Goal: Information Seeking & Learning: Learn about a topic

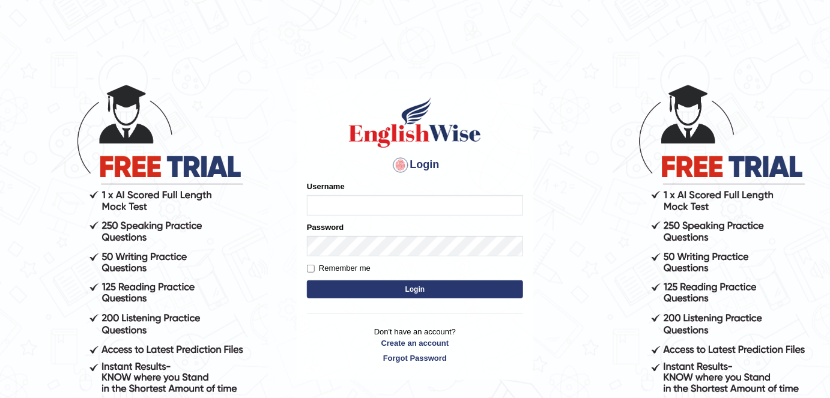
type input "FAridewala_123"
click at [381, 291] on button "Login" at bounding box center [415, 290] width 216 height 18
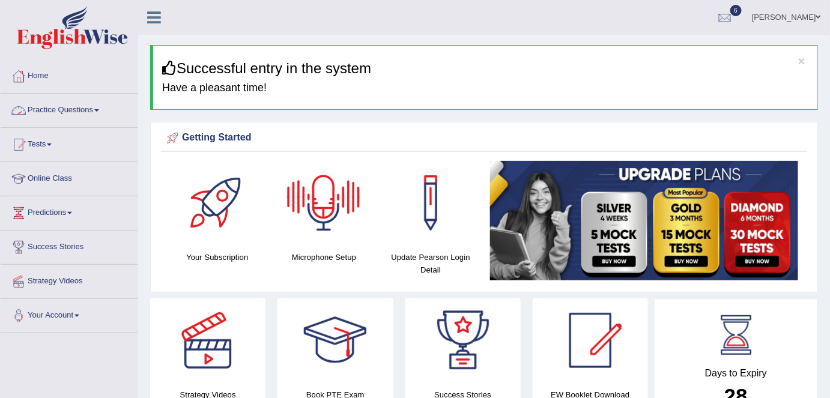
click at [81, 111] on link "Practice Questions" at bounding box center [69, 109] width 137 height 30
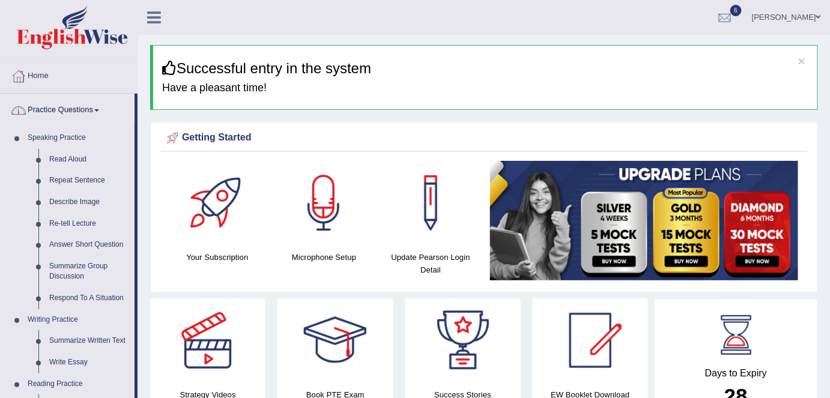
click at [65, 103] on link "Practice Questions" at bounding box center [68, 109] width 134 height 30
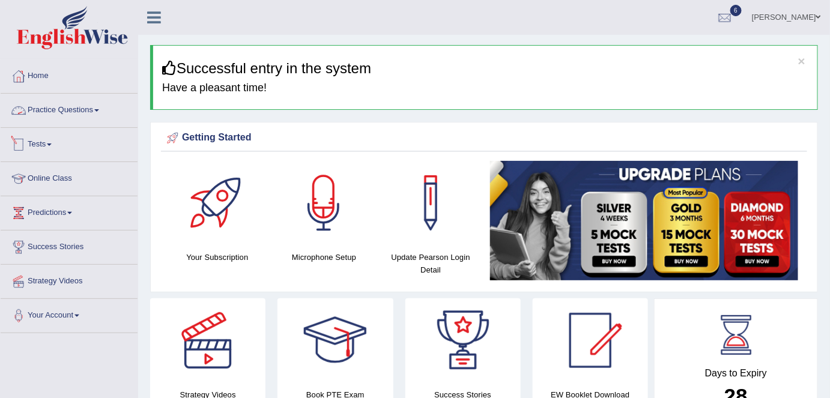
click at [81, 111] on link "Practice Questions" at bounding box center [69, 109] width 137 height 30
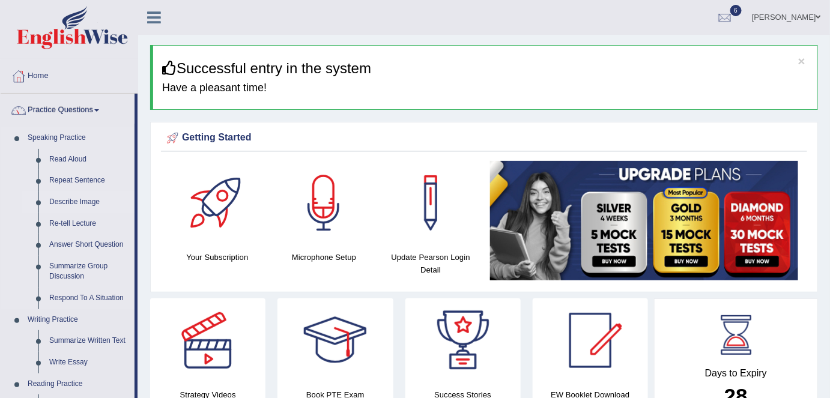
click at [68, 198] on link "Describe Image" at bounding box center [89, 203] width 91 height 22
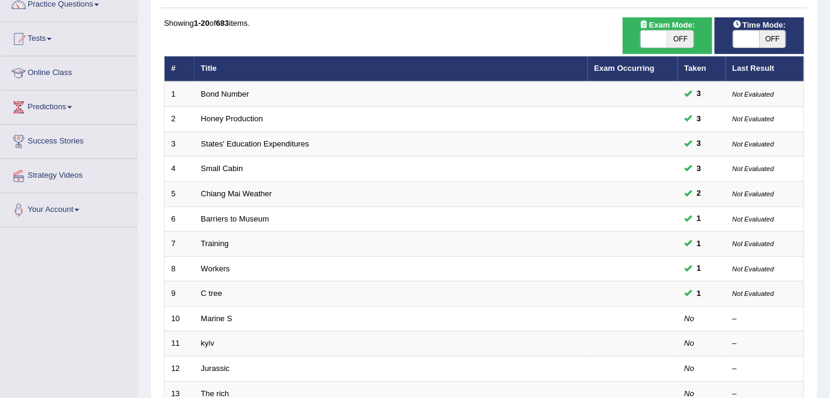
scroll to position [96, 0]
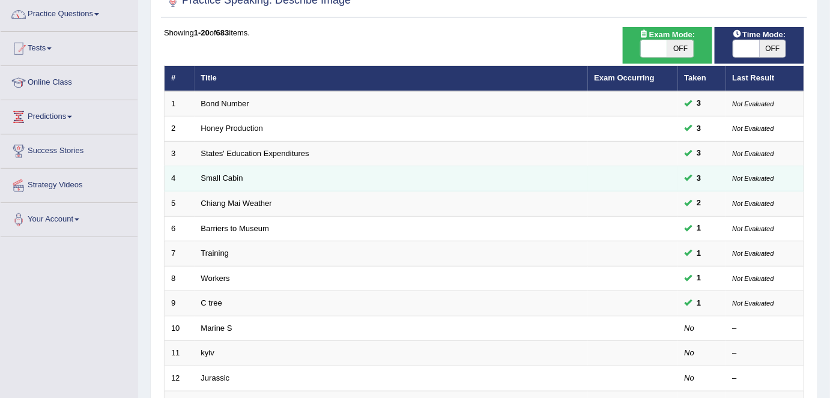
click at [230, 181] on td "Small Cabin" at bounding box center [392, 178] width 394 height 25
click at [228, 178] on link "Small Cabin" at bounding box center [222, 178] width 42 height 9
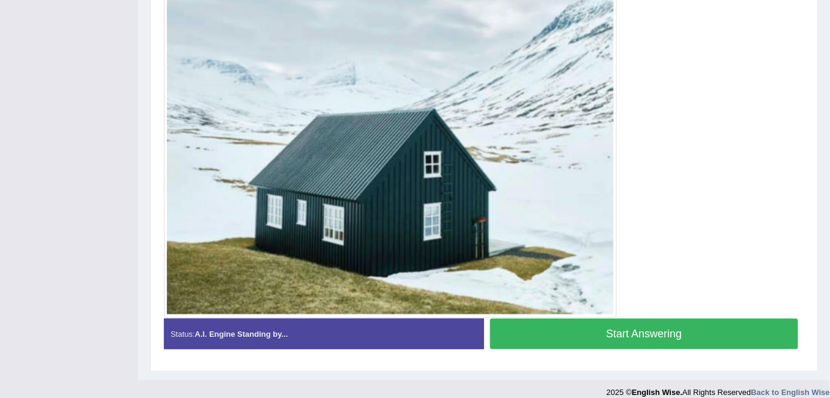
scroll to position [365, 0]
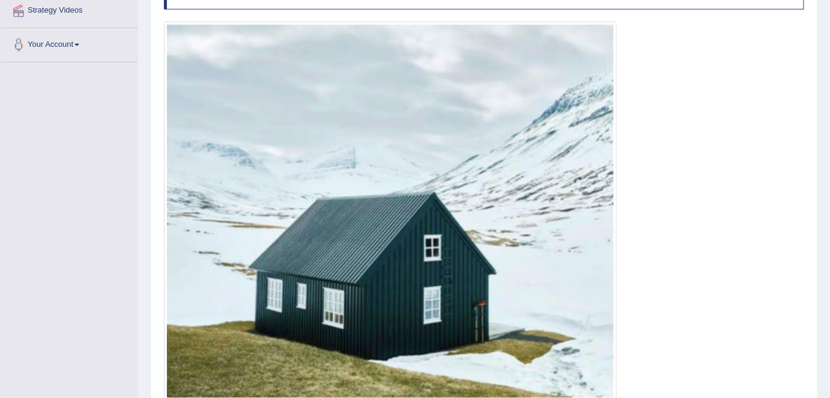
drag, startPoint x: 833, startPoint y: 61, endPoint x: 829, endPoint y: 195, distance: 134.1
click at [829, 190] on div "Home Practice Speaking: Describe Image Small Cabin * Remember to use the device…" at bounding box center [484, 97] width 692 height 735
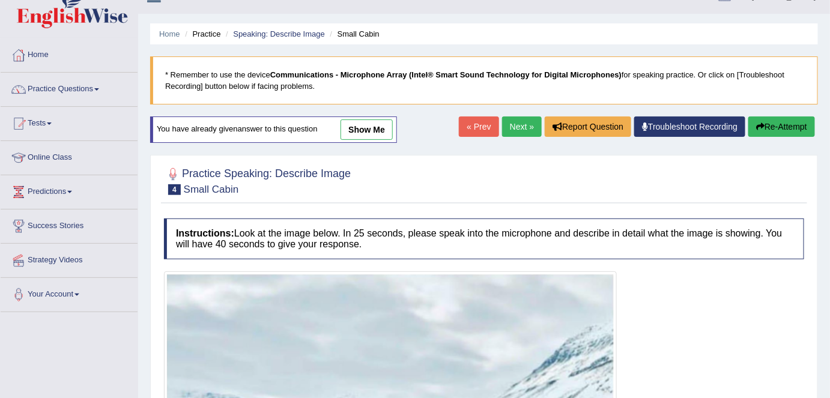
scroll to position [2, 0]
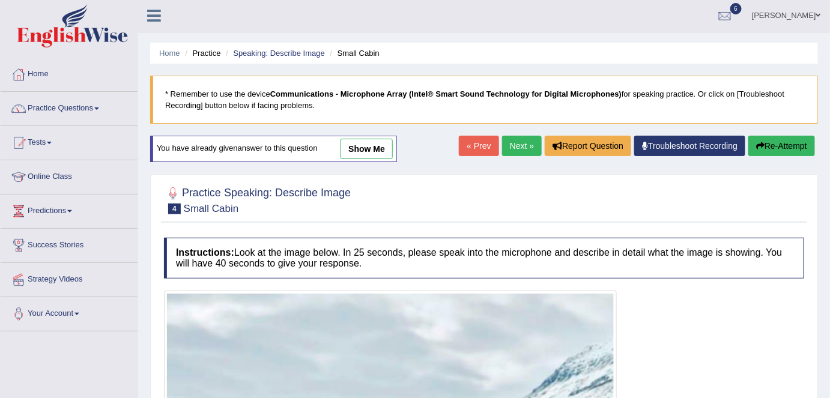
click at [352, 86] on blockquote "* Remember to use the device Communications - Microphone Array (Intel® Smart So…" at bounding box center [484, 100] width 668 height 48
click at [366, 152] on link "show me" at bounding box center [367, 149] width 52 height 20
click at [366, 152] on div "Home Practice Speaking: Describe Image Small Cabin * Remember to use the device…" at bounding box center [484, 365] width 692 height 735
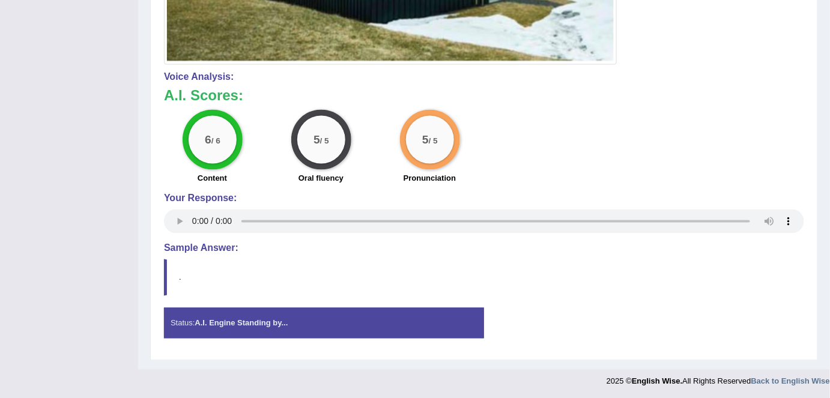
scroll to position [0, 0]
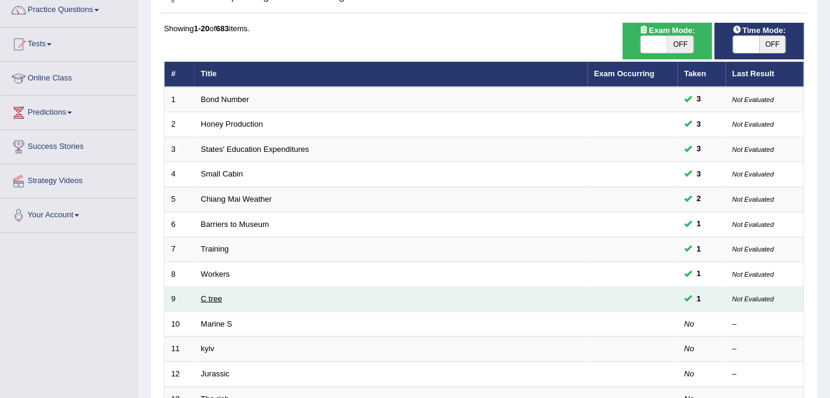
click at [214, 294] on link "C tree" at bounding box center [211, 298] width 21 height 9
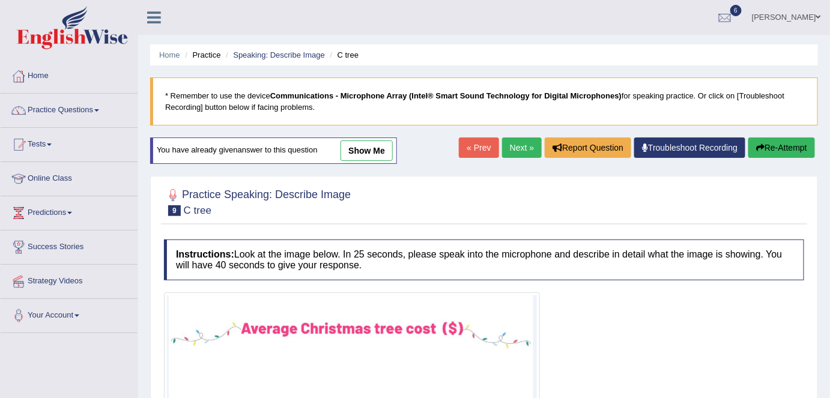
click at [364, 157] on link "show me" at bounding box center [367, 151] width 52 height 20
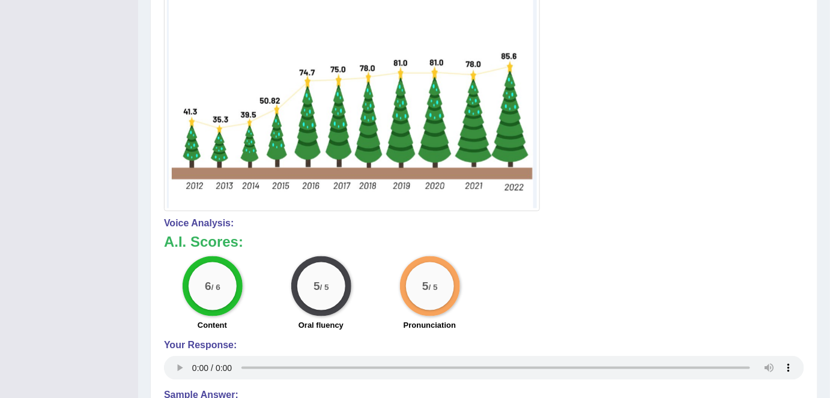
scroll to position [56, 0]
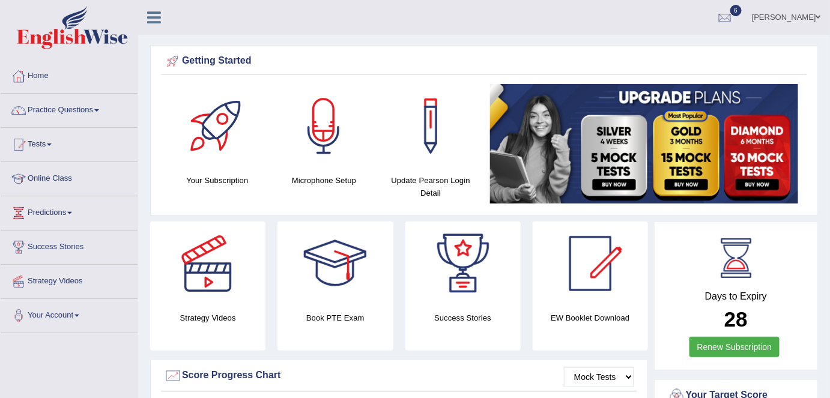
click at [80, 109] on link "Practice Questions" at bounding box center [69, 109] width 137 height 30
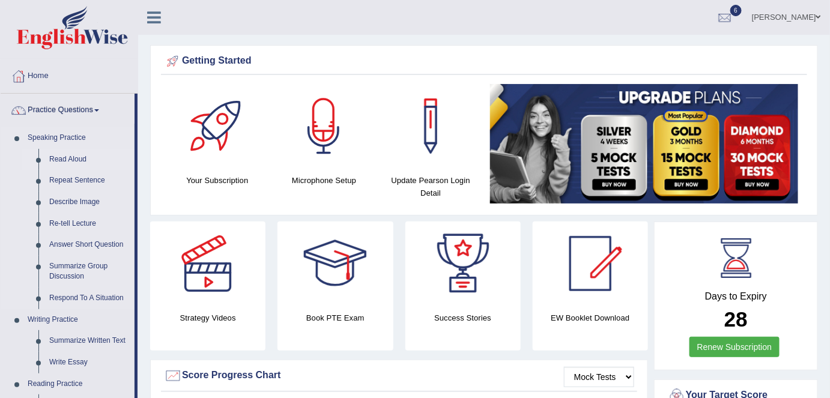
click at [74, 159] on link "Read Aloud" at bounding box center [89, 160] width 91 height 22
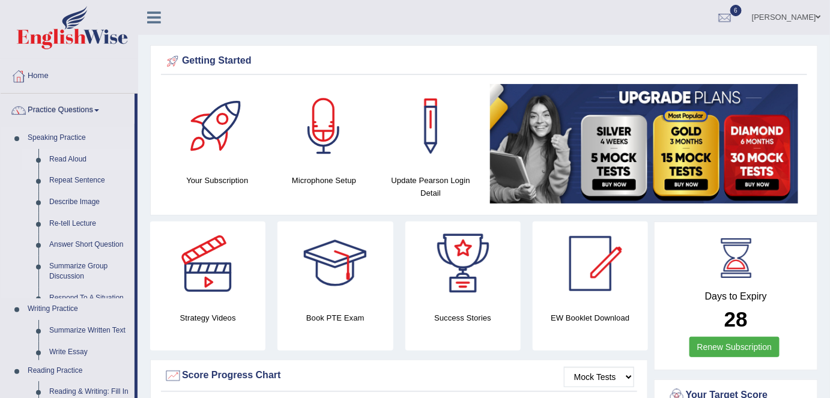
click at [74, 159] on link "Read Aloud" at bounding box center [89, 160] width 91 height 22
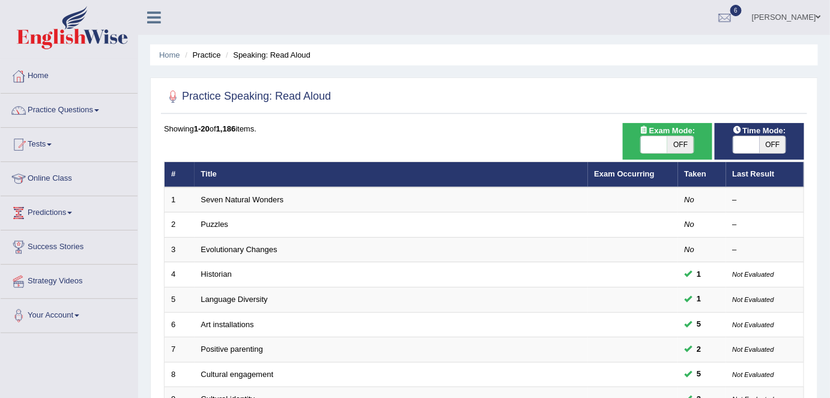
click at [673, 144] on span "OFF" at bounding box center [681, 144] width 26 height 17
checkbox input "true"
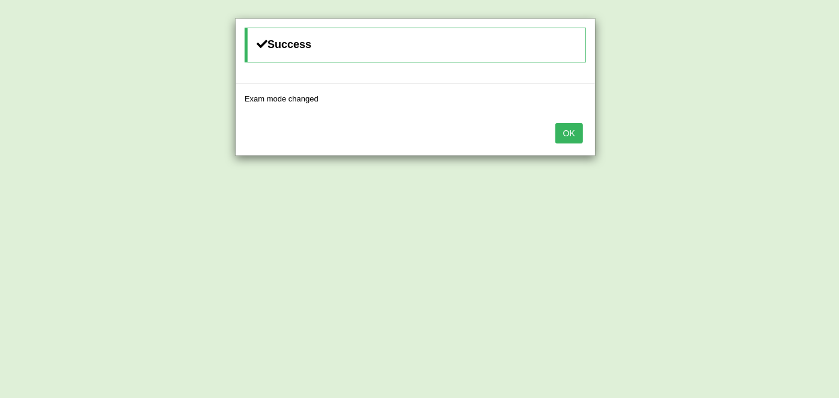
click at [562, 127] on button "OK" at bounding box center [569, 133] width 28 height 20
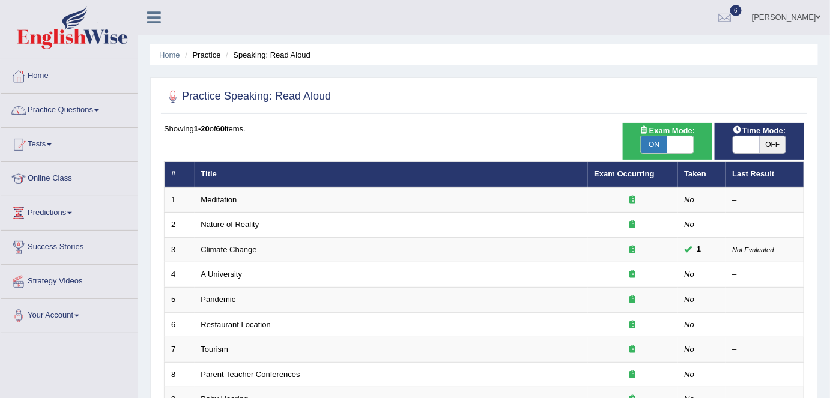
click at [768, 143] on span "OFF" at bounding box center [773, 144] width 26 height 17
checkbox input "true"
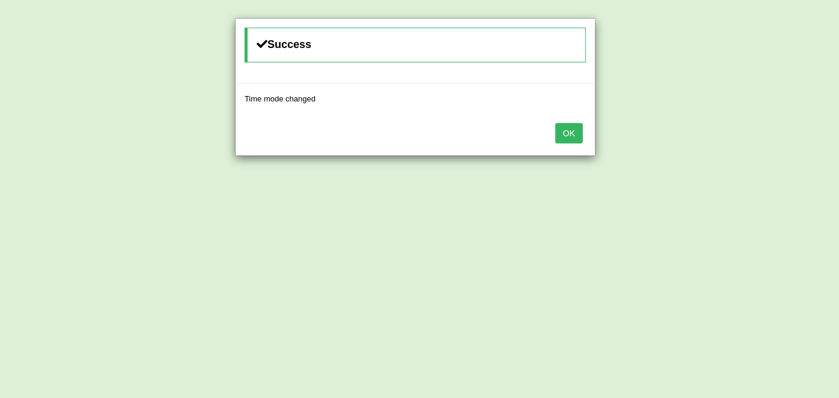
click at [564, 136] on button "OK" at bounding box center [569, 133] width 28 height 20
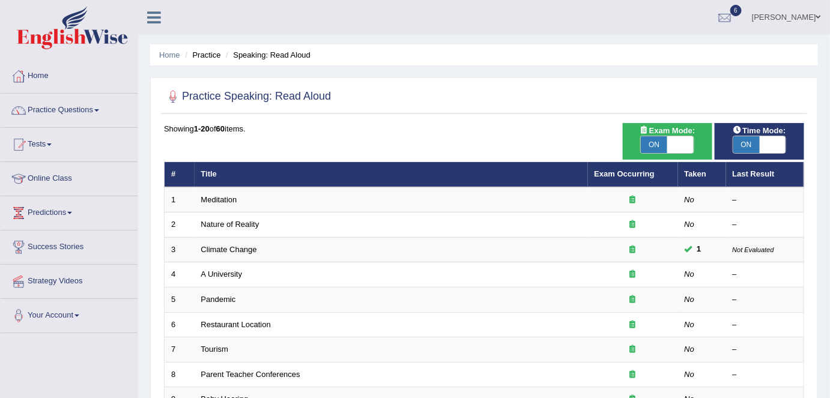
scroll to position [392, 0]
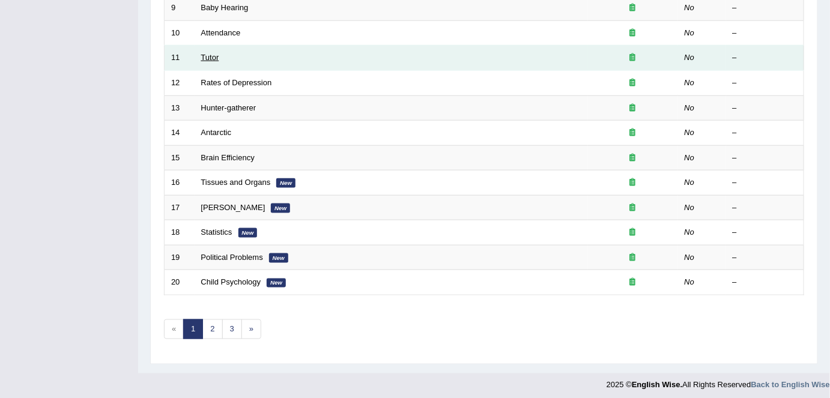
click at [210, 54] on link "Tutor" at bounding box center [210, 57] width 18 height 9
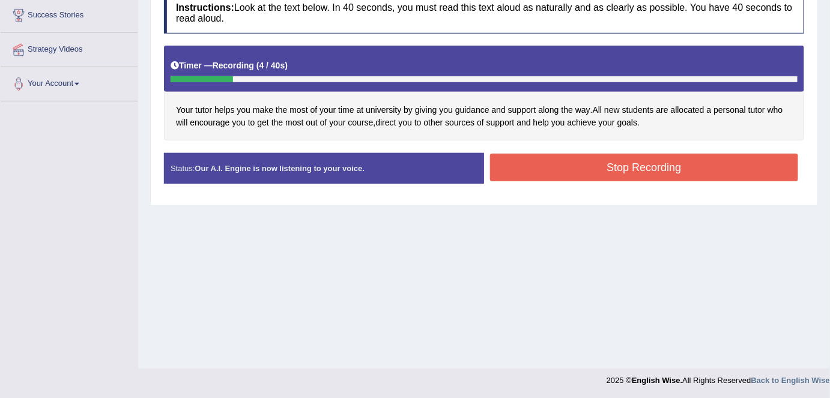
click at [711, 236] on div "Home Practice Speaking: Read Aloud Tutor * Remember to use the device Communica…" at bounding box center [484, 68] width 692 height 601
click at [677, 166] on button "Stop Recording" at bounding box center [644, 168] width 308 height 28
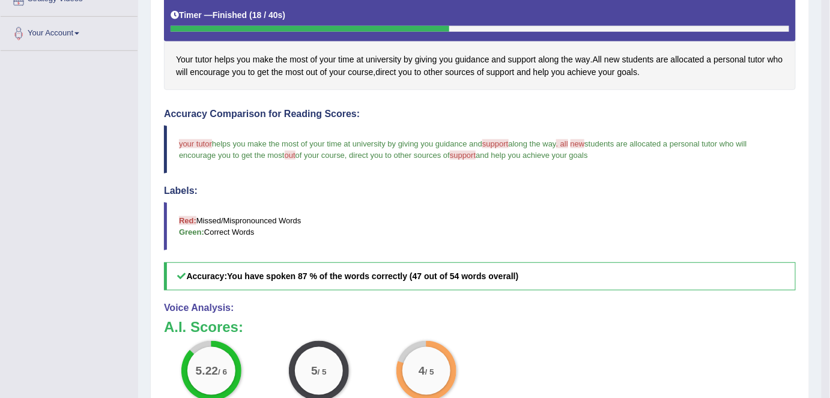
click at [573, 186] on h4 "Labels:" at bounding box center [480, 191] width 632 height 11
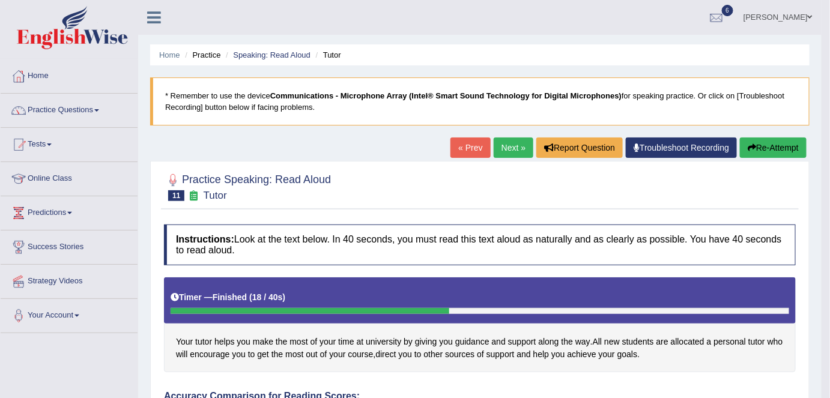
click at [505, 141] on link "Next »" at bounding box center [514, 148] width 40 height 20
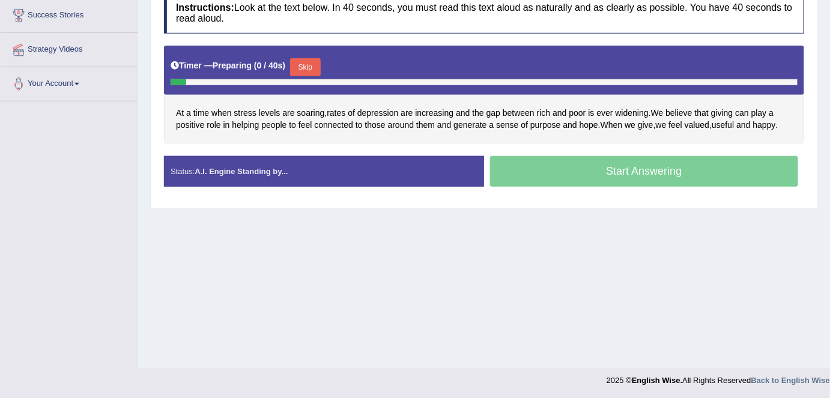
scroll to position [232, 0]
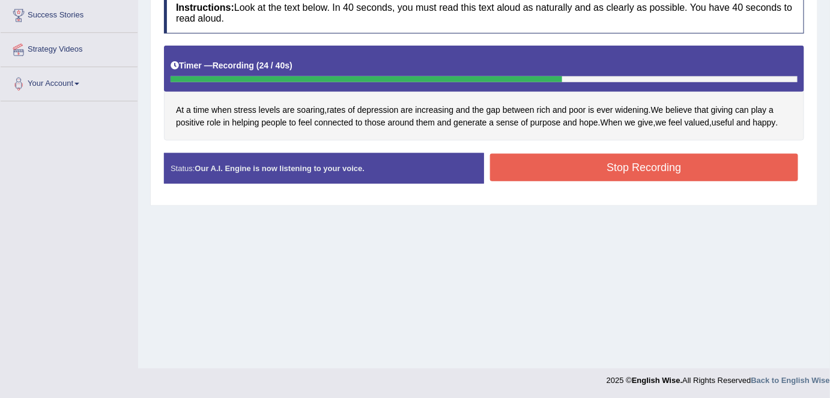
click at [728, 165] on button "Stop Recording" at bounding box center [644, 168] width 308 height 28
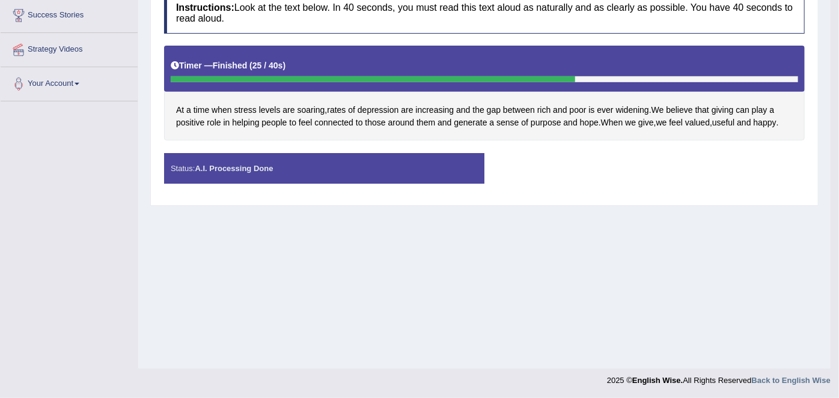
click at [0, 0] on div "Saving your answer..." at bounding box center [0, 0] width 0 height 0
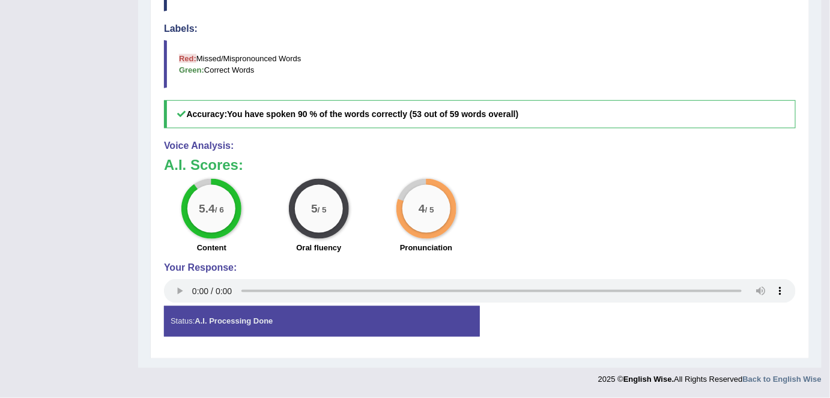
scroll to position [0, 0]
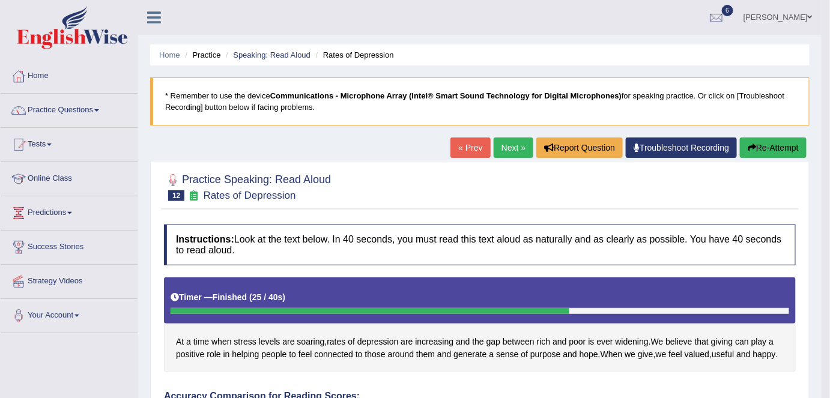
click at [510, 150] on link "Next »" at bounding box center [514, 148] width 40 height 20
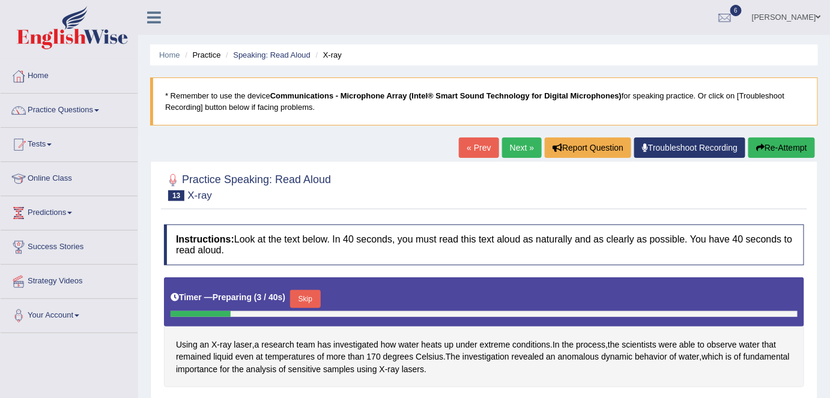
scroll to position [232, 0]
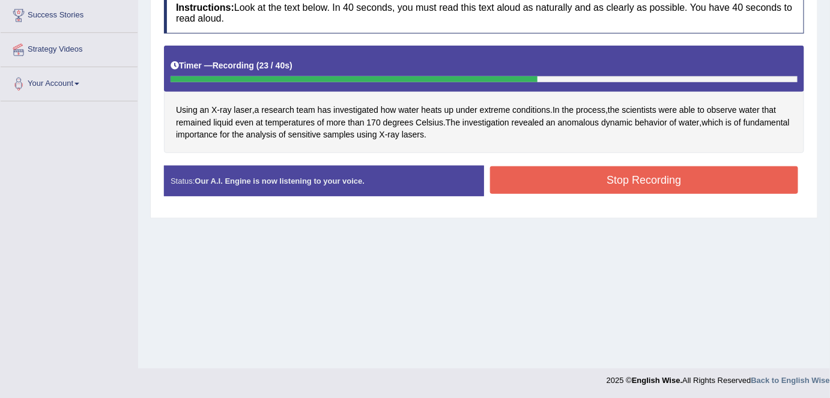
click at [660, 180] on button "Stop Recording" at bounding box center [644, 180] width 308 height 28
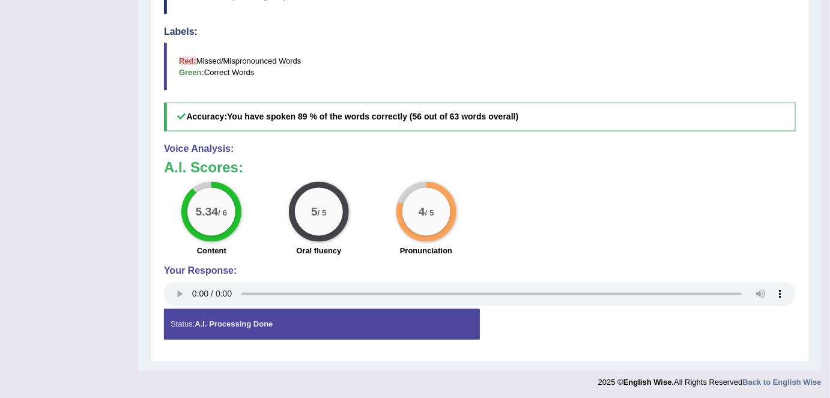
scroll to position [0, 0]
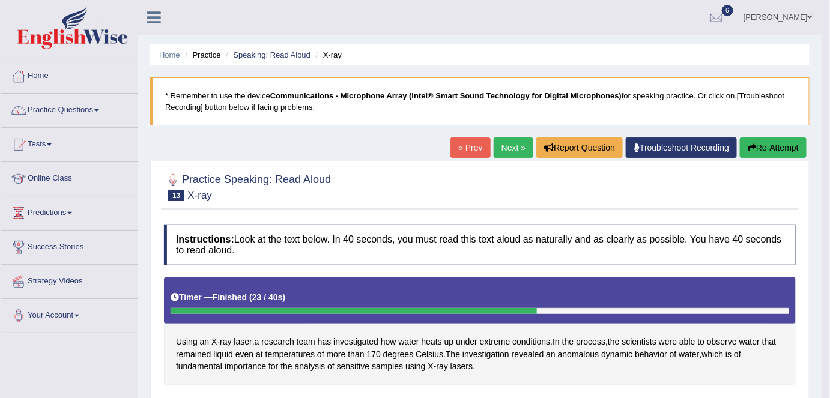
click at [514, 151] on link "Next »" at bounding box center [514, 148] width 40 height 20
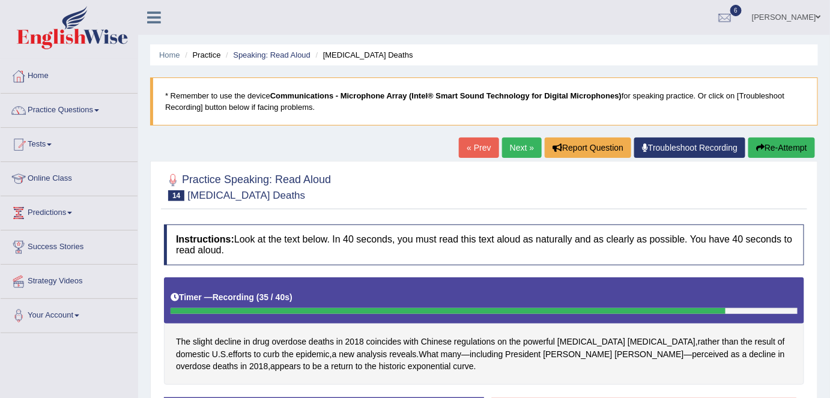
click at [522, 148] on link "Next »" at bounding box center [522, 148] width 40 height 20
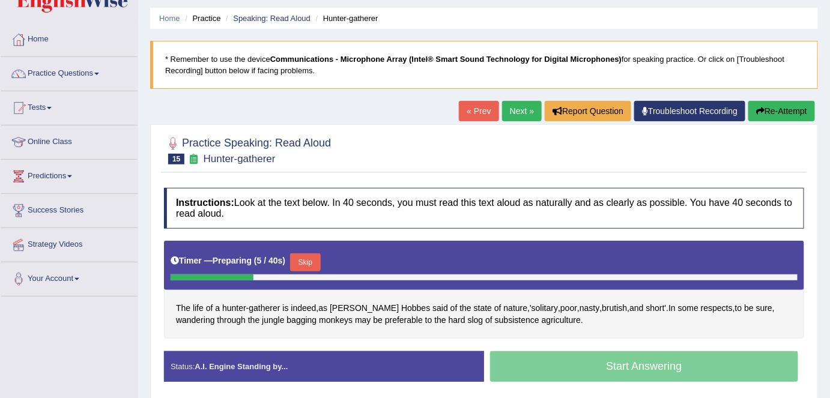
scroll to position [65, 0]
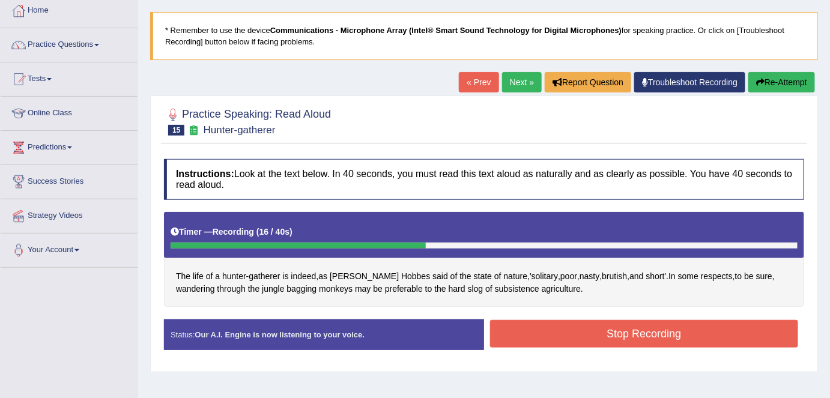
click at [600, 329] on button "Stop Recording" at bounding box center [644, 334] width 308 height 28
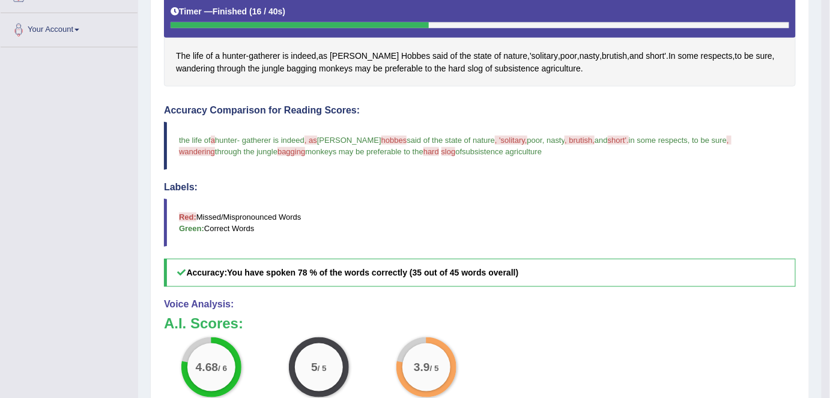
scroll to position [287, 0]
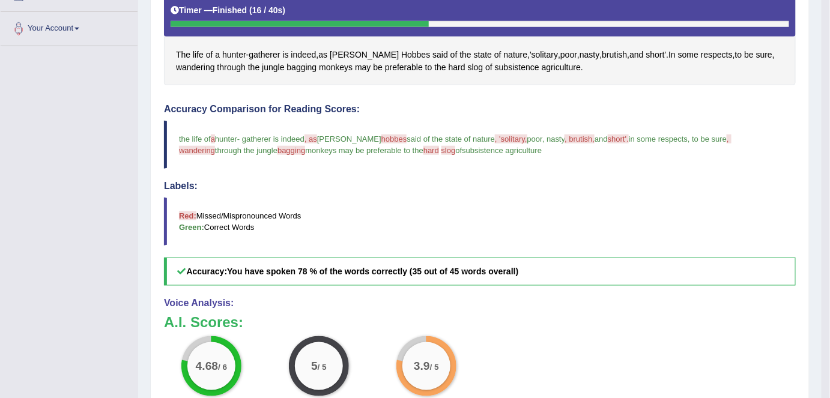
click at [220, 105] on h4 "Accuracy Comparison for Reading Scores:" at bounding box center [480, 109] width 632 height 11
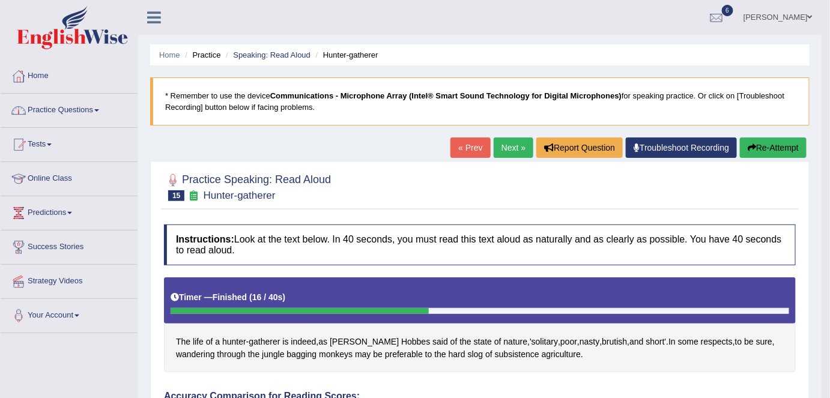
click at [97, 110] on link "Practice Questions" at bounding box center [69, 109] width 137 height 30
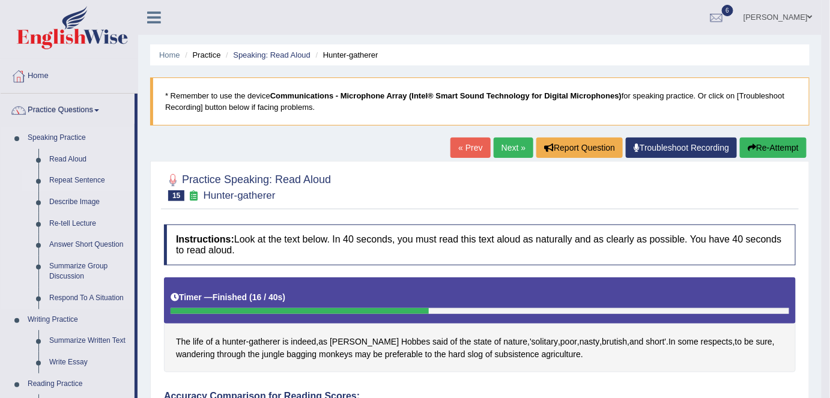
click at [75, 180] on link "Repeat Sentence" at bounding box center [89, 181] width 91 height 22
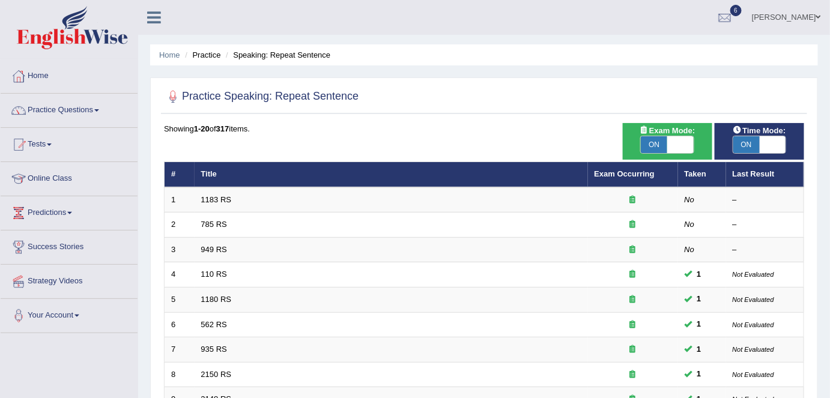
scroll to position [392, 0]
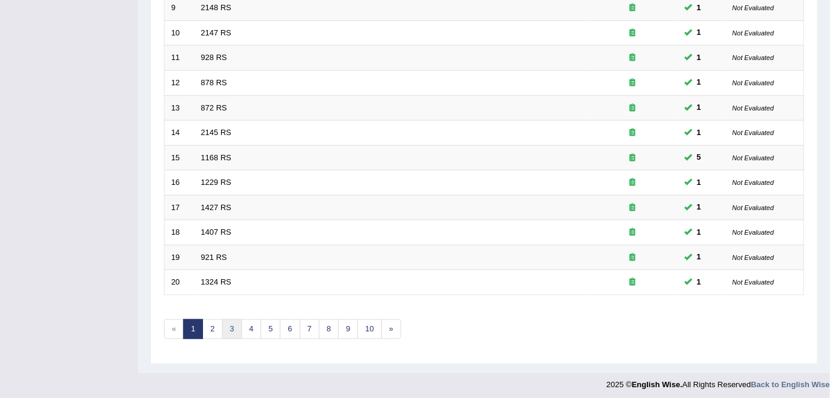
click at [229, 326] on link "3" at bounding box center [232, 330] width 20 height 20
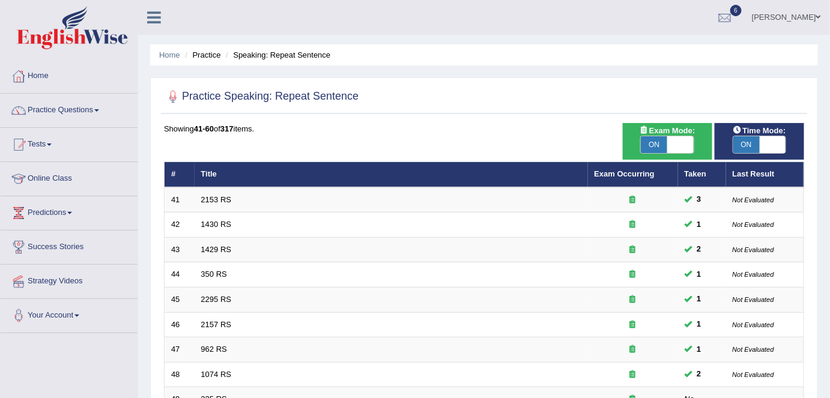
scroll to position [392, 0]
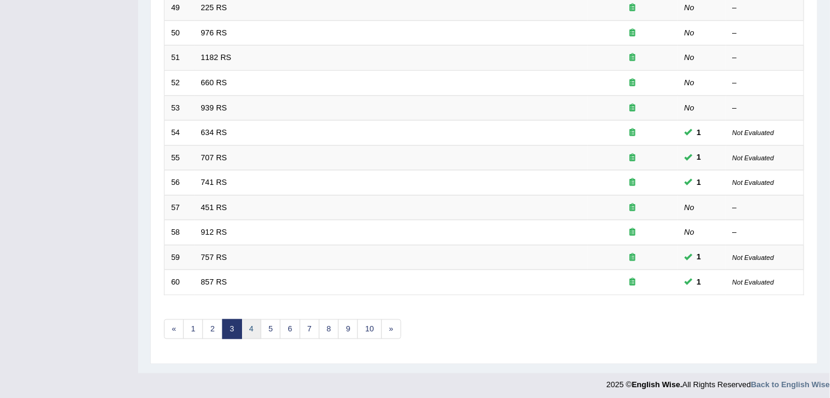
click at [248, 327] on link "4" at bounding box center [252, 330] width 20 height 20
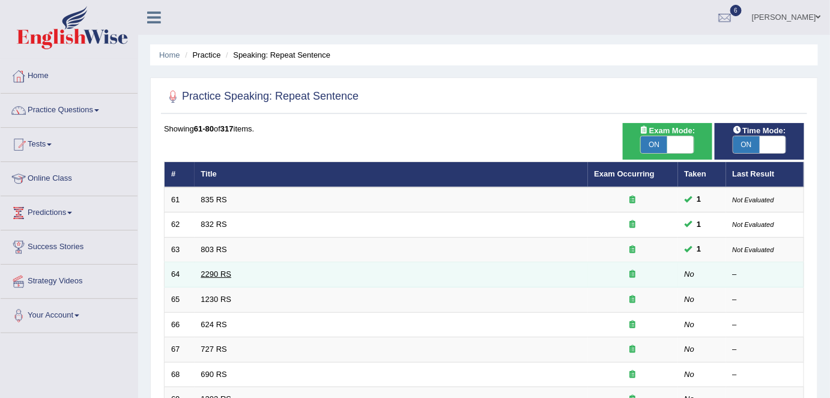
click at [215, 273] on link "2290 RS" at bounding box center [216, 274] width 31 height 9
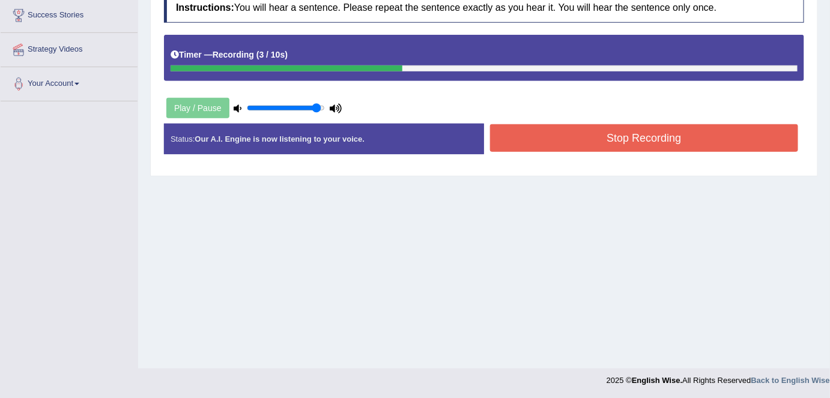
click at [607, 141] on button "Stop Recording" at bounding box center [644, 138] width 308 height 28
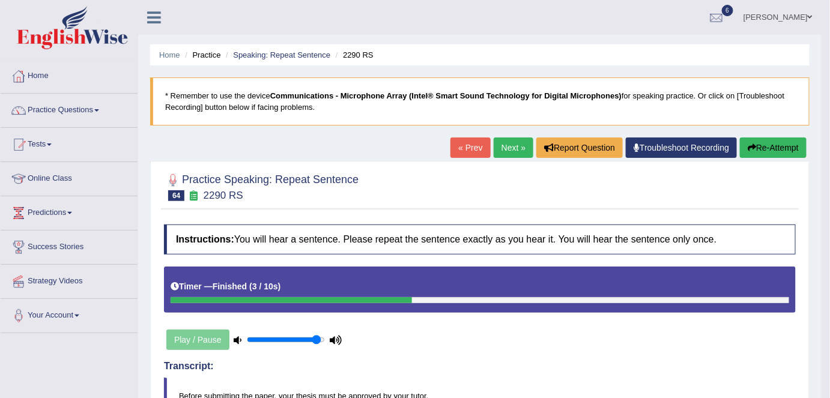
click at [508, 150] on link "Next »" at bounding box center [514, 148] width 40 height 20
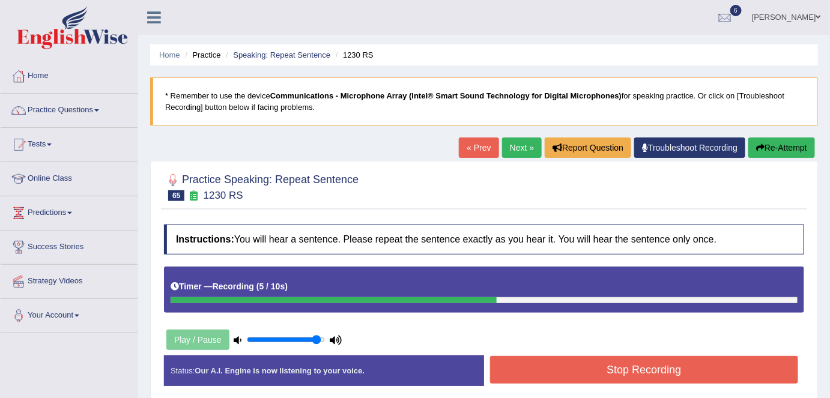
click at [762, 151] on button "Re-Attempt" at bounding box center [782, 148] width 67 height 20
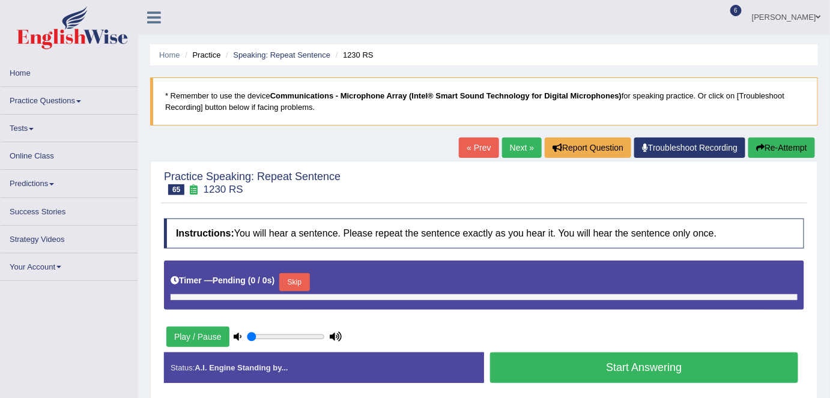
type input "0.95"
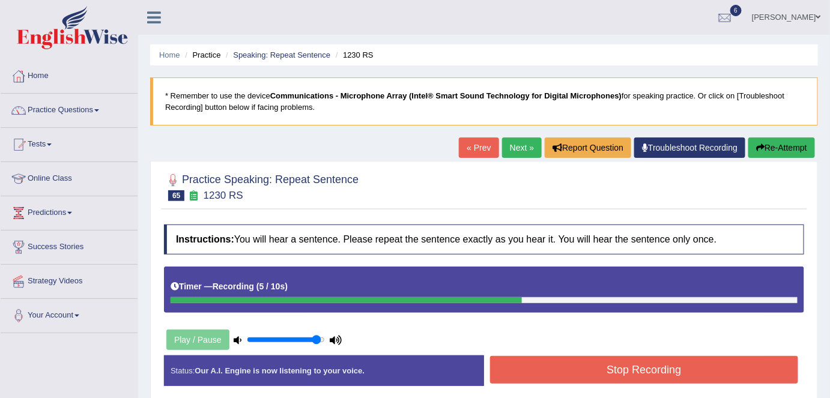
click at [571, 368] on button "Stop Recording" at bounding box center [644, 370] width 308 height 28
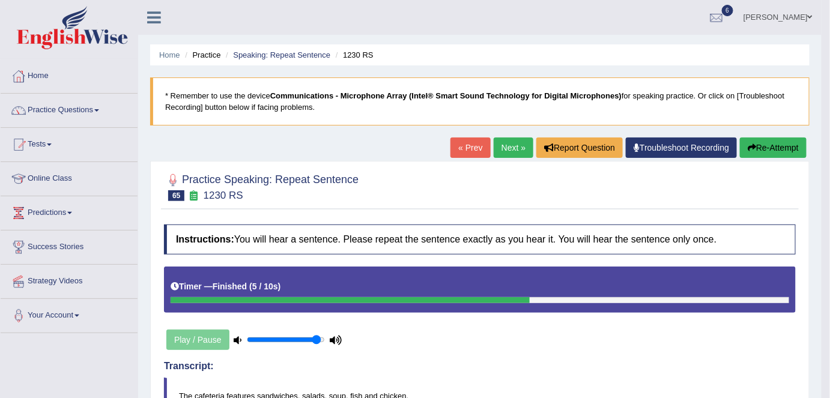
drag, startPoint x: 516, startPoint y: 147, endPoint x: 514, endPoint y: 153, distance: 6.7
click at [516, 146] on link "Next »" at bounding box center [514, 148] width 40 height 20
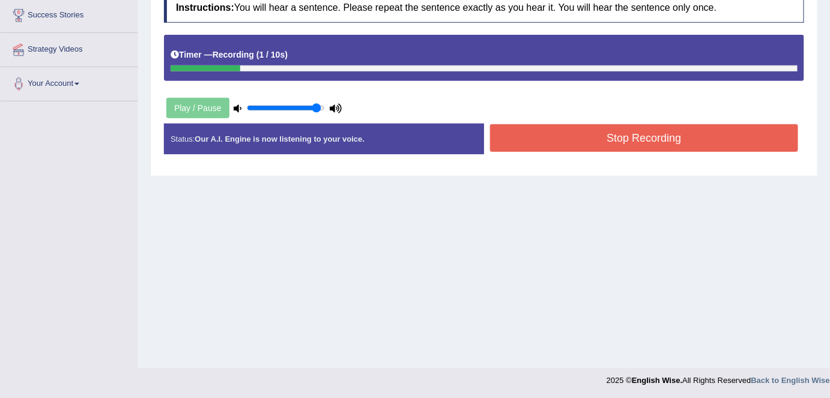
click at [584, 136] on button "Stop Recording" at bounding box center [644, 138] width 308 height 28
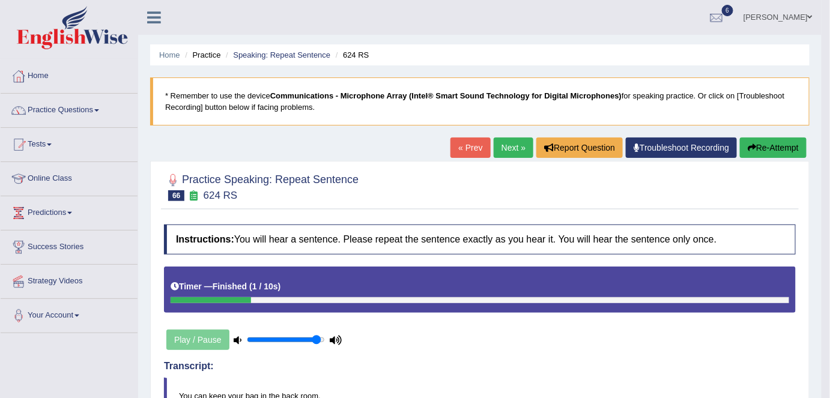
click at [508, 151] on link "Next »" at bounding box center [514, 148] width 40 height 20
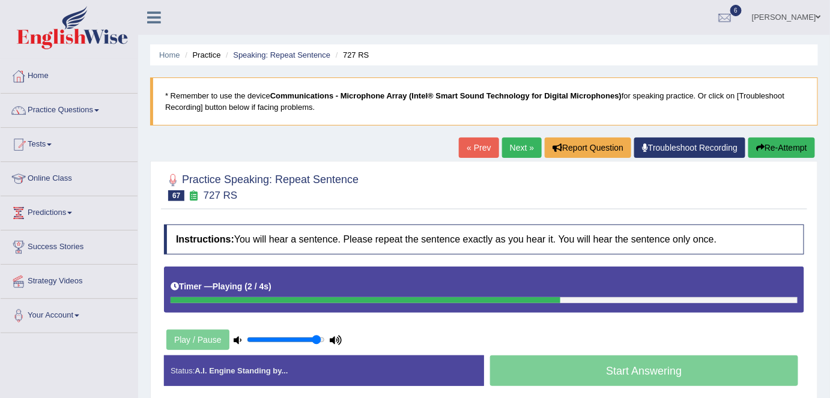
scroll to position [232, 0]
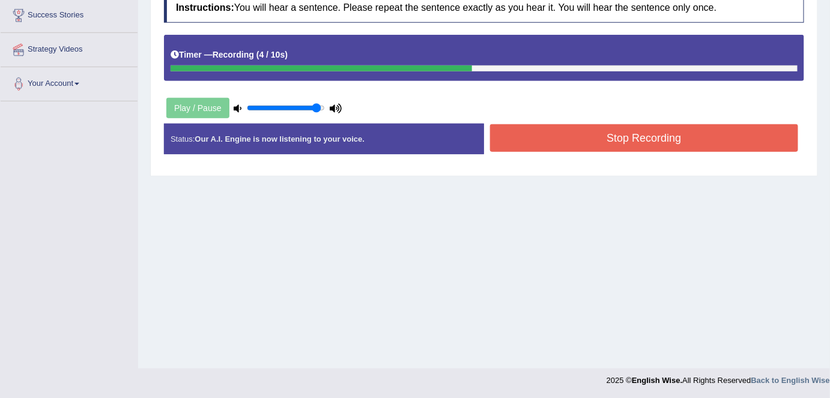
click at [623, 138] on button "Stop Recording" at bounding box center [644, 138] width 308 height 28
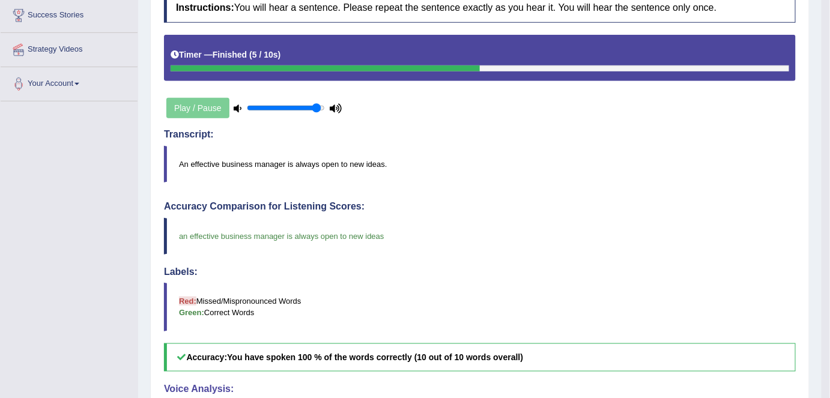
click at [576, 193] on div "Instructions: You will hear a sentence. Please repeat the sentence exactly as y…" at bounding box center [480, 291] width 638 height 609
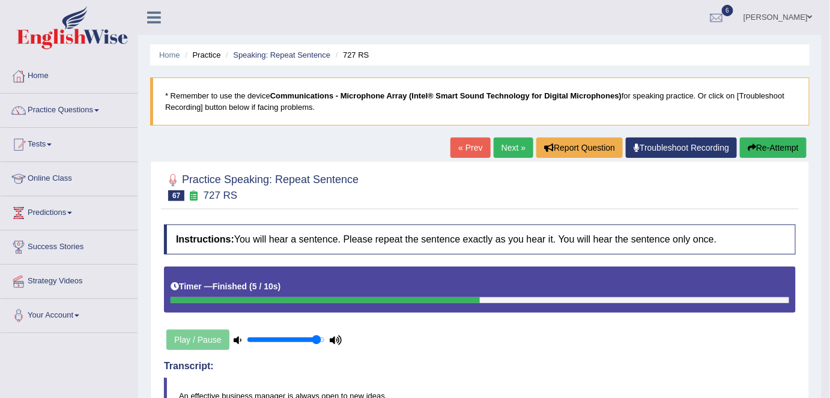
click at [513, 150] on link "Next »" at bounding box center [514, 148] width 40 height 20
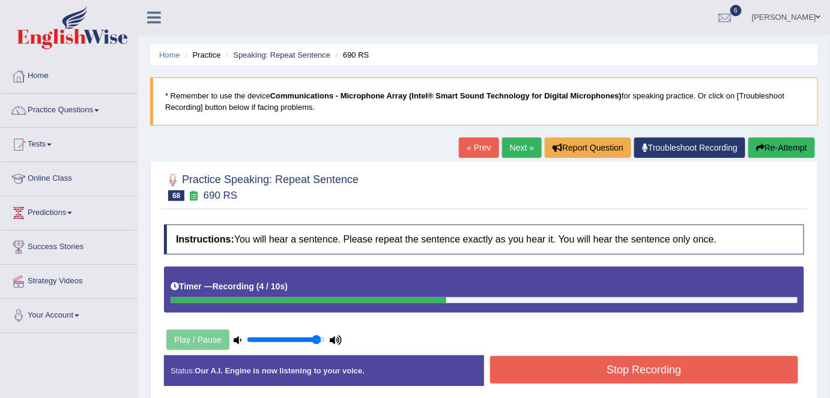
click at [558, 368] on button "Stop Recording" at bounding box center [644, 370] width 308 height 28
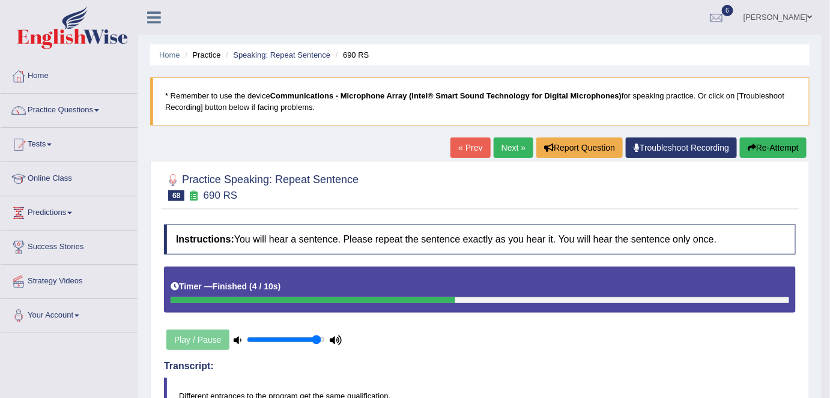
click at [508, 150] on link "Next »" at bounding box center [514, 148] width 40 height 20
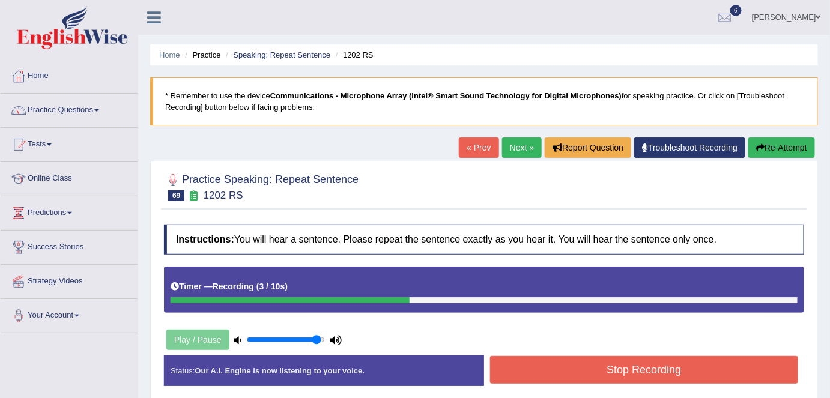
click at [570, 365] on button "Stop Recording" at bounding box center [644, 370] width 308 height 28
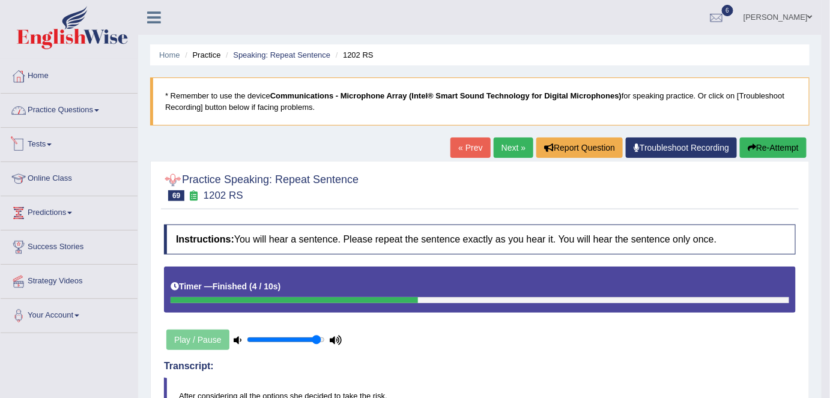
click at [97, 114] on link "Practice Questions" at bounding box center [69, 109] width 137 height 30
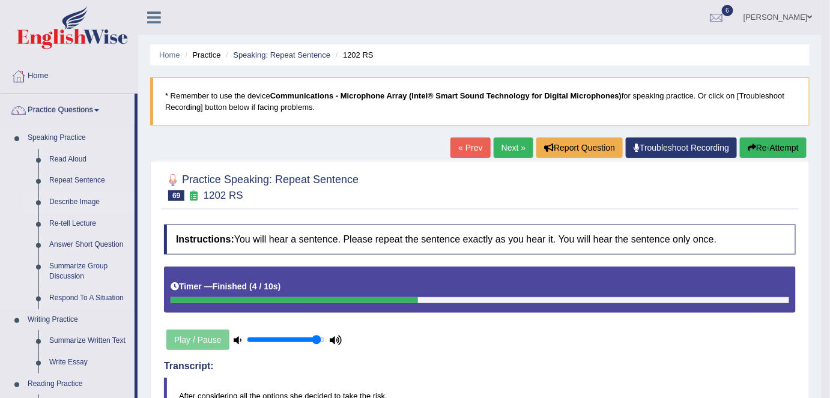
click at [78, 198] on link "Describe Image" at bounding box center [89, 203] width 91 height 22
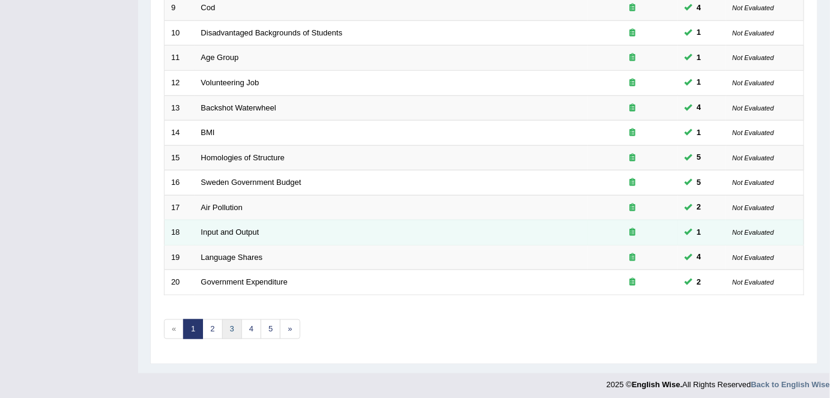
click at [230, 324] on link "3" at bounding box center [232, 330] width 20 height 20
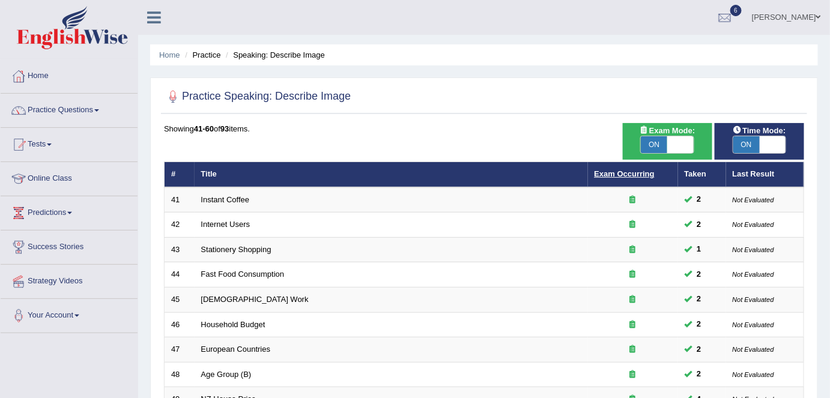
click at [612, 173] on link "Exam Occurring" at bounding box center [625, 173] width 60 height 9
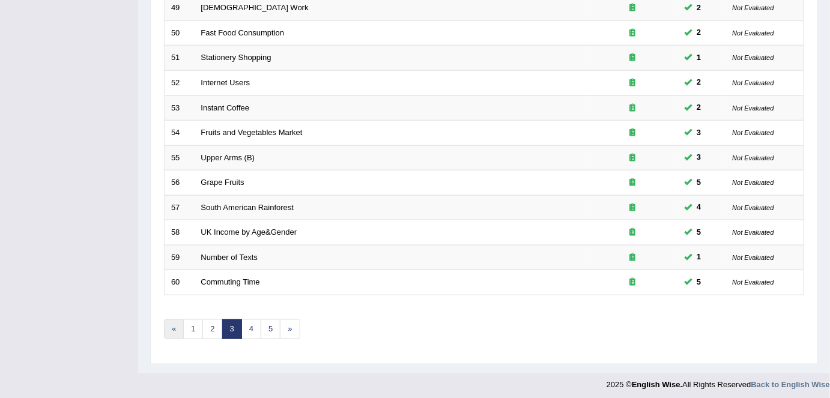
click at [180, 324] on link "«" at bounding box center [174, 330] width 20 height 20
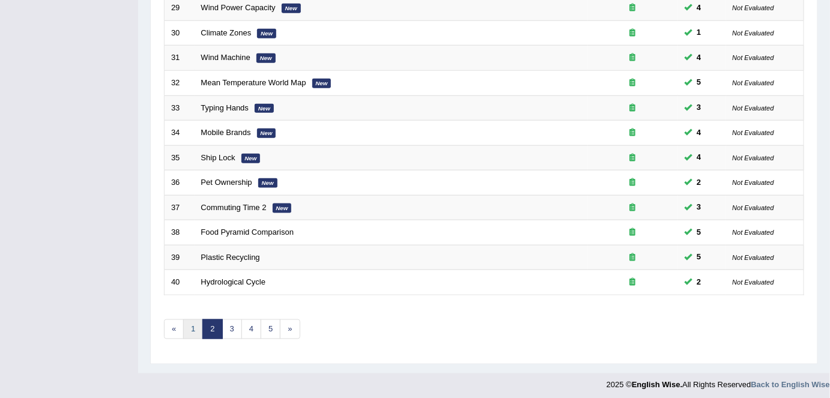
click at [189, 326] on link "1" at bounding box center [193, 330] width 20 height 20
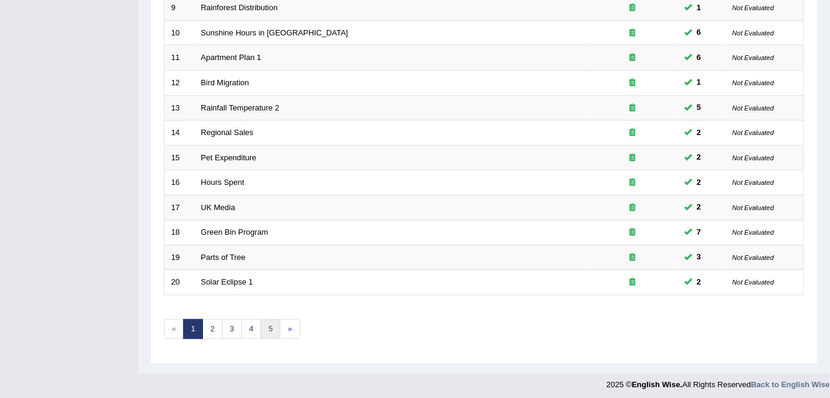
click at [267, 325] on link "5" at bounding box center [271, 330] width 20 height 20
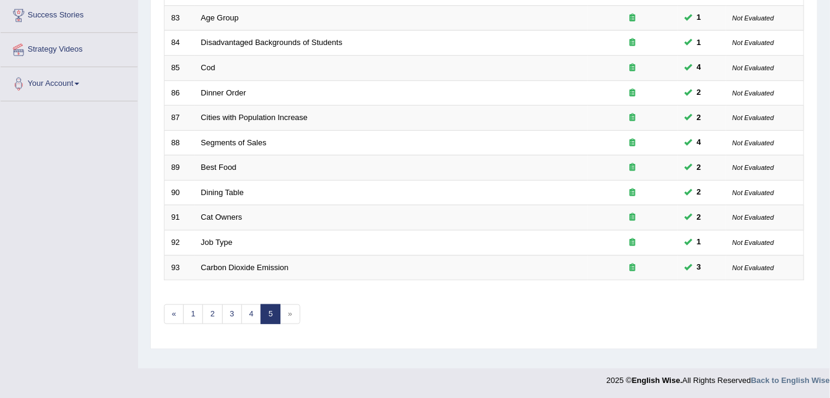
click at [291, 311] on span "»" at bounding box center [290, 315] width 20 height 20
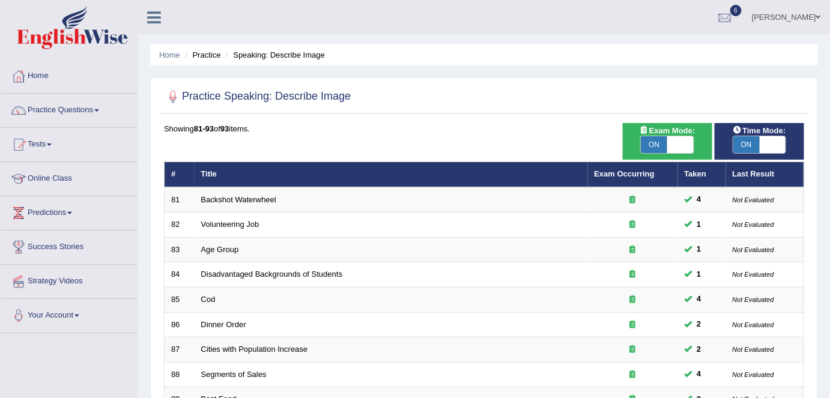
click at [684, 144] on span at bounding box center [681, 144] width 26 height 17
checkbox input "false"
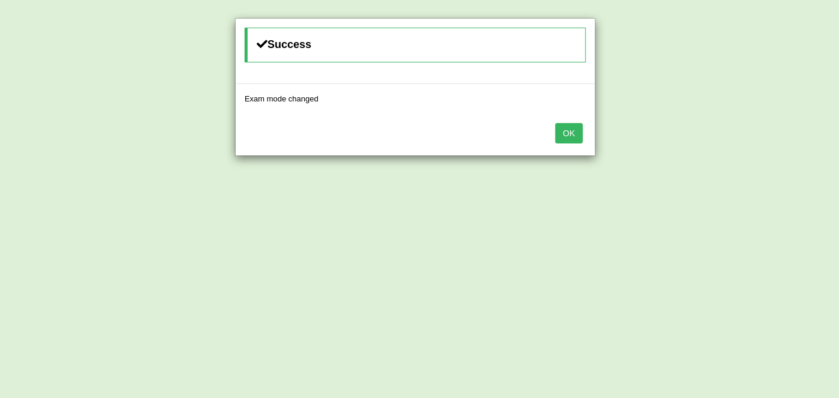
click at [566, 132] on button "OK" at bounding box center [569, 133] width 28 height 20
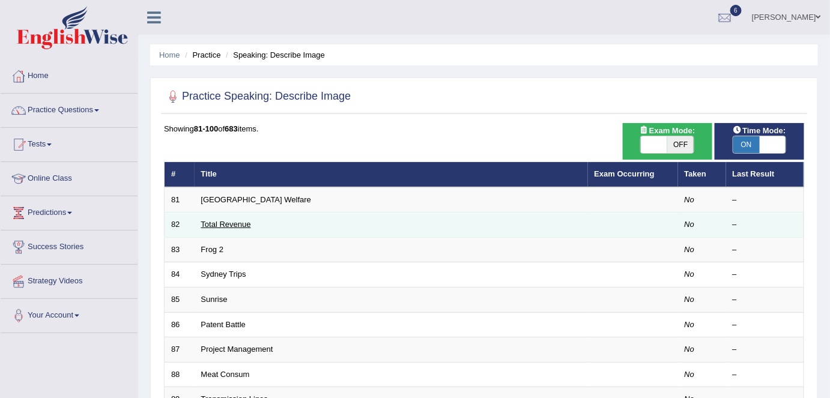
scroll to position [392, 0]
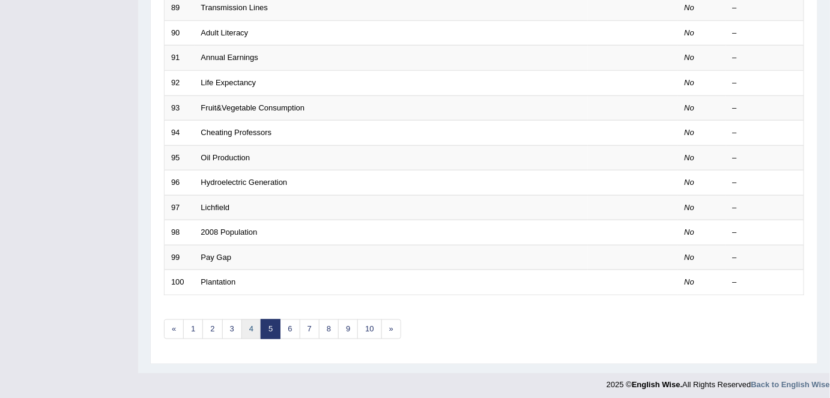
click at [245, 325] on link "4" at bounding box center [252, 330] width 20 height 20
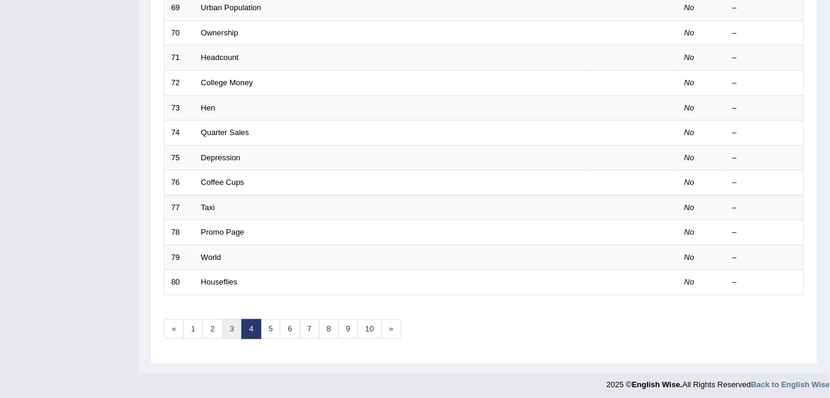
click at [229, 329] on link "3" at bounding box center [232, 330] width 20 height 20
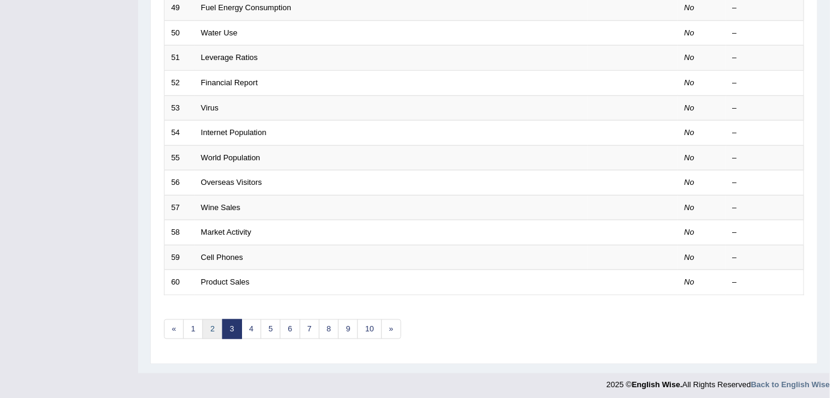
click at [215, 321] on link "2" at bounding box center [212, 330] width 20 height 20
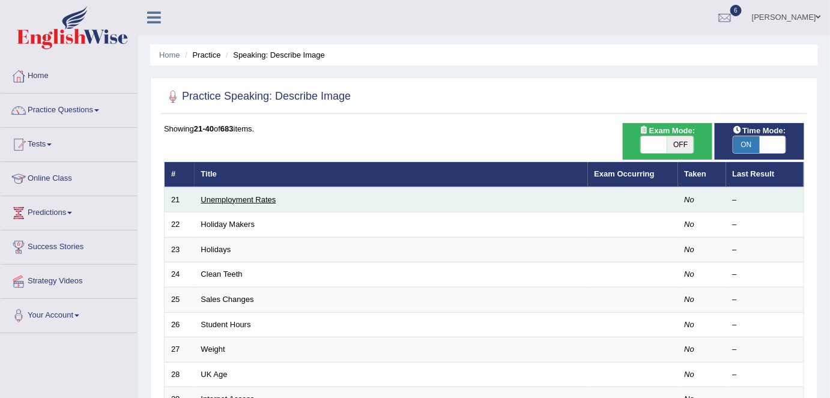
click at [229, 201] on link "Unemployment Rates" at bounding box center [238, 199] width 75 height 9
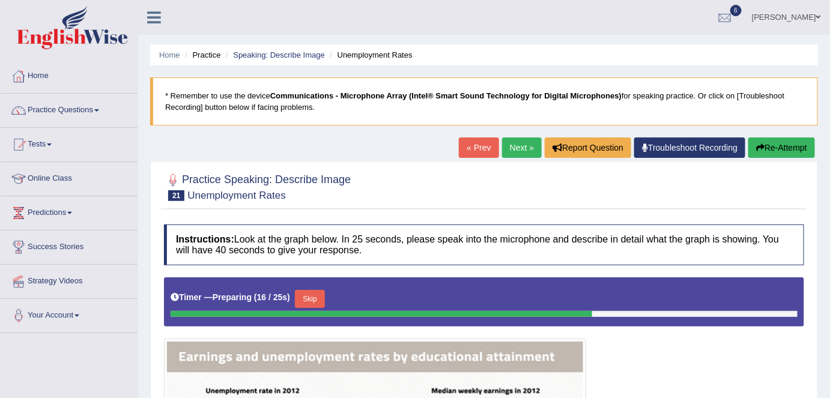
click at [759, 145] on icon "button" at bounding box center [760, 148] width 8 height 8
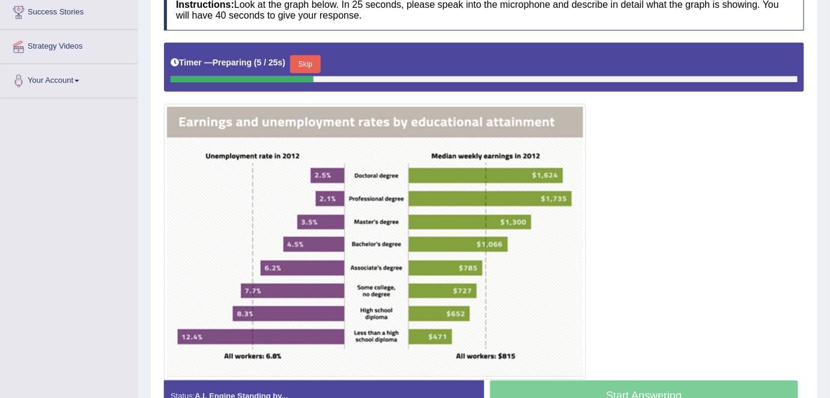
scroll to position [240, 0]
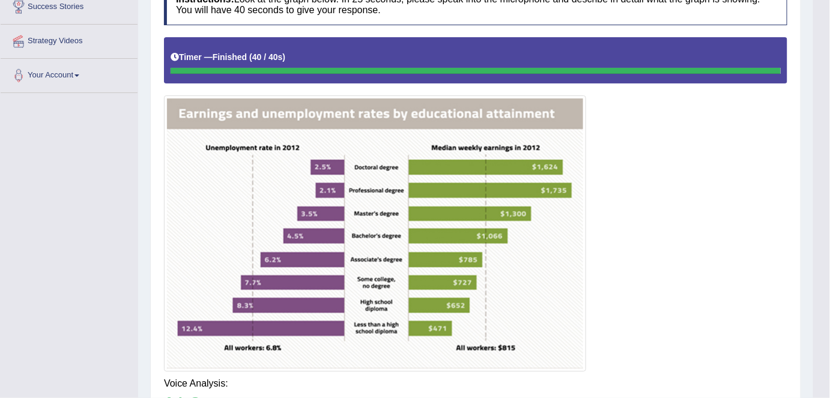
click at [636, 271] on div "Our A.I. Engine is working on your speech analysis! Please be patient. It may t…" at bounding box center [415, 199] width 830 height 398
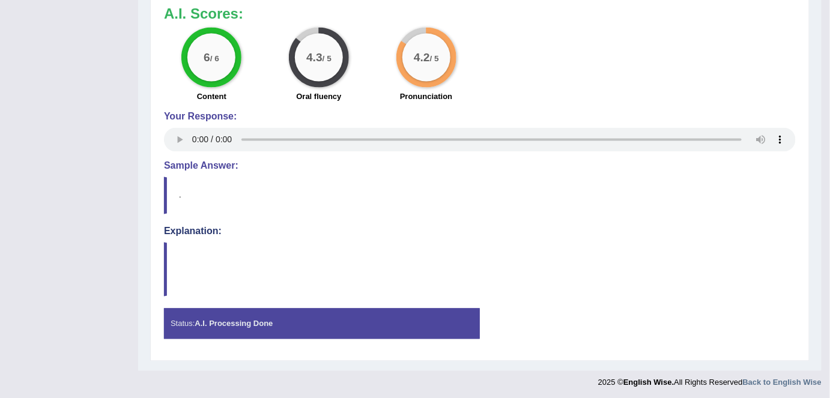
scroll to position [0, 0]
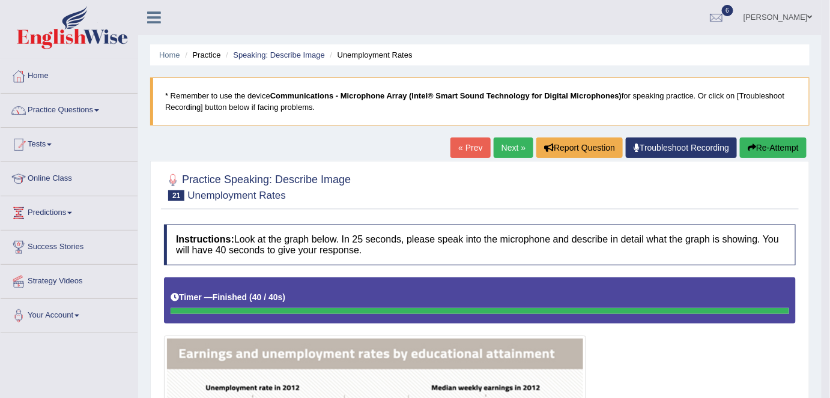
click at [509, 153] on link "Next »" at bounding box center [514, 148] width 40 height 20
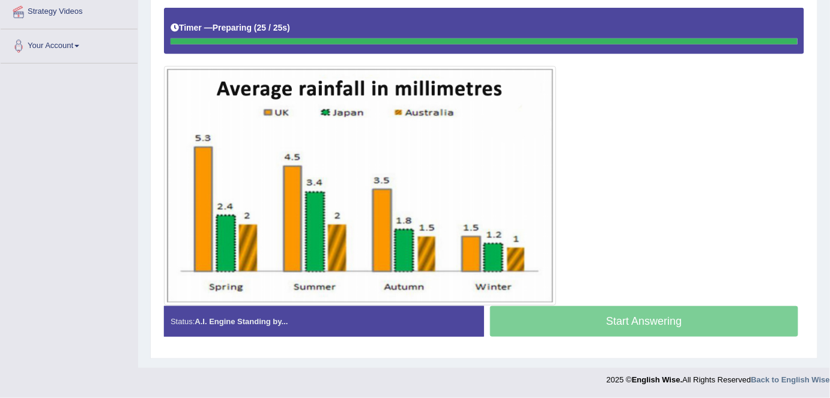
scroll to position [267, 0]
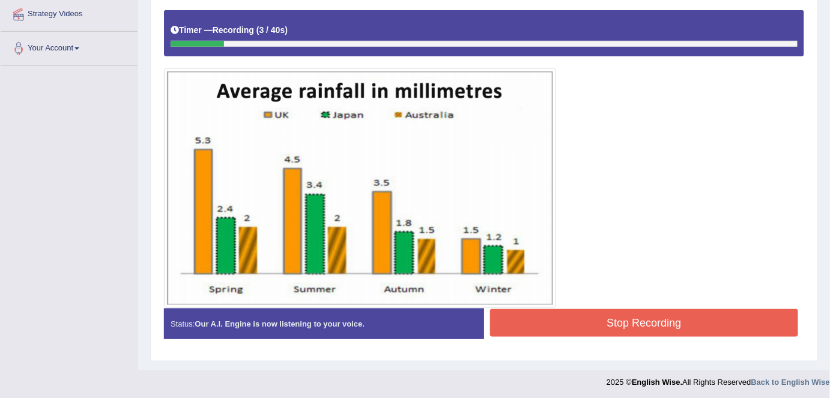
click at [711, 222] on div at bounding box center [484, 159] width 641 height 298
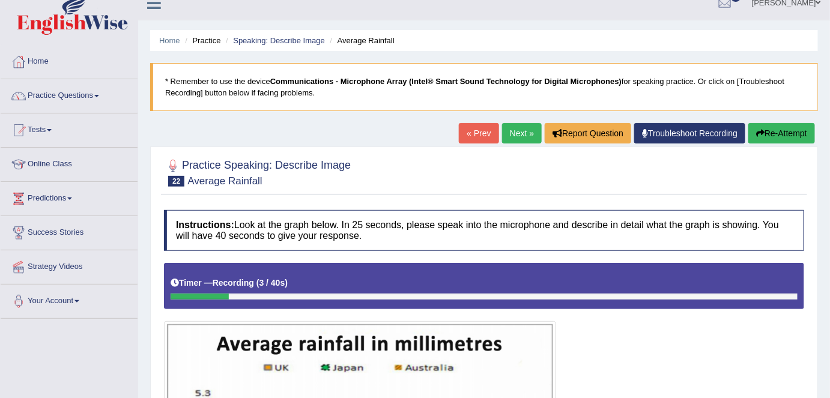
scroll to position [0, 0]
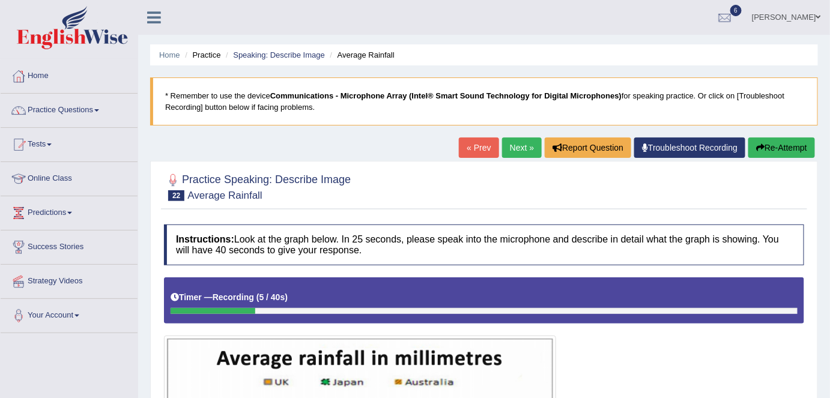
click at [762, 153] on button "Re-Attempt" at bounding box center [782, 148] width 67 height 20
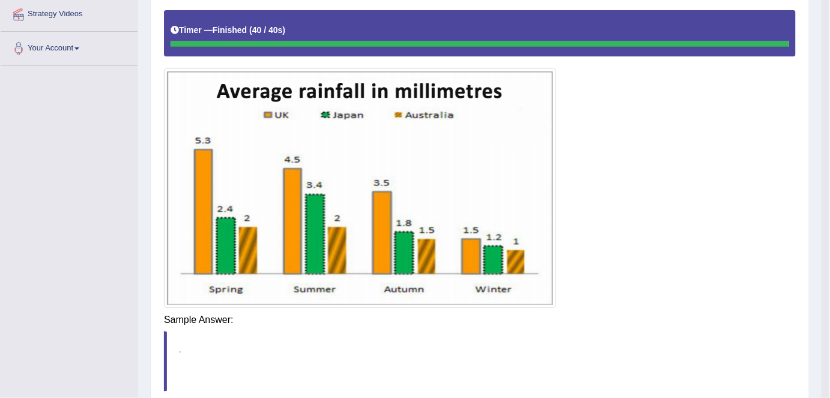
scroll to position [270, 0]
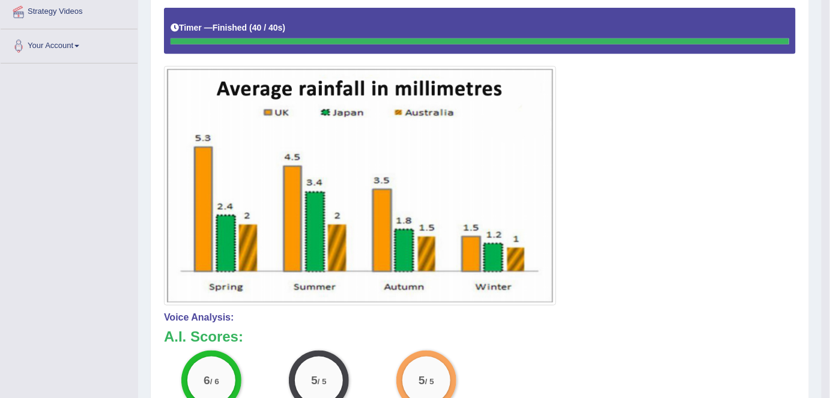
click at [610, 239] on div at bounding box center [480, 157] width 632 height 298
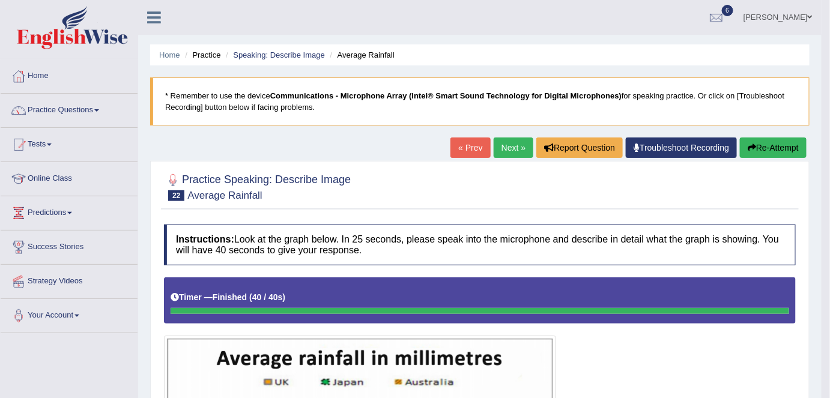
click at [508, 153] on link "Next »" at bounding box center [514, 148] width 40 height 20
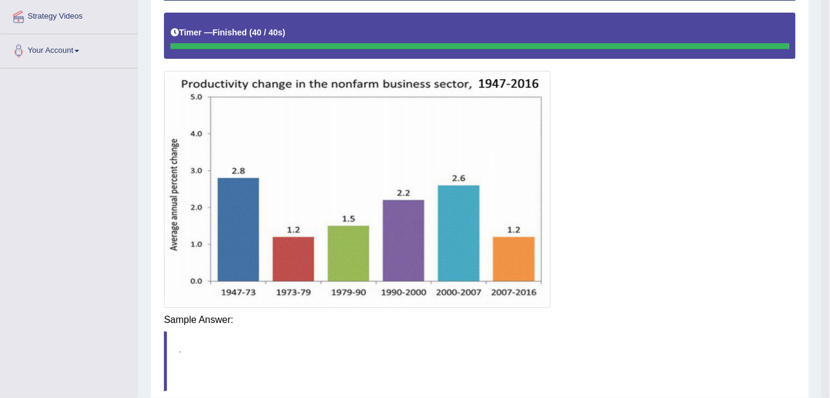
scroll to position [267, 0]
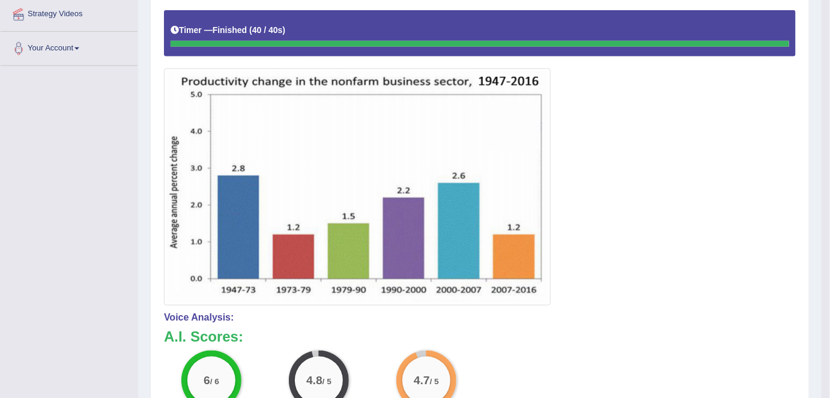
click at [410, 256] on img at bounding box center [357, 187] width 381 height 231
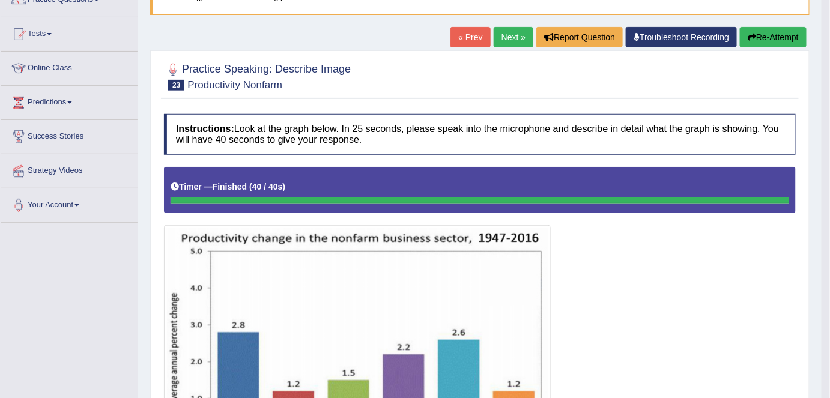
scroll to position [0, 0]
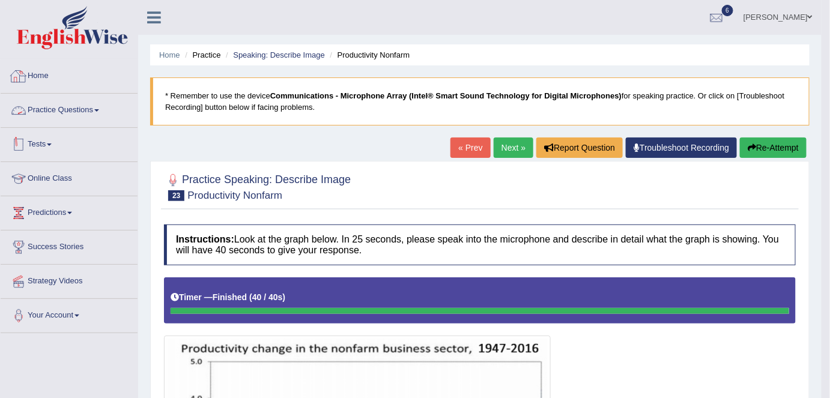
click at [85, 111] on link "Practice Questions" at bounding box center [69, 109] width 137 height 30
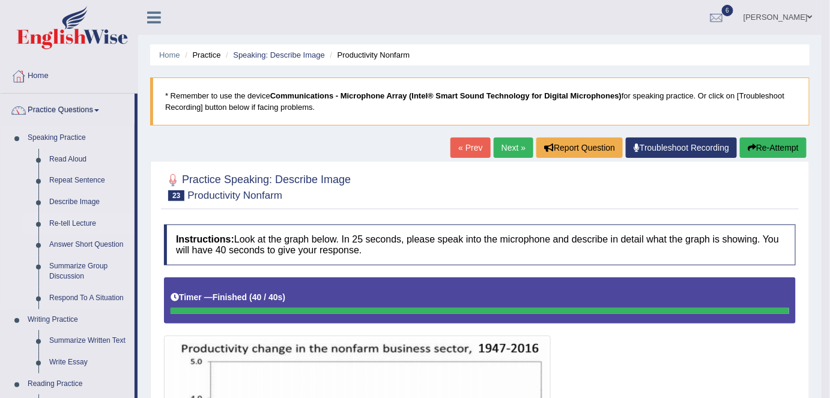
click at [84, 221] on link "Re-tell Lecture" at bounding box center [89, 224] width 91 height 22
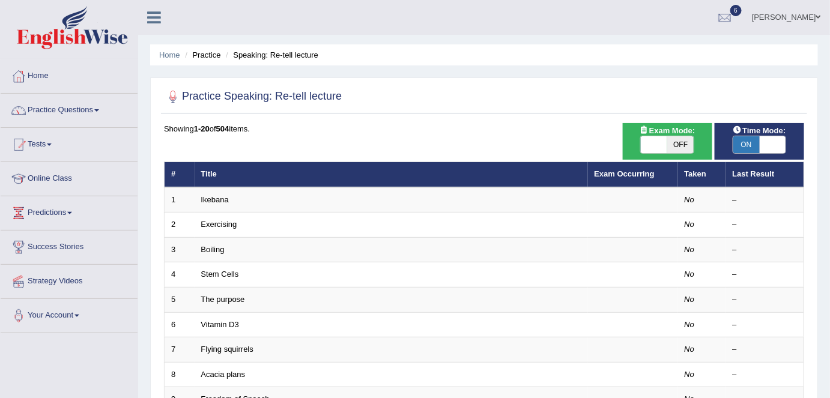
click at [674, 149] on span "OFF" at bounding box center [681, 144] width 26 height 17
checkbox input "true"
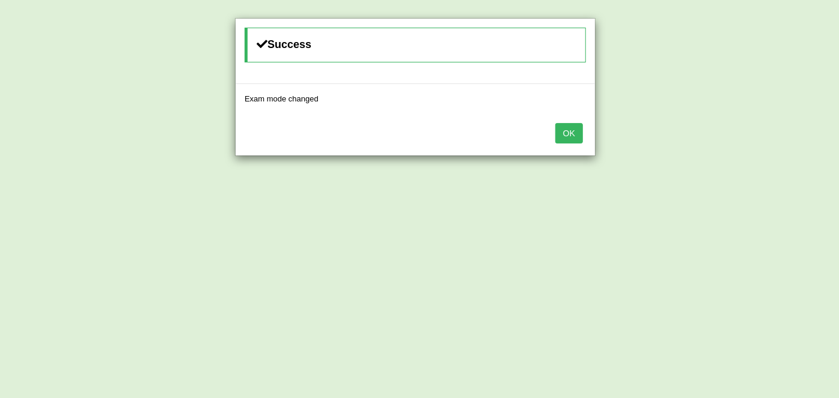
click at [561, 130] on button "OK" at bounding box center [569, 133] width 28 height 20
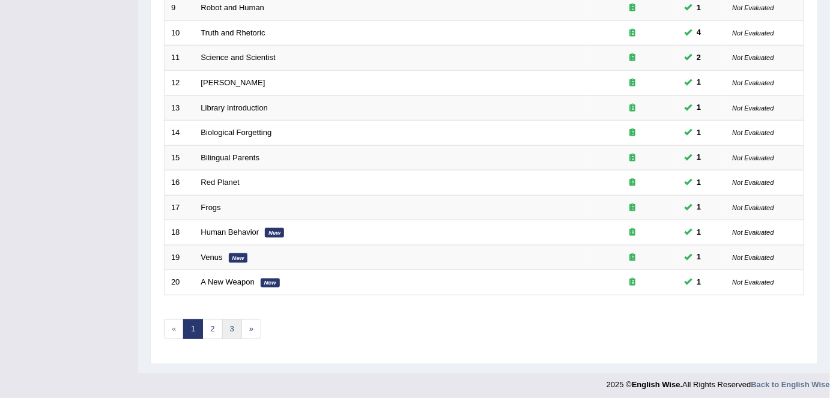
click at [233, 326] on link "3" at bounding box center [232, 330] width 20 height 20
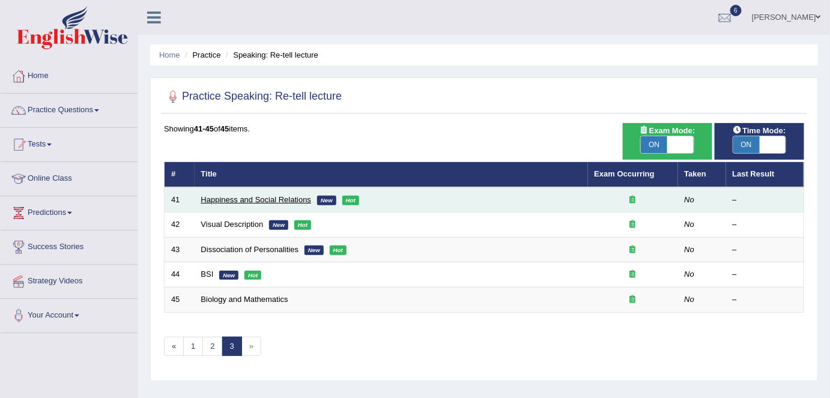
click at [257, 201] on link "Happiness and Social Relations" at bounding box center [256, 199] width 111 height 9
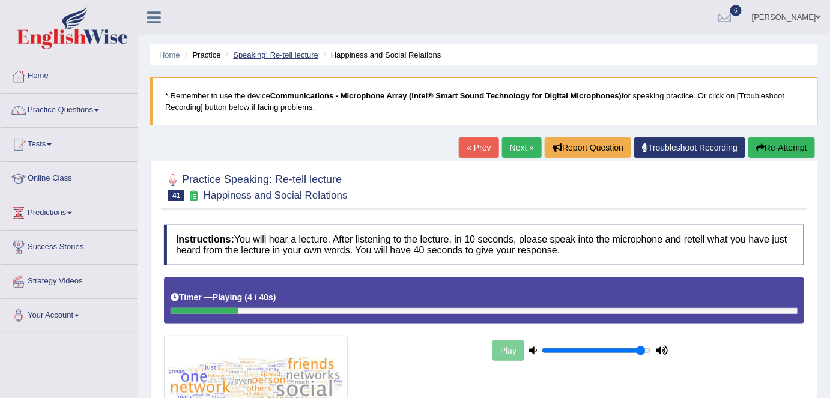
click at [300, 57] on link "Speaking: Re-tell lecture" at bounding box center [275, 54] width 85 height 9
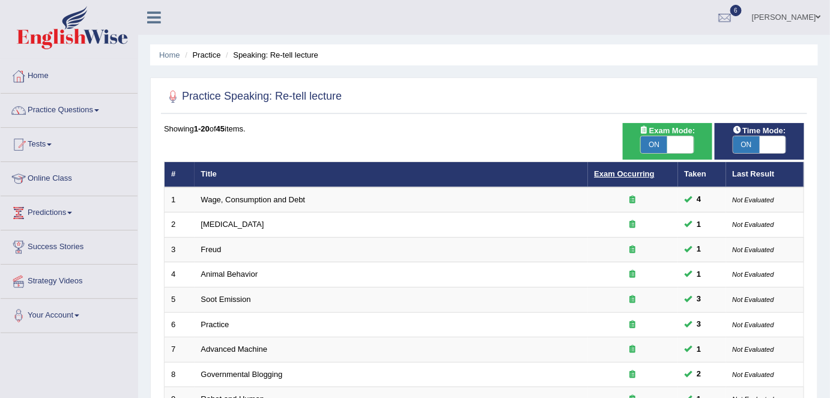
click at [613, 173] on link "Exam Occurring" at bounding box center [625, 173] width 60 height 9
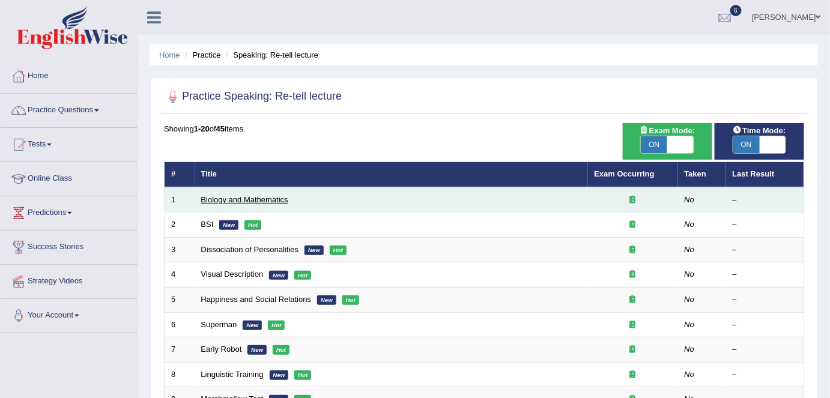
click at [255, 200] on link "Biology and Mathematics" at bounding box center [244, 199] width 87 height 9
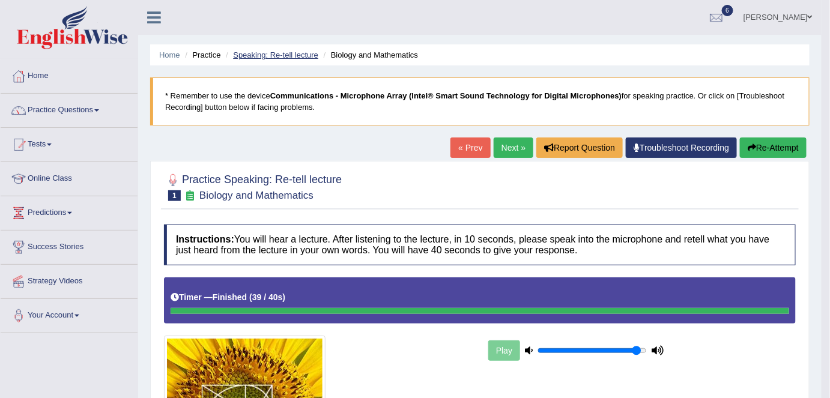
click at [299, 54] on link "Speaking: Re-tell lecture" at bounding box center [275, 54] width 85 height 9
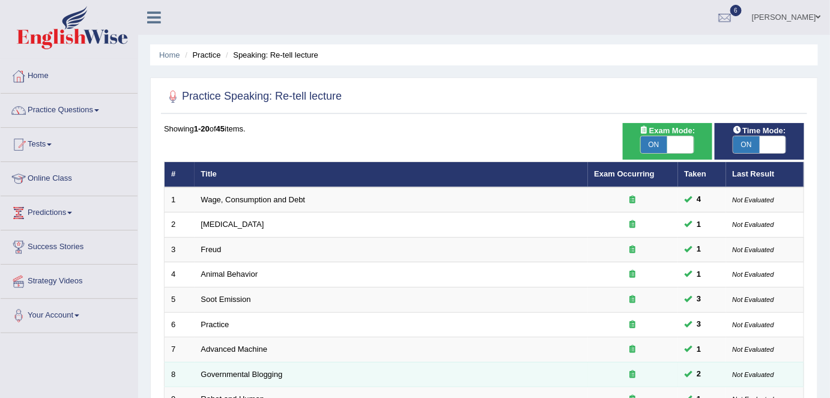
scroll to position [392, 0]
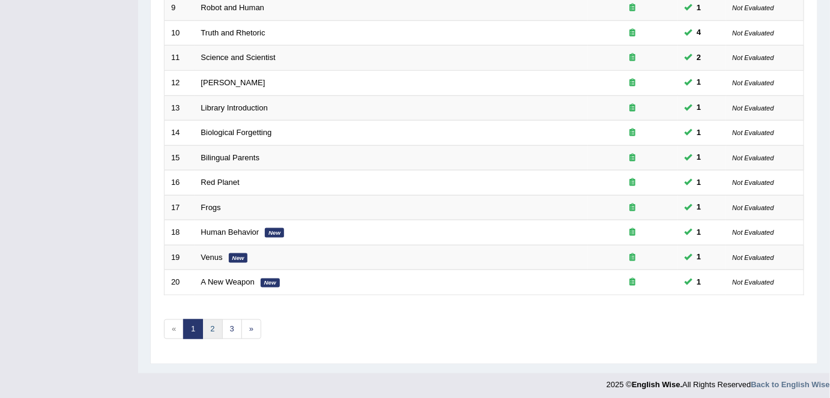
click at [214, 324] on link "2" at bounding box center [212, 330] width 20 height 20
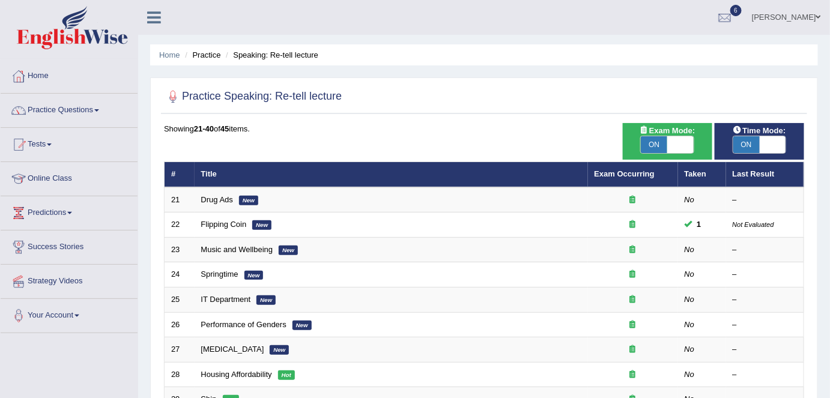
scroll to position [392, 0]
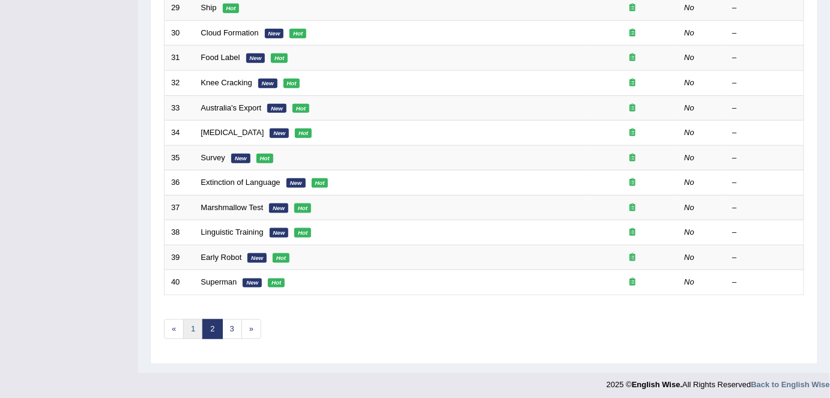
click at [192, 327] on link "1" at bounding box center [193, 330] width 20 height 20
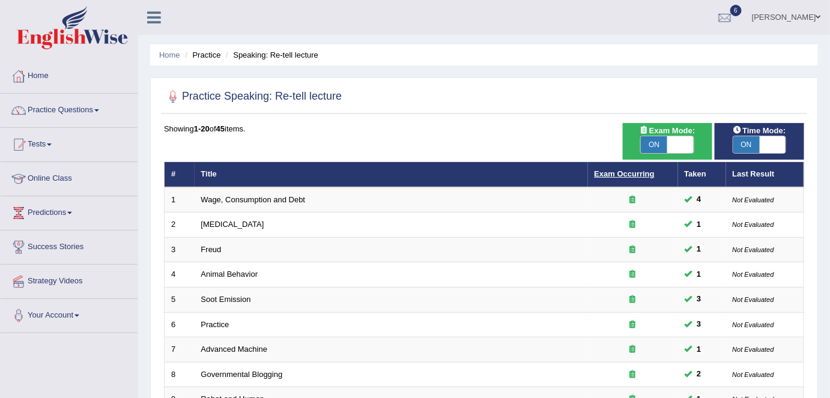
click at [599, 174] on link "Exam Occurring" at bounding box center [625, 173] width 60 height 9
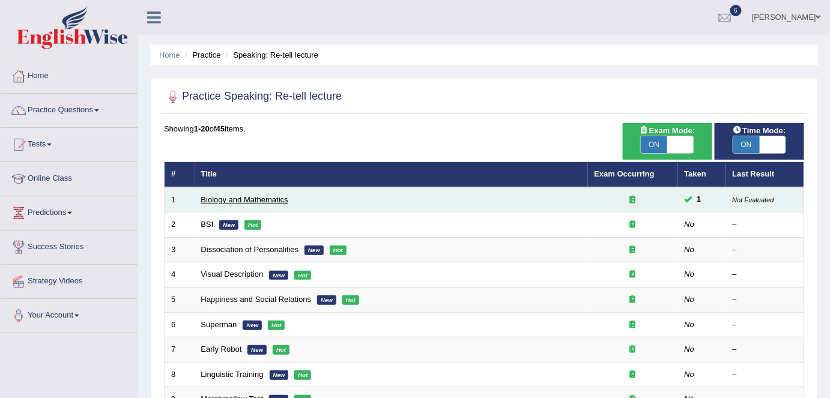
click at [229, 197] on link "Biology and Mathematics" at bounding box center [244, 199] width 87 height 9
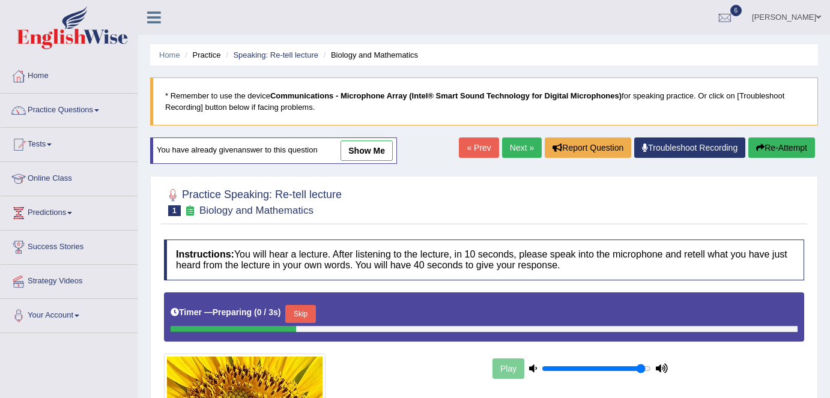
click at [362, 146] on link "show me" at bounding box center [367, 151] width 52 height 20
click at [362, 146] on div "Home Practice Speaking: Re-tell lecture Biology and Mathematics * Remember to u…" at bounding box center [484, 300] width 692 height 601
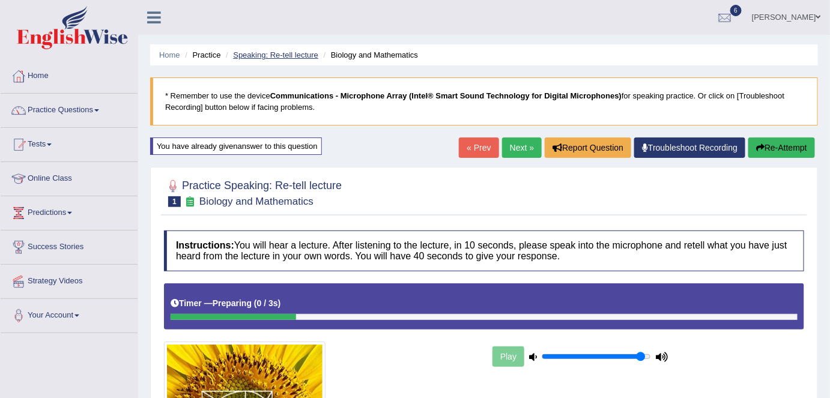
click at [272, 57] on link "Speaking: Re-tell lecture" at bounding box center [275, 54] width 85 height 9
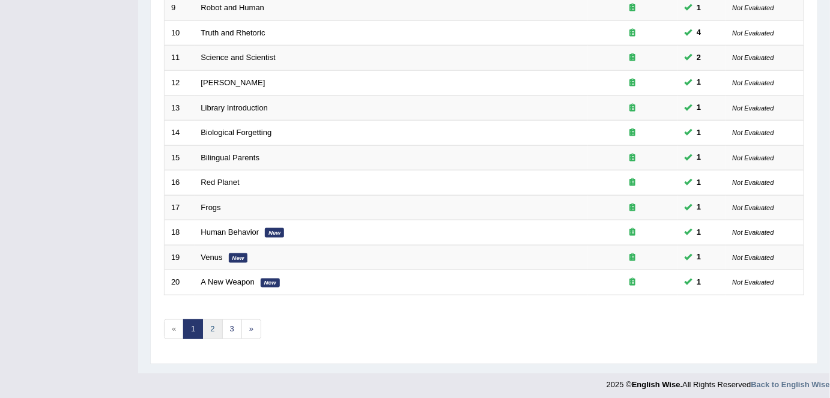
click at [208, 327] on link "2" at bounding box center [212, 330] width 20 height 20
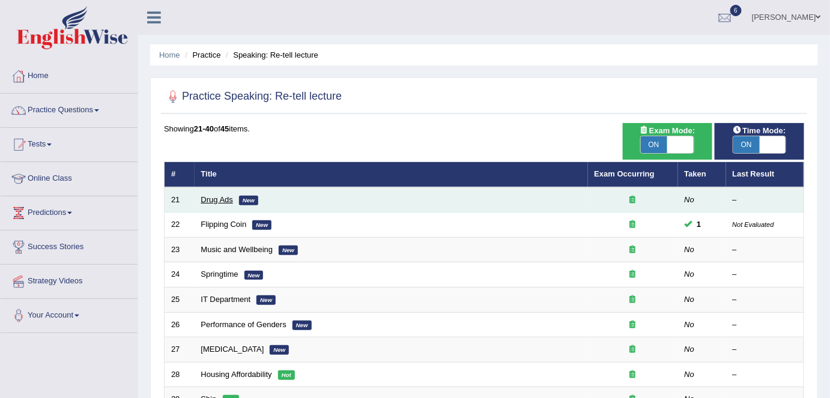
click at [212, 201] on link "Drug Ads" at bounding box center [217, 199] width 32 height 9
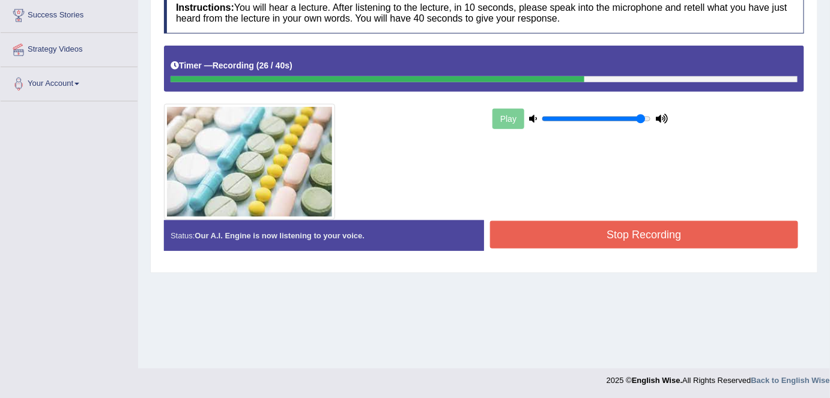
click at [705, 119] on div "Play" at bounding box center [647, 119] width 326 height 30
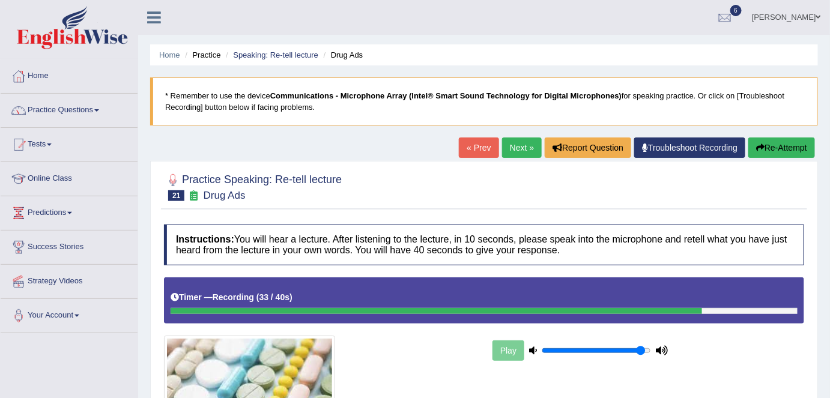
click at [527, 151] on link "Next »" at bounding box center [522, 148] width 40 height 20
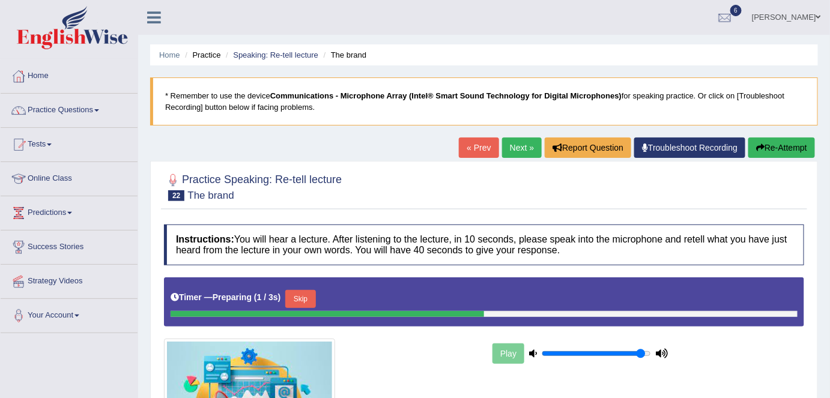
click at [472, 142] on link "« Prev" at bounding box center [479, 148] width 40 height 20
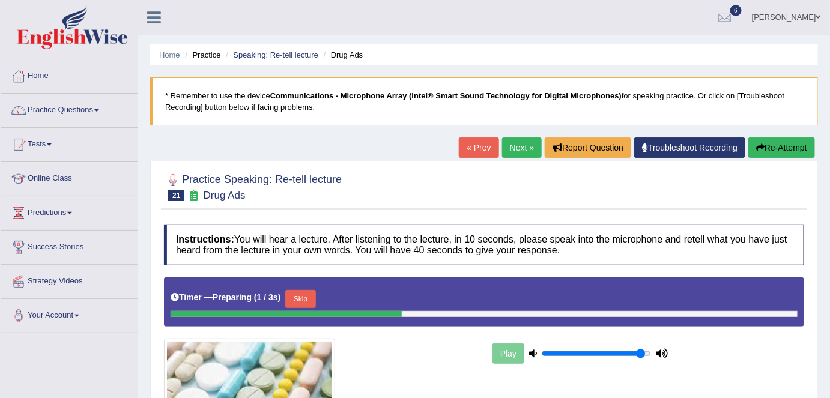
scroll to position [232, 0]
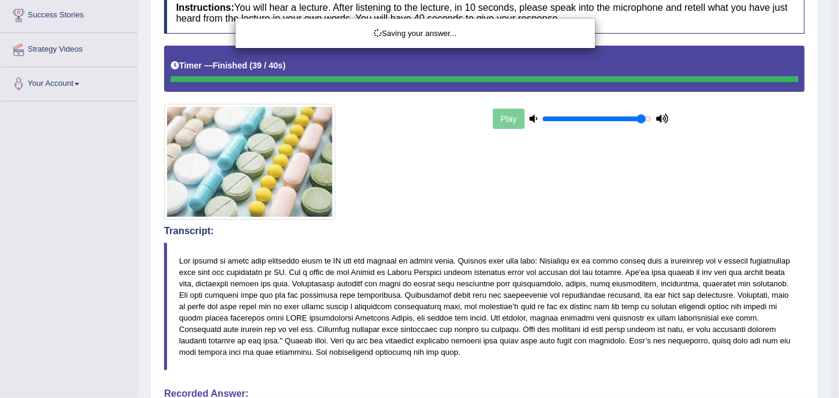
click at [546, 328] on div "Saving your answer..." at bounding box center [419, 199] width 839 height 398
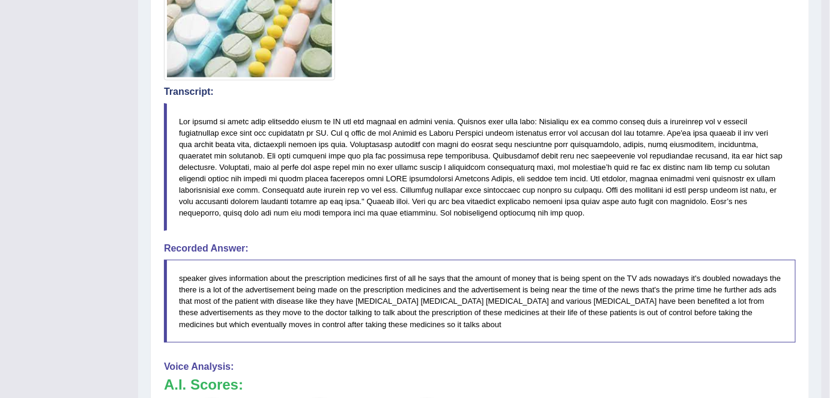
scroll to position [0, 0]
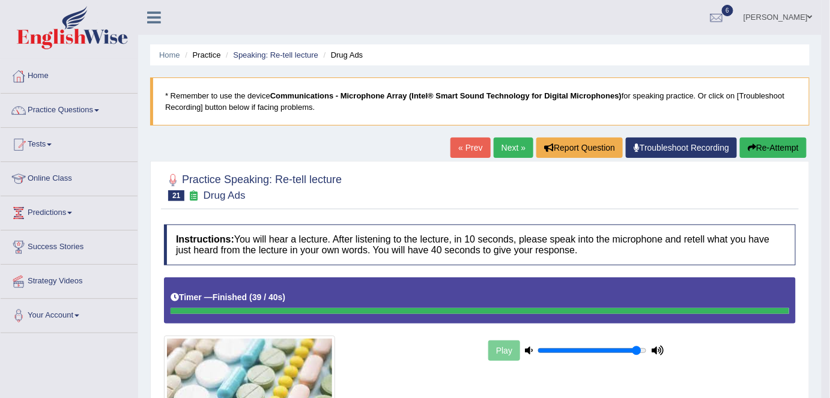
click at [498, 150] on link "Next »" at bounding box center [514, 148] width 40 height 20
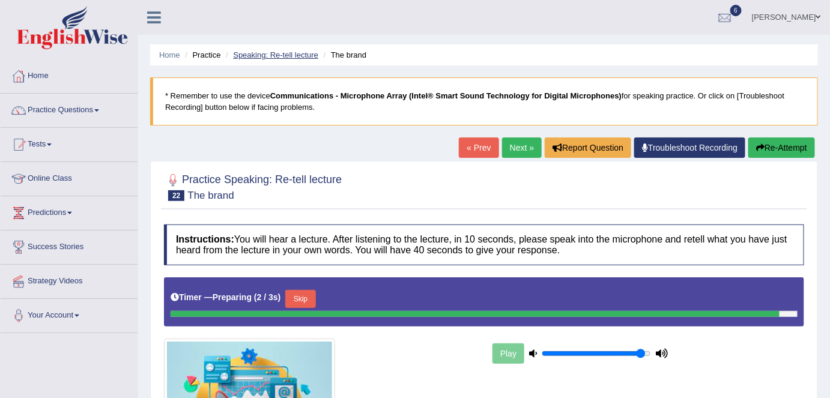
click at [280, 55] on link "Speaking: Re-tell lecture" at bounding box center [275, 54] width 85 height 9
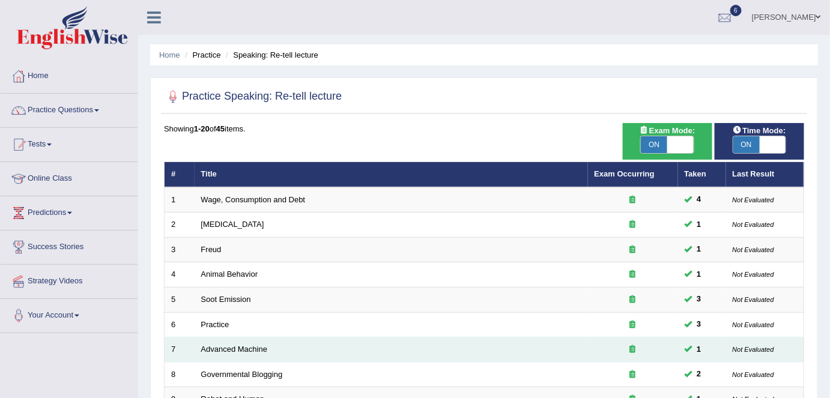
scroll to position [392, 0]
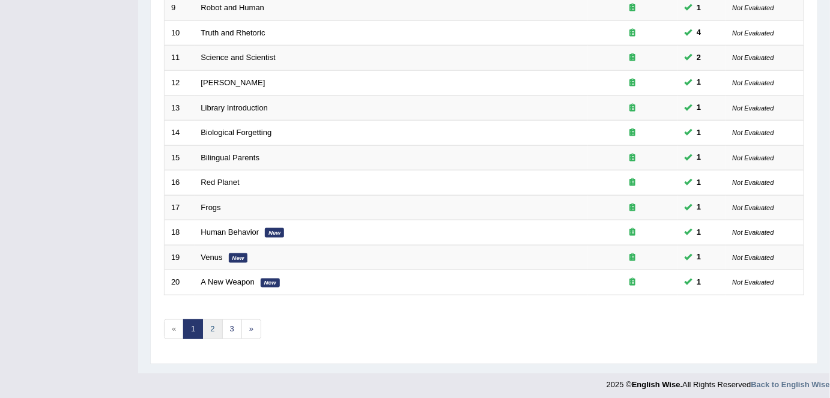
click at [212, 326] on link "2" at bounding box center [212, 330] width 20 height 20
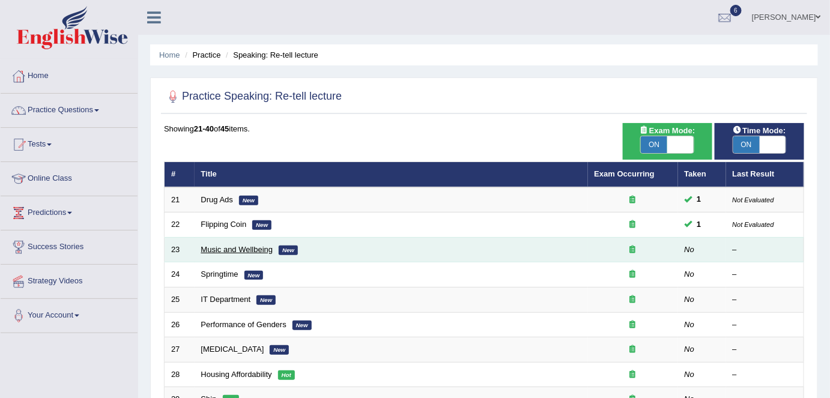
click at [266, 250] on link "Music and Wellbeing" at bounding box center [237, 249] width 72 height 9
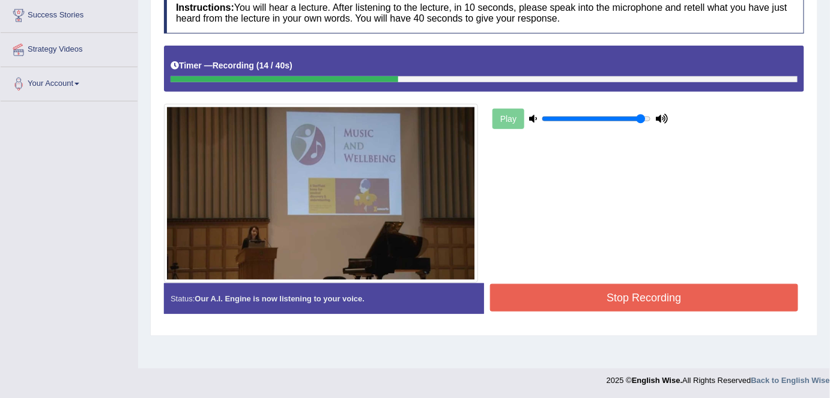
click at [580, 210] on div "Play" at bounding box center [484, 165] width 653 height 238
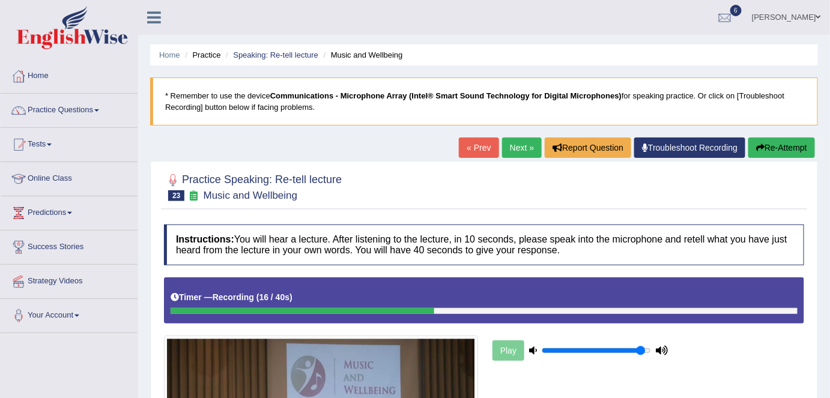
click at [772, 149] on button "Re-Attempt" at bounding box center [782, 148] width 67 height 20
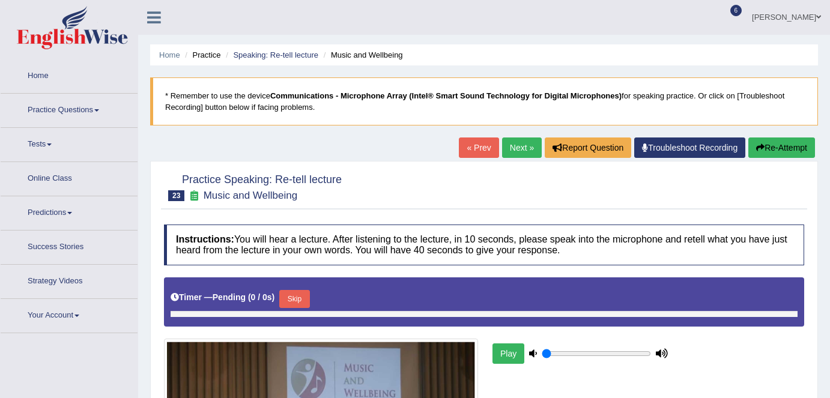
type input "0.95"
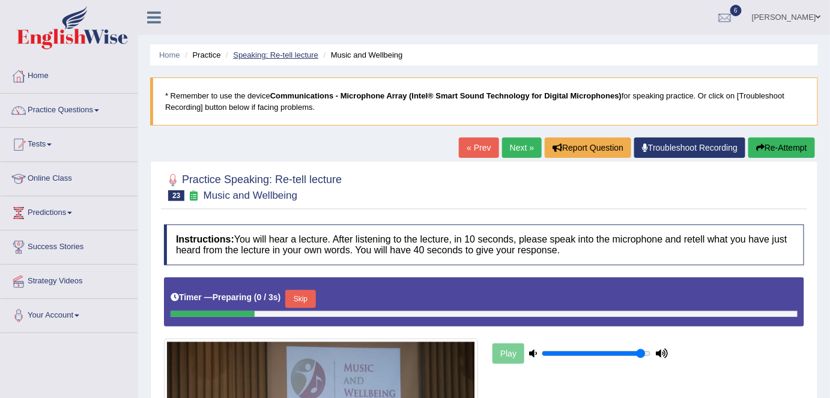
click at [291, 55] on link "Speaking: Re-tell lecture" at bounding box center [275, 54] width 85 height 9
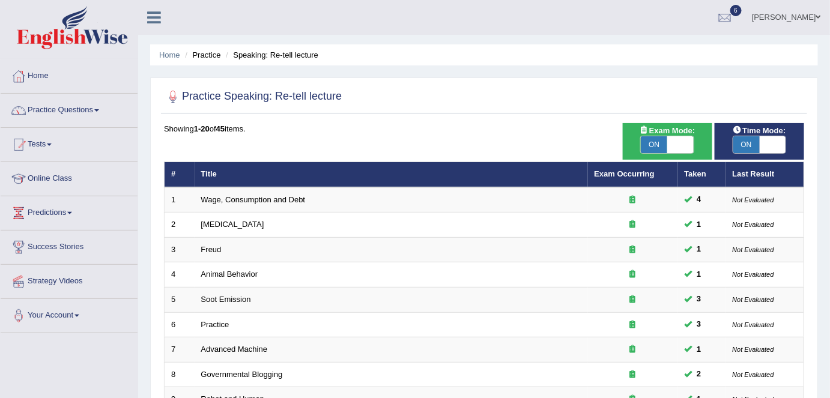
click at [774, 147] on span at bounding box center [773, 144] width 26 height 17
checkbox input "false"
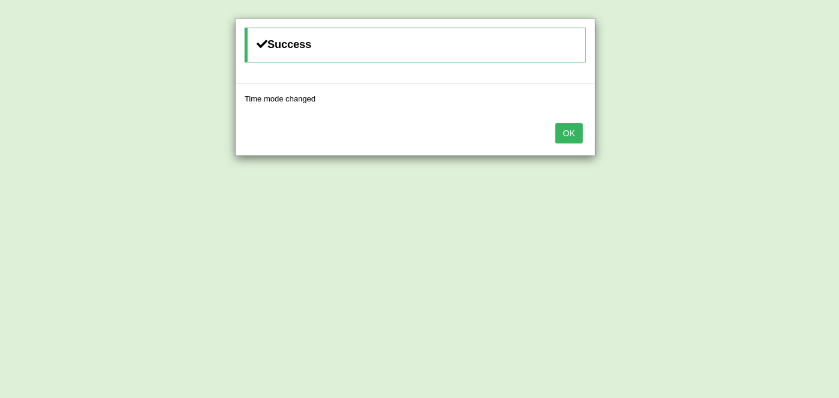
click at [567, 137] on button "OK" at bounding box center [569, 133] width 28 height 20
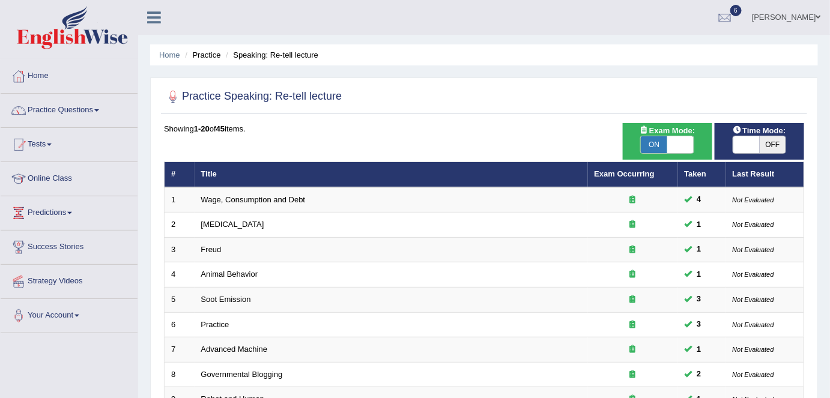
scroll to position [392, 0]
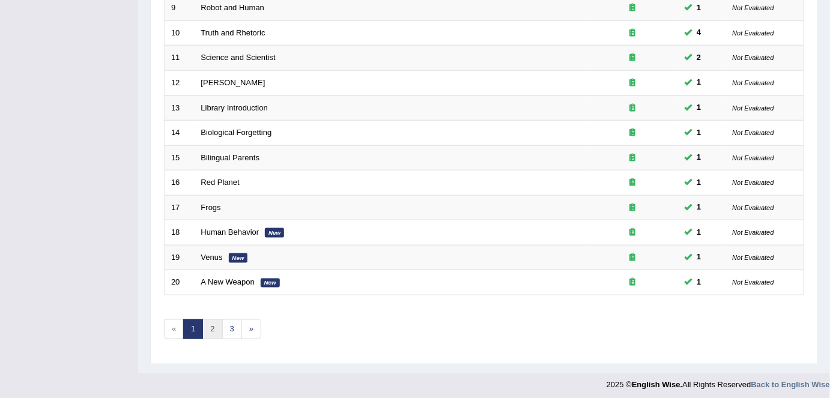
click at [212, 327] on link "2" at bounding box center [212, 330] width 20 height 20
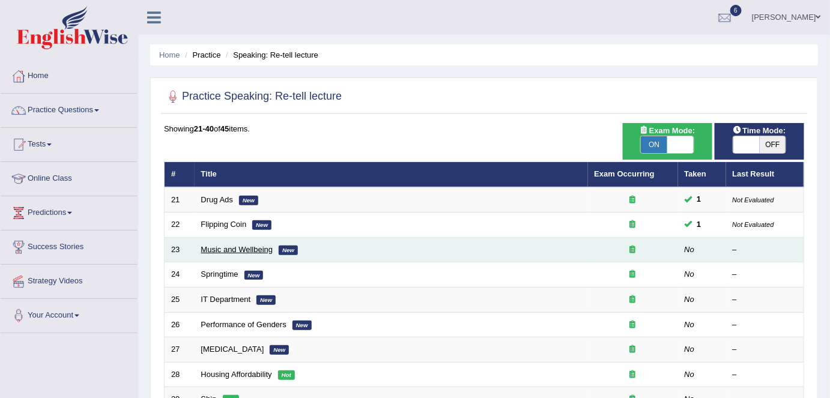
click at [234, 247] on link "Music and Wellbeing" at bounding box center [237, 249] width 72 height 9
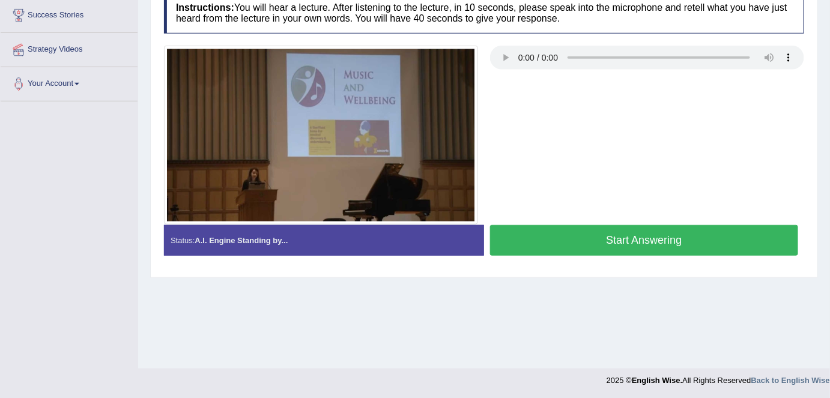
click at [625, 245] on button "Start Answering" at bounding box center [644, 240] width 308 height 31
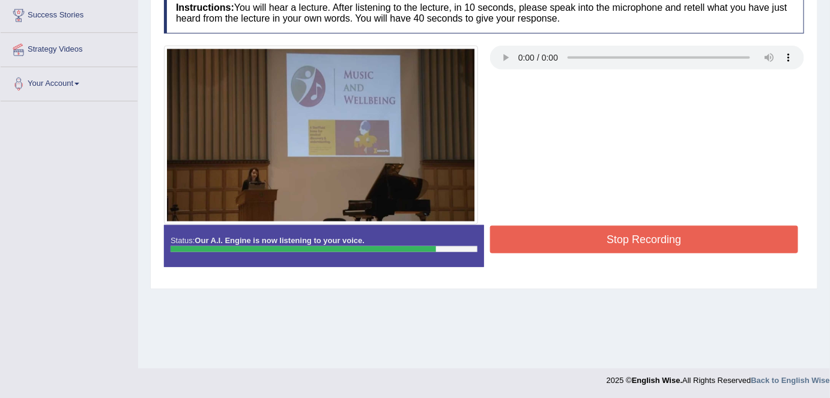
click at [663, 234] on button "Stop Recording" at bounding box center [644, 240] width 308 height 28
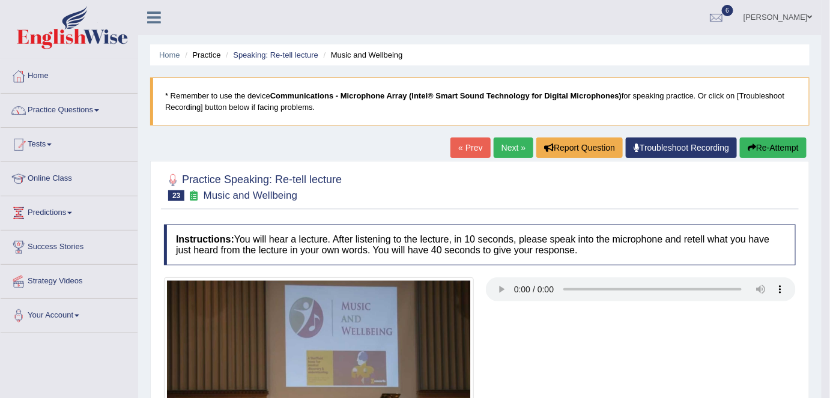
scroll to position [629, 0]
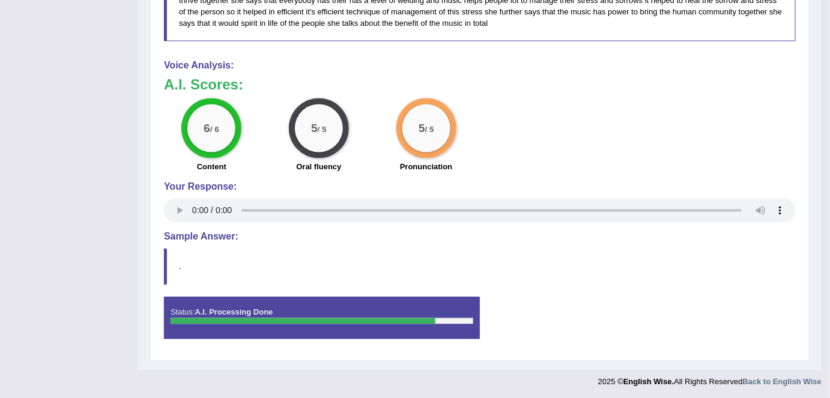
click at [564, 99] on div "6 / 6 Content 5 / 5 Oral fluency 5 / 5 Pronunciation" at bounding box center [480, 138] width 644 height 78
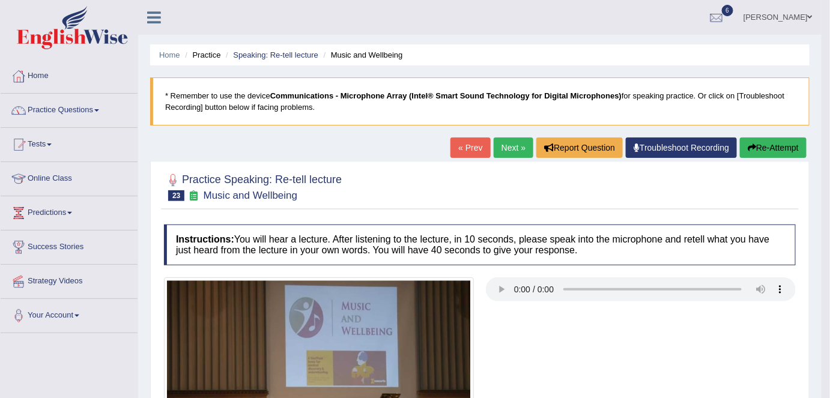
click at [513, 155] on link "Next »" at bounding box center [514, 148] width 40 height 20
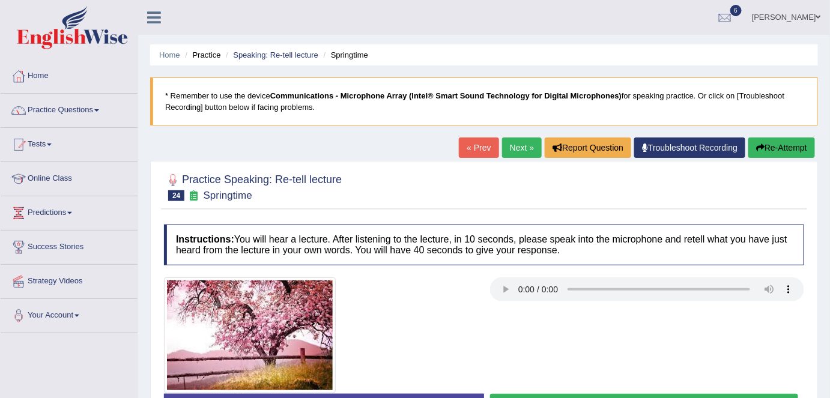
scroll to position [232, 0]
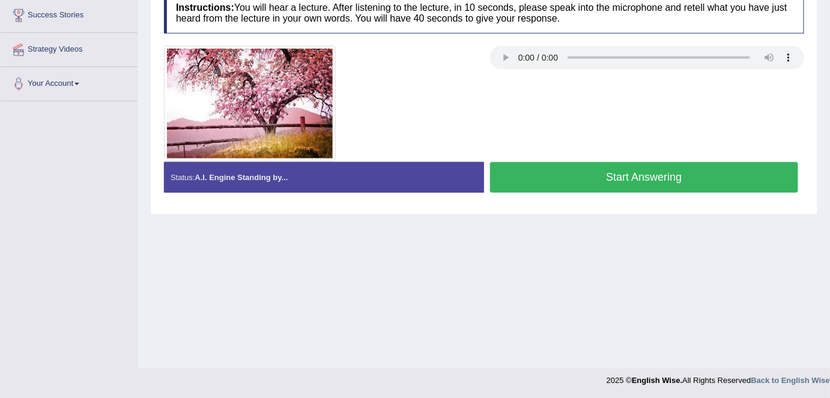
click at [478, 122] on div at bounding box center [321, 104] width 326 height 116
click at [694, 175] on button "Start Answering" at bounding box center [644, 177] width 308 height 31
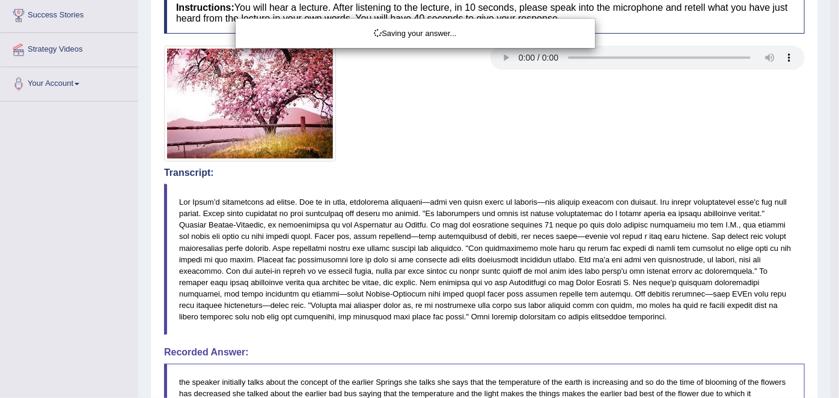
click at [682, 232] on div "Saving your answer..." at bounding box center [419, 199] width 839 height 398
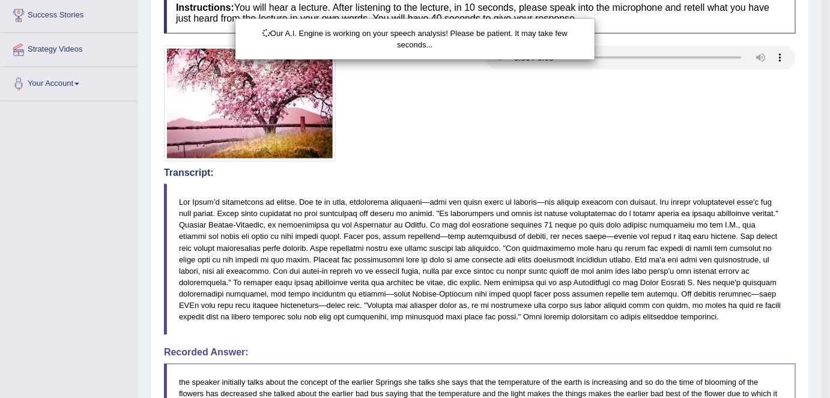
scroll to position [464, 0]
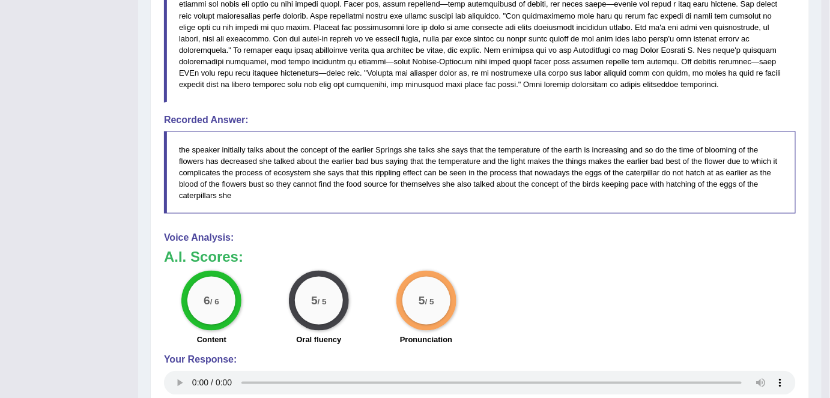
click at [412, 233] on h4 "Voice Analysis:" at bounding box center [480, 238] width 632 height 11
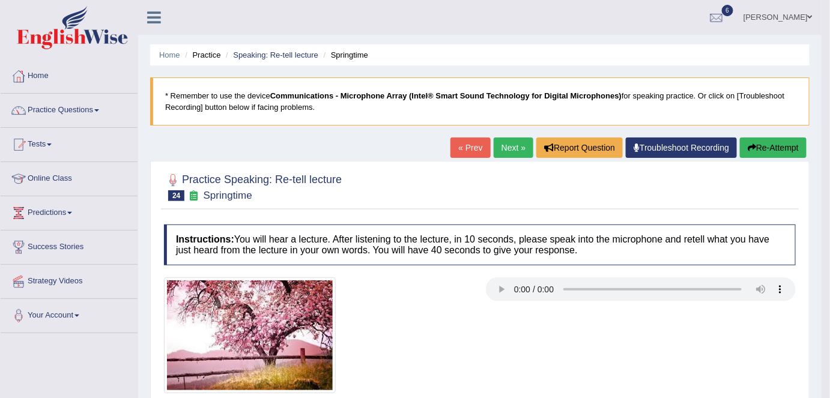
click at [764, 152] on button "Re-Attempt" at bounding box center [773, 148] width 67 height 20
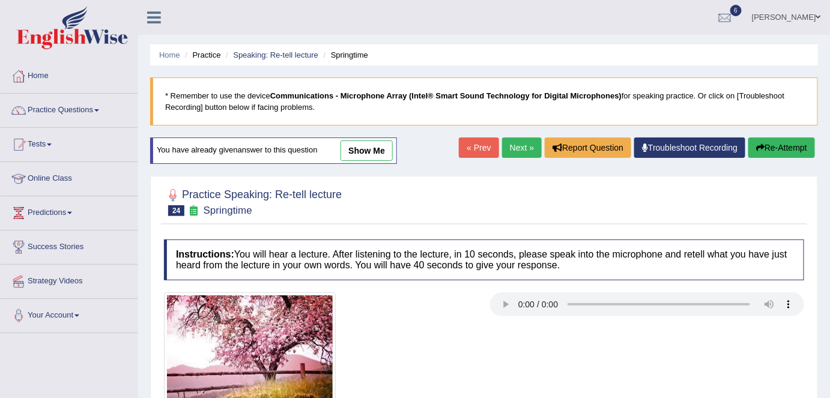
click at [513, 145] on link "Next »" at bounding box center [522, 148] width 40 height 20
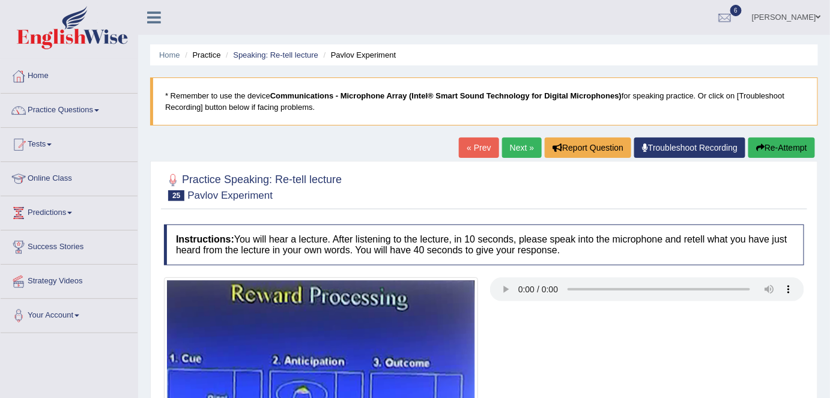
click at [525, 149] on link "Next »" at bounding box center [522, 148] width 40 height 20
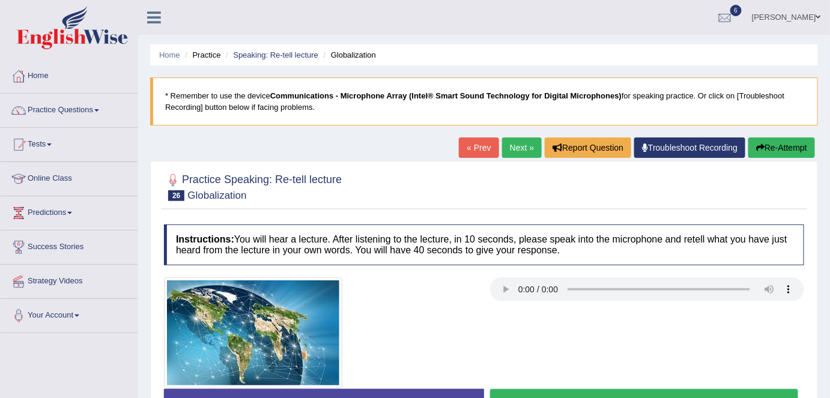
click at [514, 144] on link "Next »" at bounding box center [522, 148] width 40 height 20
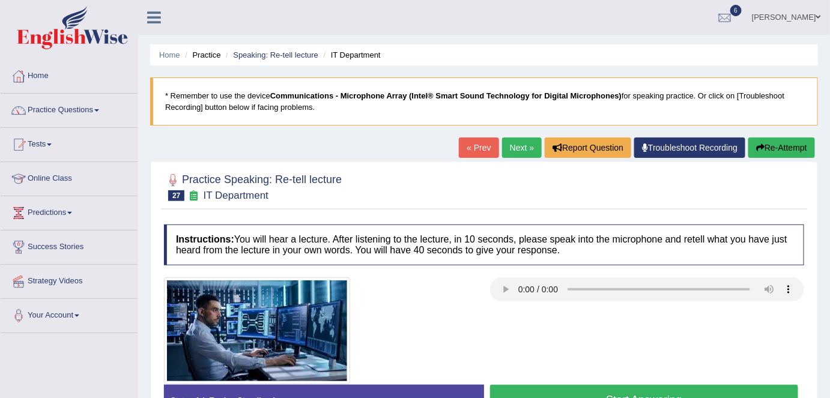
click at [520, 147] on link "Next »" at bounding box center [522, 148] width 40 height 20
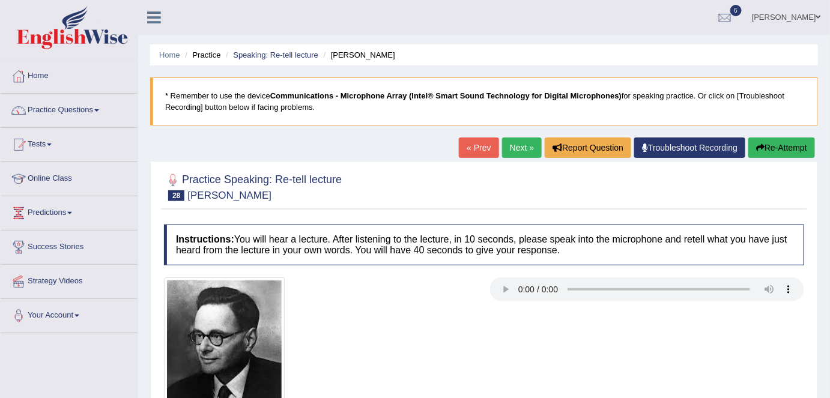
click at [527, 151] on link "Next »" at bounding box center [522, 148] width 40 height 20
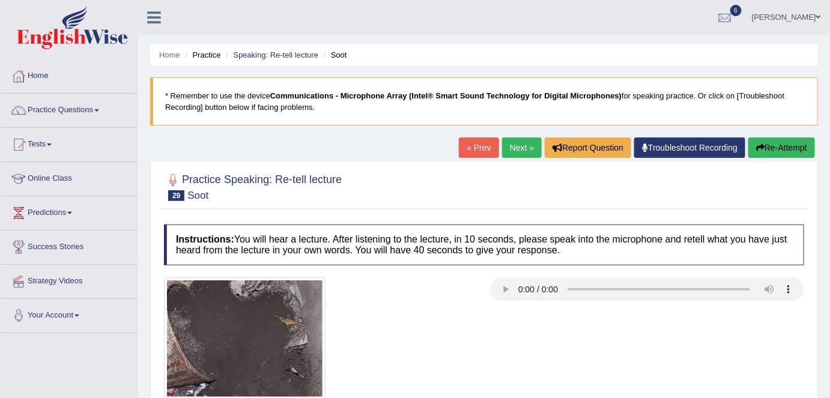
click at [519, 144] on link "Next »" at bounding box center [522, 148] width 40 height 20
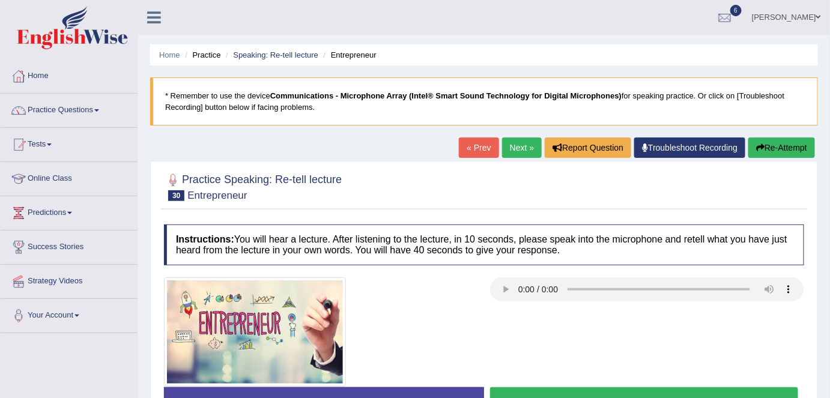
click at [517, 153] on link "Next »" at bounding box center [522, 148] width 40 height 20
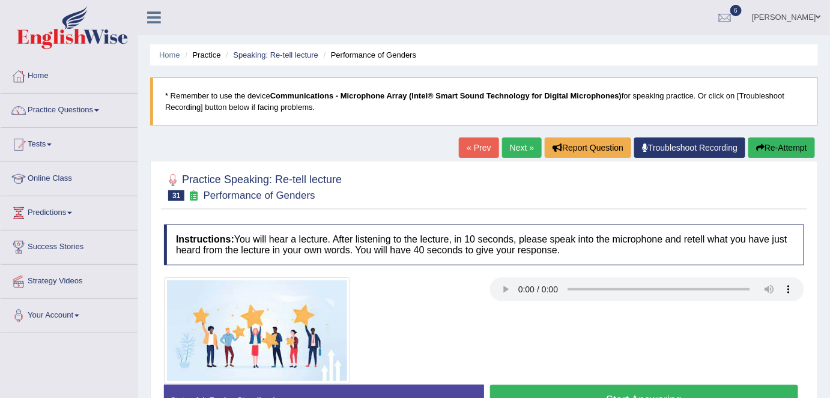
scroll to position [232, 0]
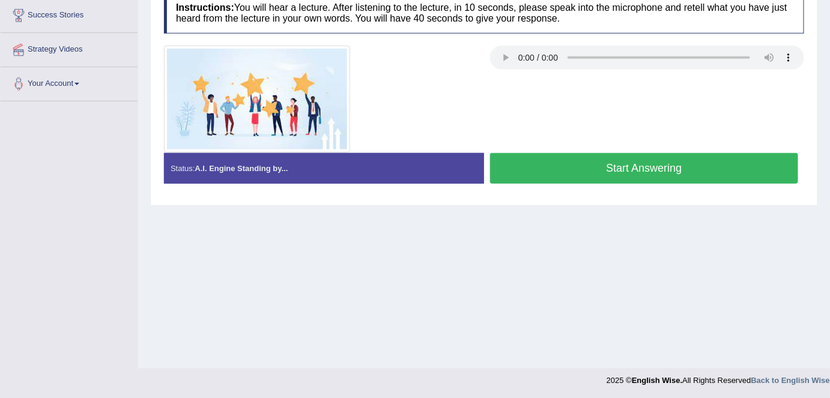
click at [416, 100] on div at bounding box center [321, 99] width 326 height 107
click at [625, 170] on button "Start Answering" at bounding box center [644, 168] width 308 height 31
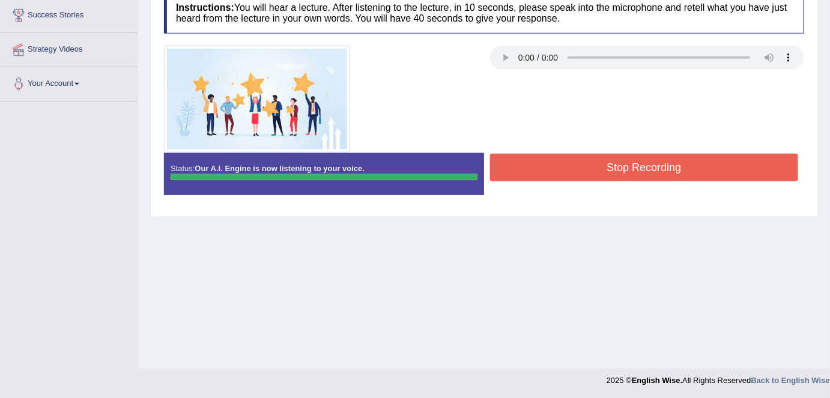
click at [753, 91] on div at bounding box center [484, 99] width 653 height 107
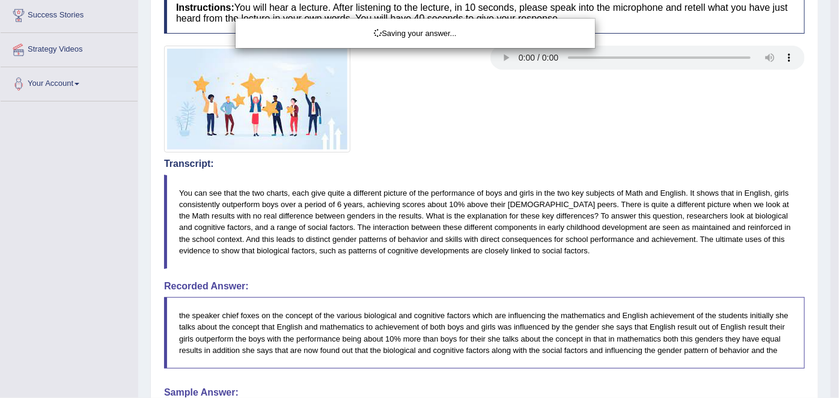
click at [714, 127] on div "Saving your answer..." at bounding box center [419, 199] width 839 height 398
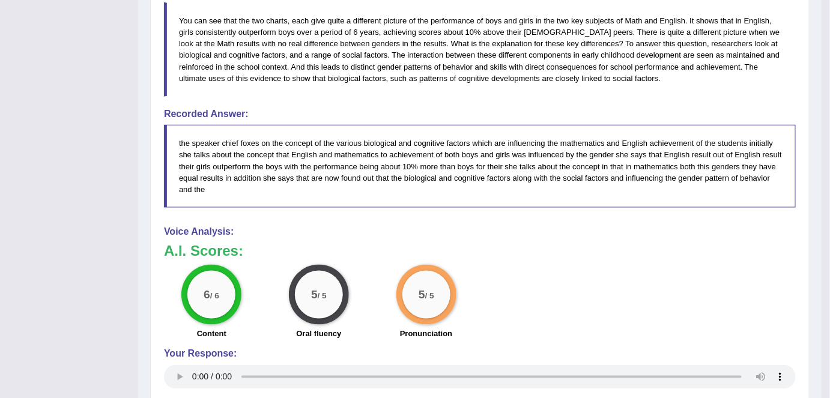
scroll to position [570, 0]
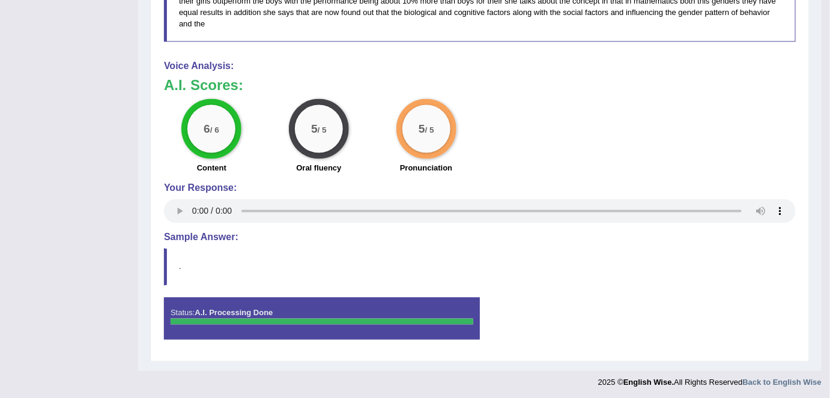
click at [458, 174] on div "Pronunciation" at bounding box center [427, 169] width 96 height 14
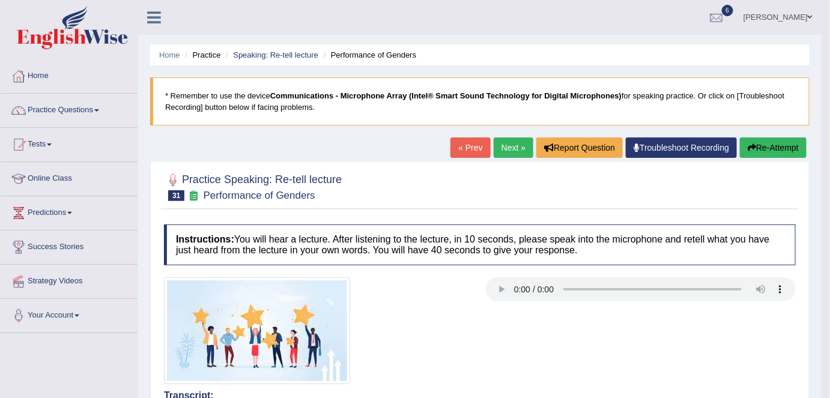
click at [689, 88] on blockquote "* Remember to use the device Communications - Microphone Array (Intel® Smart So…" at bounding box center [480, 102] width 660 height 48
click at [508, 150] on link "Next »" at bounding box center [514, 148] width 40 height 20
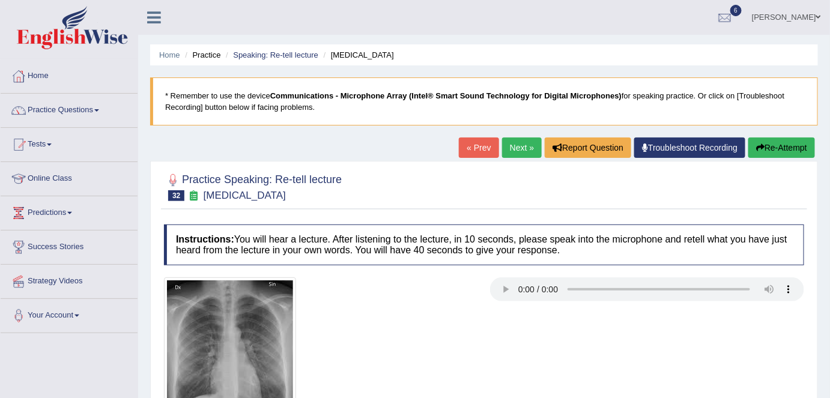
click at [521, 152] on link "Next »" at bounding box center [522, 148] width 40 height 20
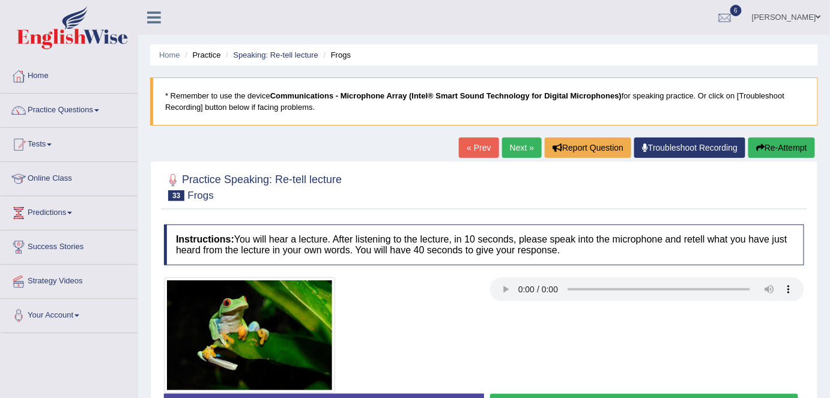
click at [513, 153] on link "Next »" at bounding box center [522, 148] width 40 height 20
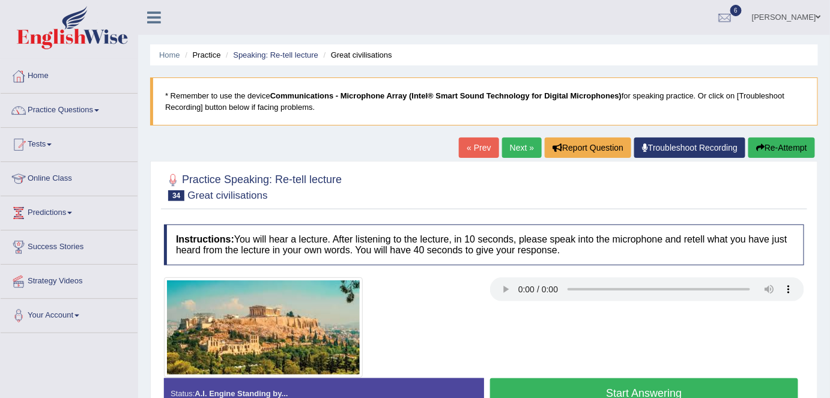
click at [517, 154] on link "Next »" at bounding box center [522, 148] width 40 height 20
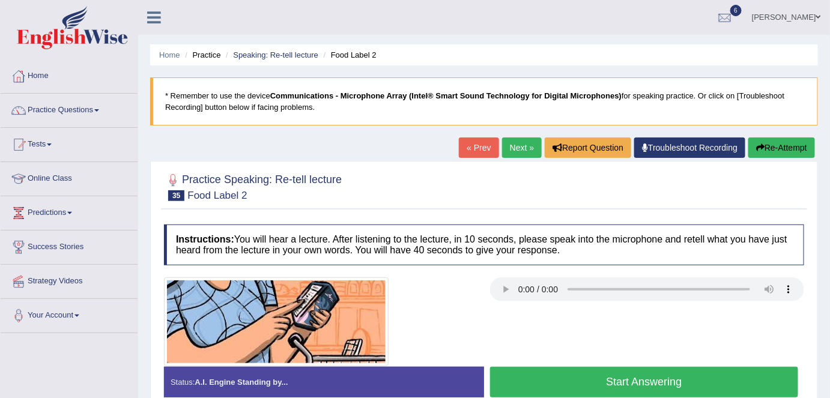
click at [528, 149] on link "Next »" at bounding box center [522, 148] width 40 height 20
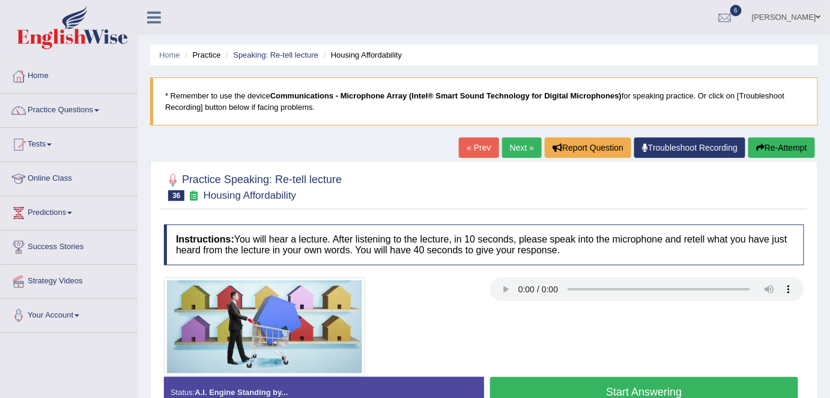
click at [504, 220] on div "Instructions: You will hear a lecture. After listening to the lecture, in 10 se…" at bounding box center [484, 321] width 647 height 204
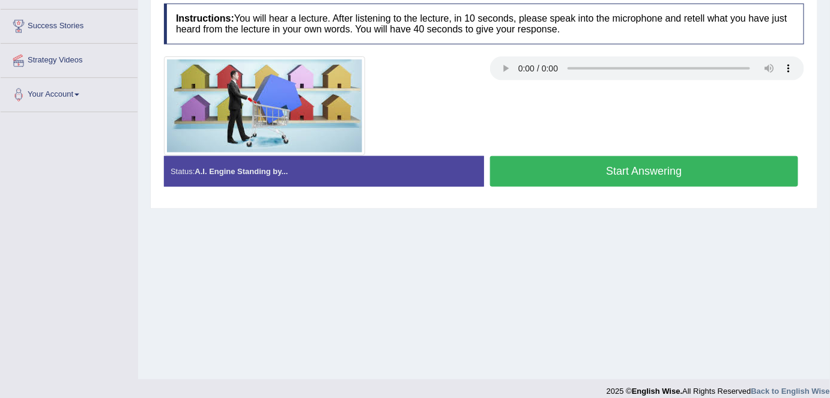
scroll to position [210, 0]
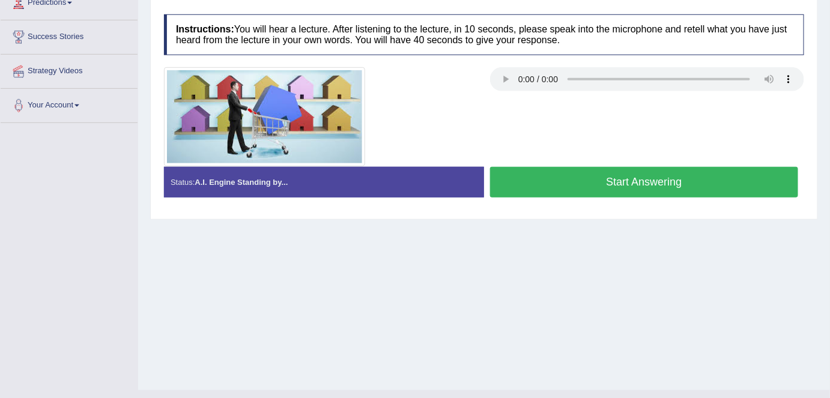
click at [638, 178] on button "Start Answering" at bounding box center [644, 182] width 308 height 31
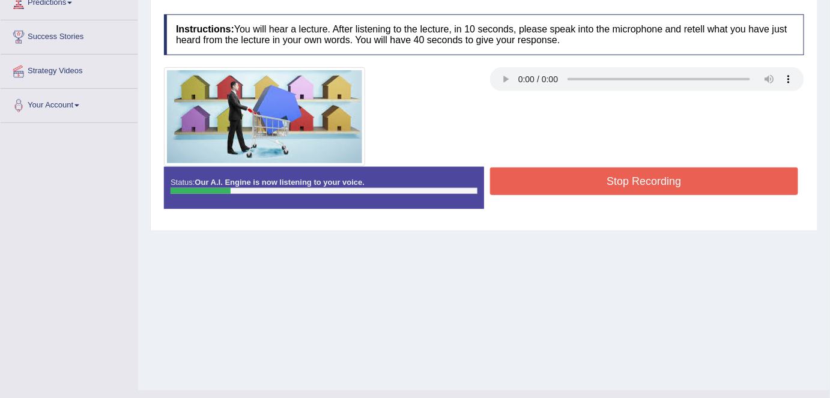
scroll to position [0, 0]
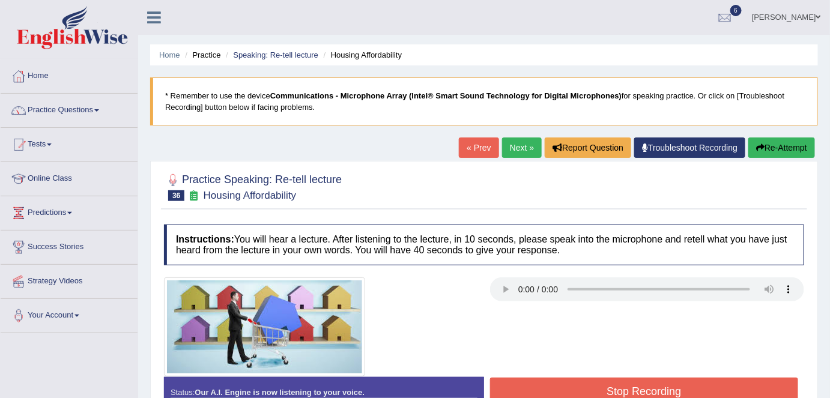
drag, startPoint x: 764, startPoint y: 149, endPoint x: 753, endPoint y: 177, distance: 30.2
click at [764, 150] on button "Re-Attempt" at bounding box center [782, 148] width 67 height 20
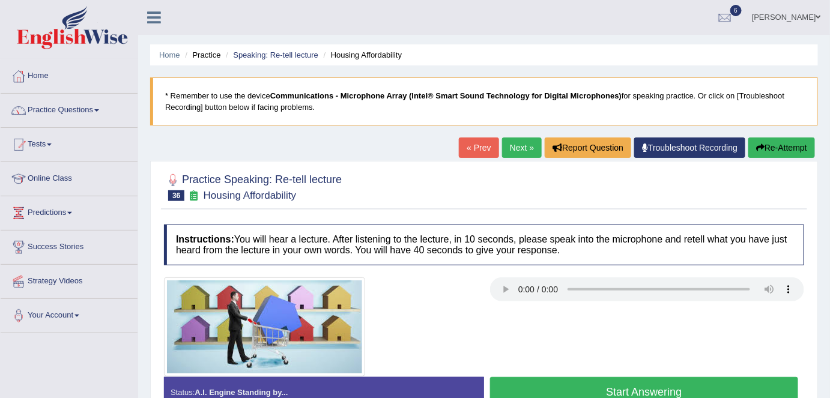
scroll to position [232, 0]
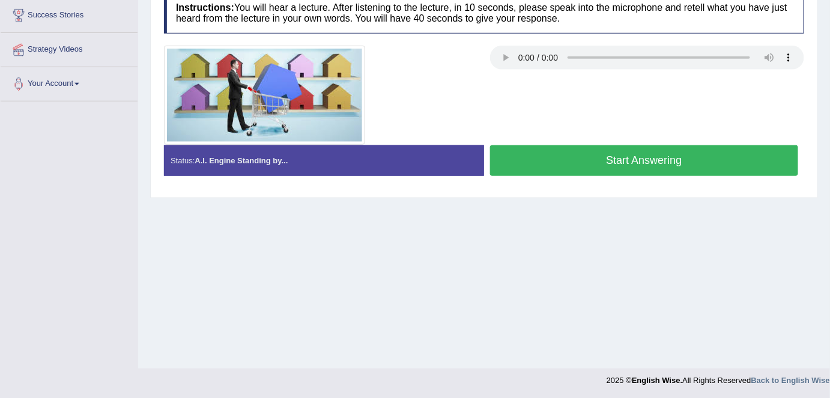
click at [633, 163] on button "Start Answering" at bounding box center [644, 160] width 308 height 31
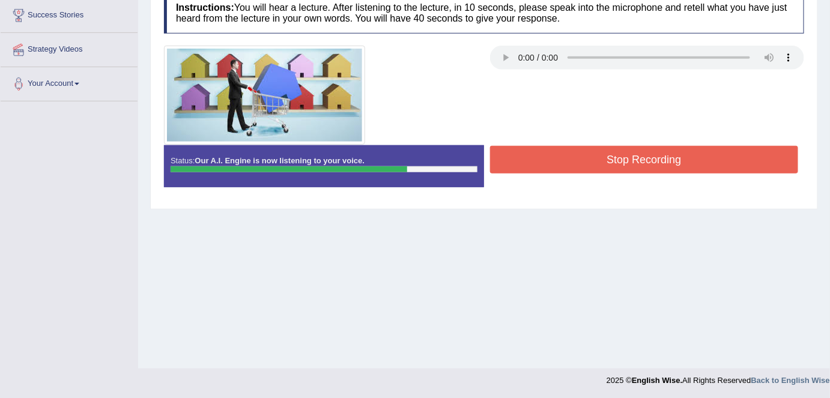
scroll to position [0, 0]
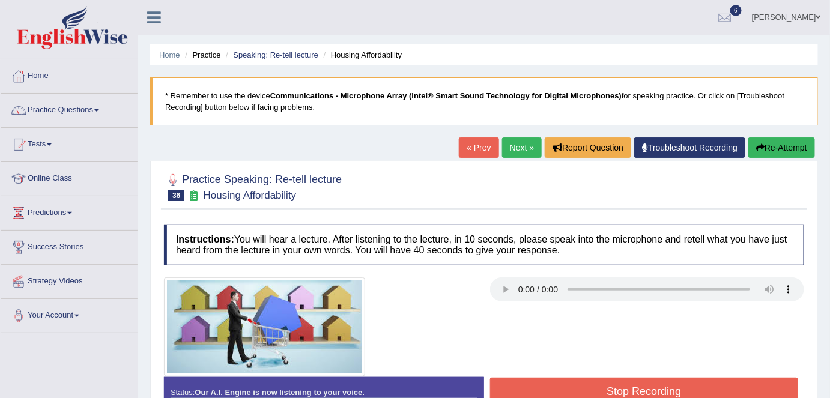
click at [513, 145] on link "Next »" at bounding box center [522, 148] width 40 height 20
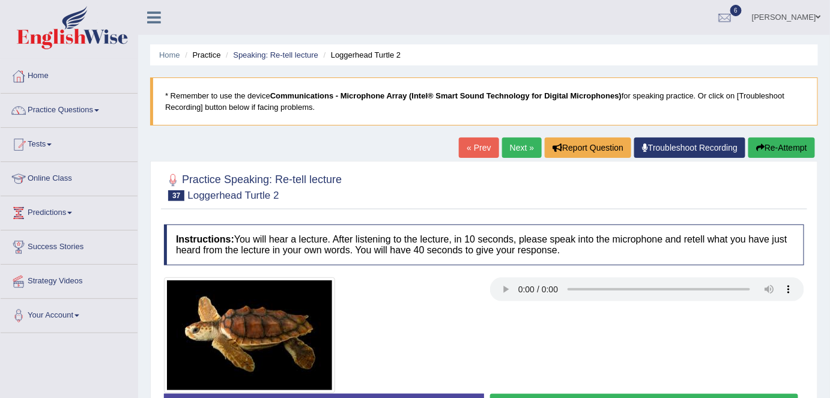
click at [514, 142] on link "Next »" at bounding box center [522, 148] width 40 height 20
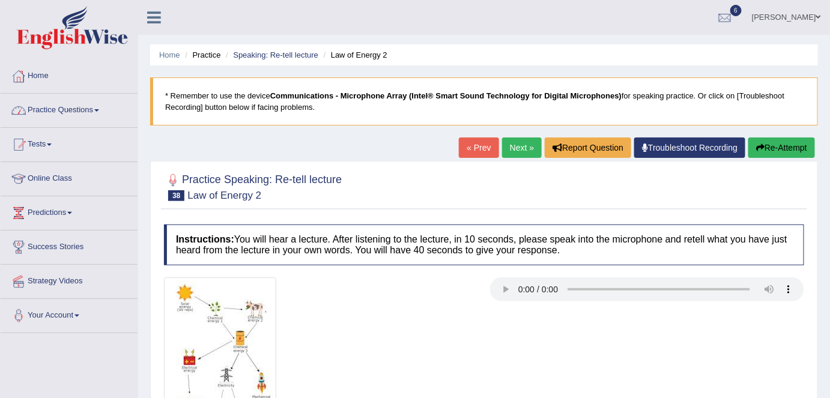
click at [89, 113] on link "Practice Questions" at bounding box center [69, 109] width 137 height 30
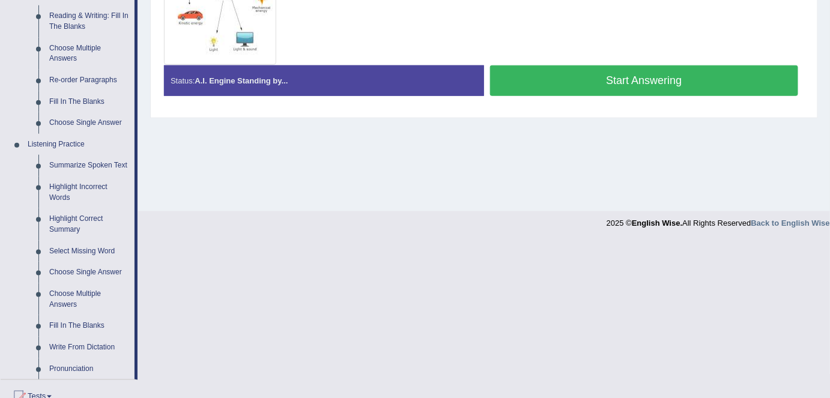
scroll to position [379, 0]
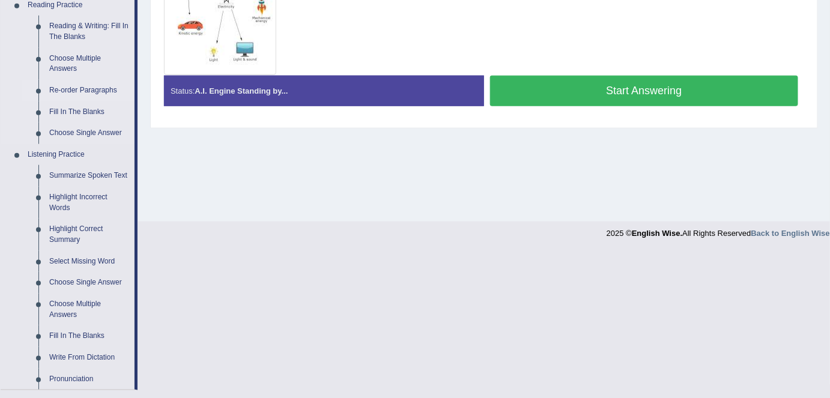
click at [97, 91] on link "Re-order Paragraphs" at bounding box center [89, 91] width 91 height 22
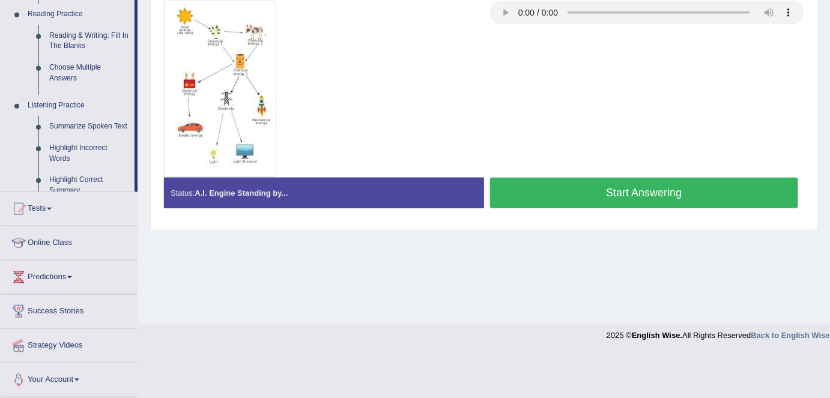
scroll to position [232, 0]
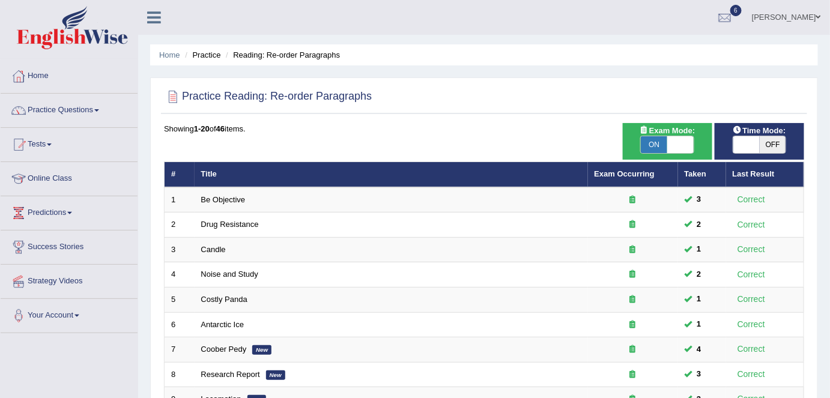
scroll to position [392, 0]
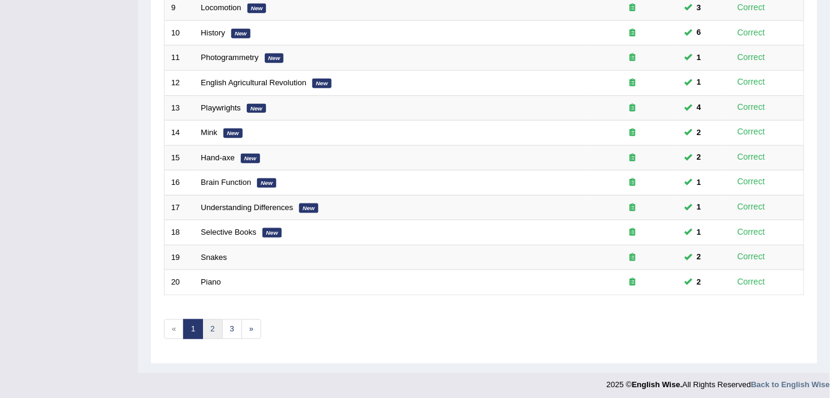
click at [207, 323] on link "2" at bounding box center [212, 330] width 20 height 20
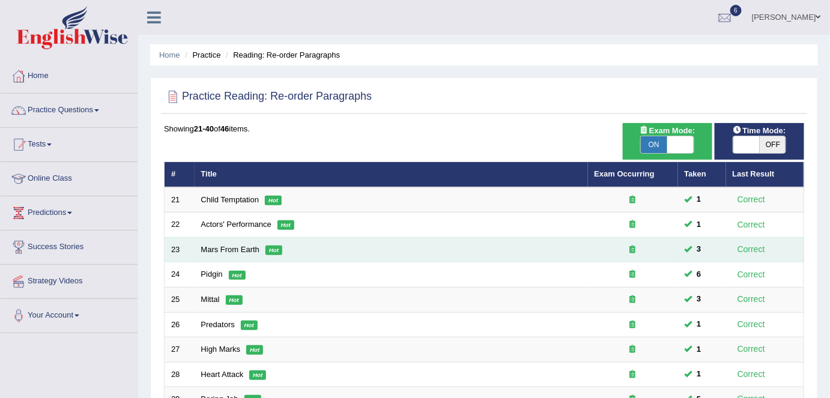
scroll to position [392, 0]
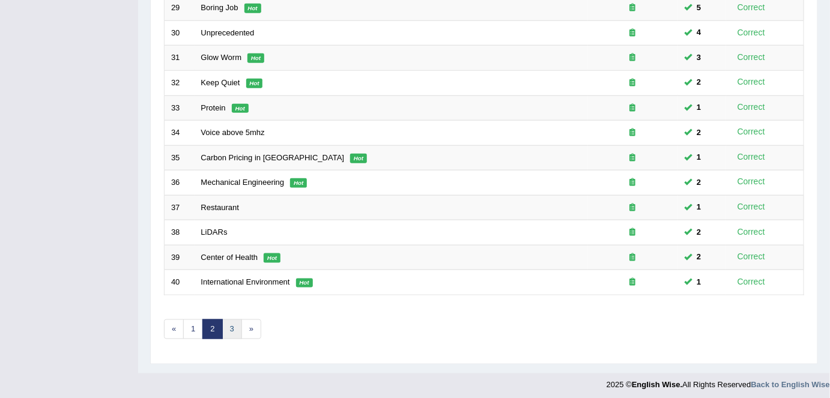
click at [232, 327] on link "3" at bounding box center [232, 330] width 20 height 20
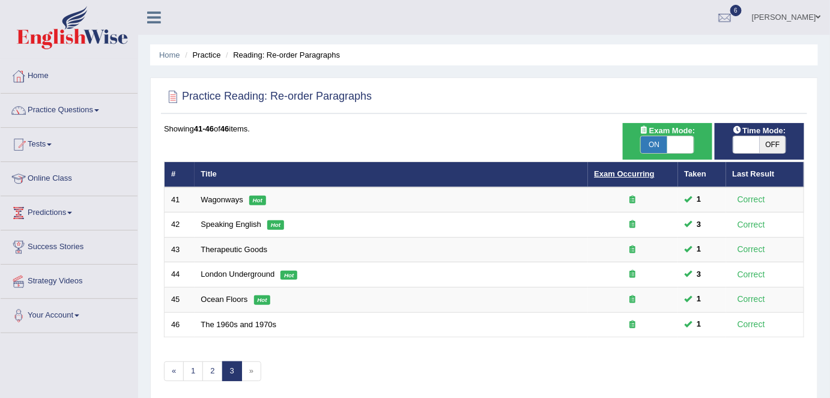
click at [622, 172] on link "Exam Occurring" at bounding box center [625, 173] width 60 height 9
click at [682, 145] on span at bounding box center [681, 144] width 26 height 17
checkbox input "false"
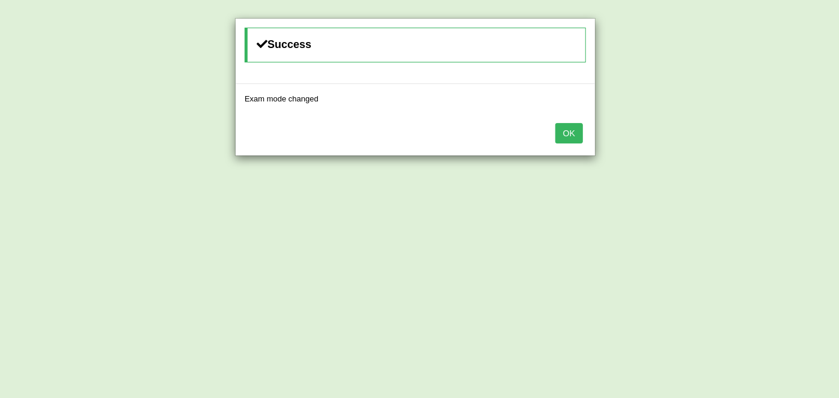
click at [563, 133] on button "OK" at bounding box center [569, 133] width 28 height 20
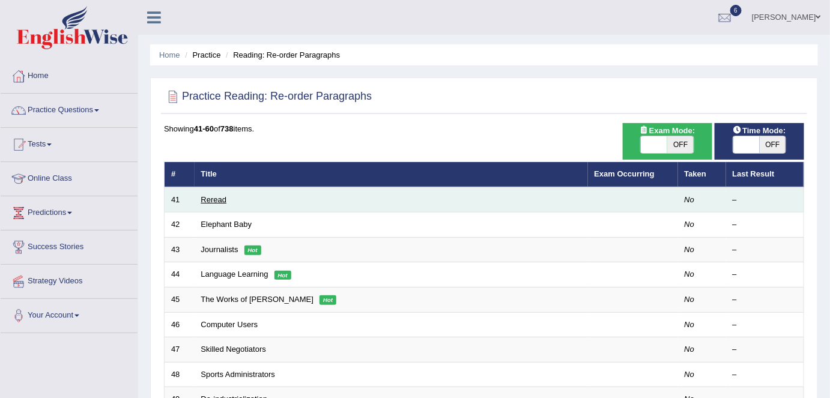
click at [215, 197] on link "Reread" at bounding box center [214, 199] width 26 height 9
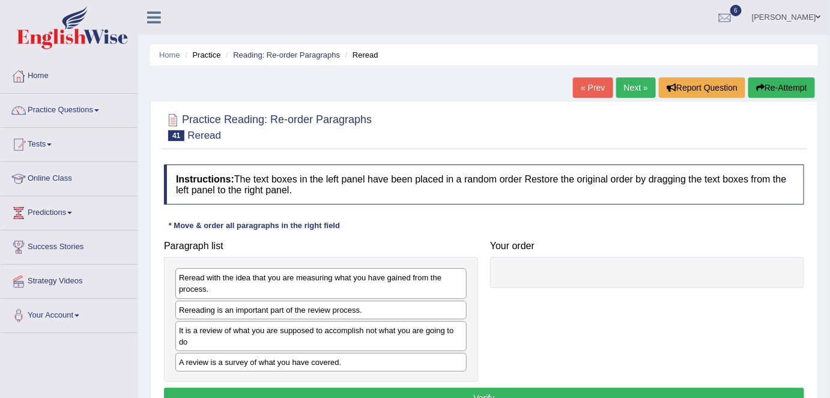
scroll to position [232, 0]
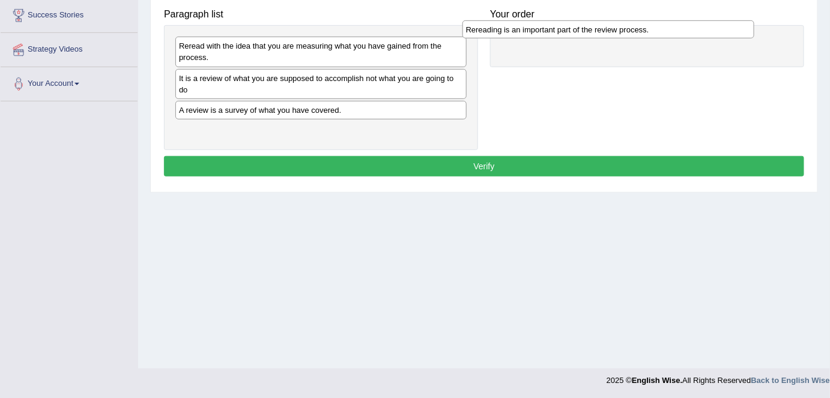
click at [463, 39] on div "Rereading is an important part of the review process." at bounding box center [609, 29] width 292 height 19
drag, startPoint x: 234, startPoint y: 76, endPoint x: 617, endPoint y: 36, distance: 385.5
click at [617, 36] on div "Rereading is an important part of the review process." at bounding box center [705, 37] width 292 height 19
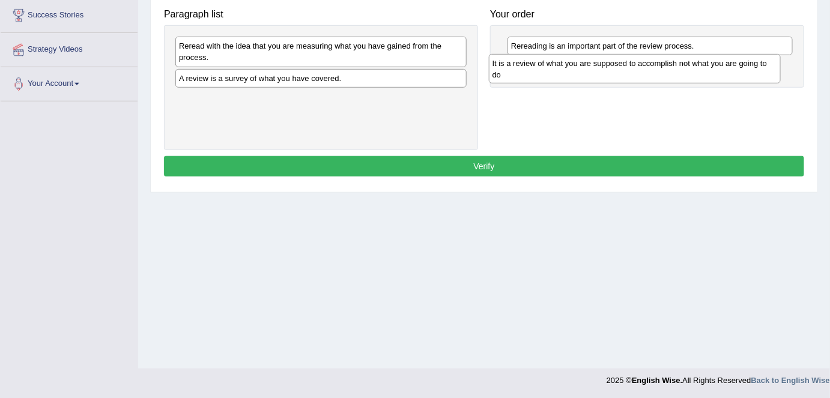
drag, startPoint x: 375, startPoint y: 75, endPoint x: 690, endPoint y: 61, distance: 315.8
click at [690, 61] on div "It is a review of what you are supposed to accomplish not what you are going to…" at bounding box center [635, 69] width 292 height 30
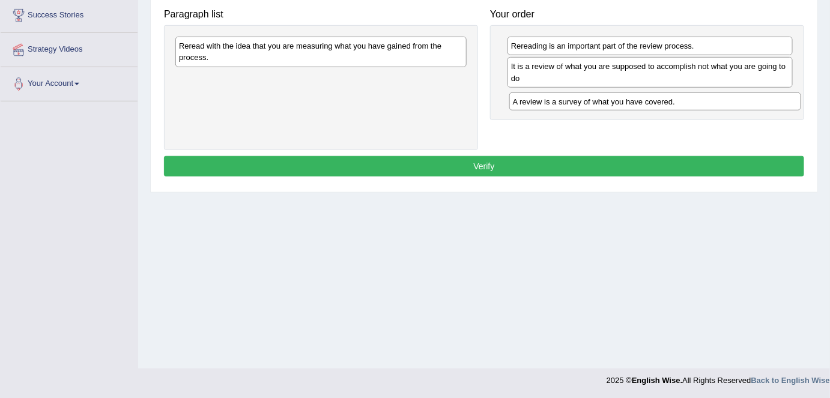
drag, startPoint x: 326, startPoint y: 79, endPoint x: 659, endPoint y: 103, distance: 333.7
click at [659, 103] on div "A review is a survey of what you have covered." at bounding box center [656, 102] width 292 height 19
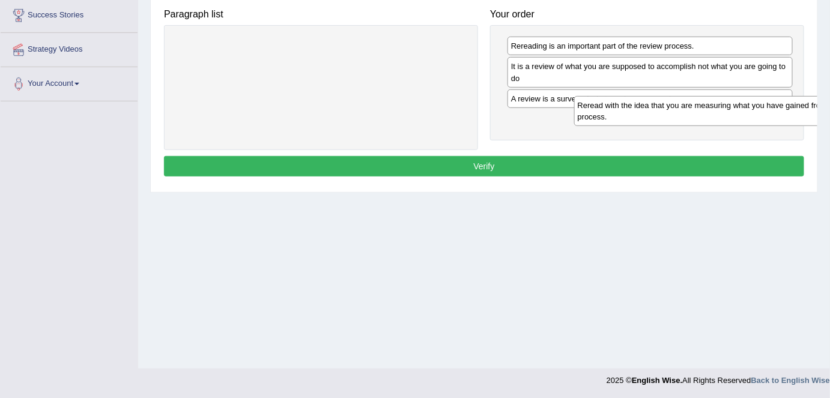
drag, startPoint x: 327, startPoint y: 44, endPoint x: 727, endPoint y: 103, distance: 404.6
click at [727, 103] on div "Reread with the idea that you are measuring what you have gained from the proce…" at bounding box center [720, 111] width 292 height 30
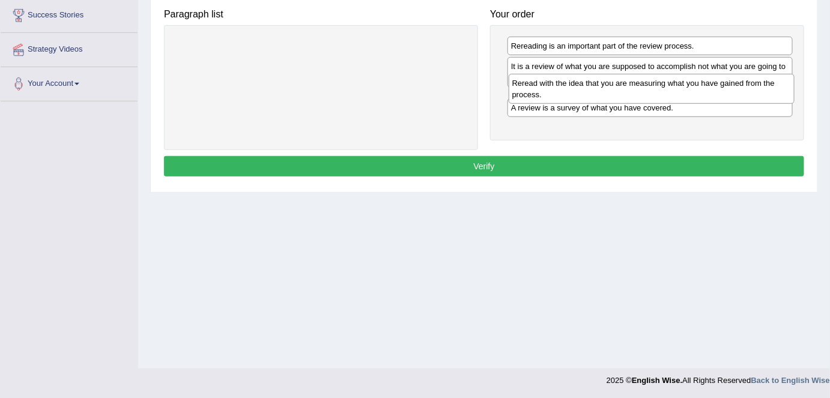
drag, startPoint x: 727, startPoint y: 120, endPoint x: 728, endPoint y: 85, distance: 34.9
click at [728, 85] on div "Reread with the idea that you are measuring what you have gained from the proce…" at bounding box center [652, 89] width 286 height 30
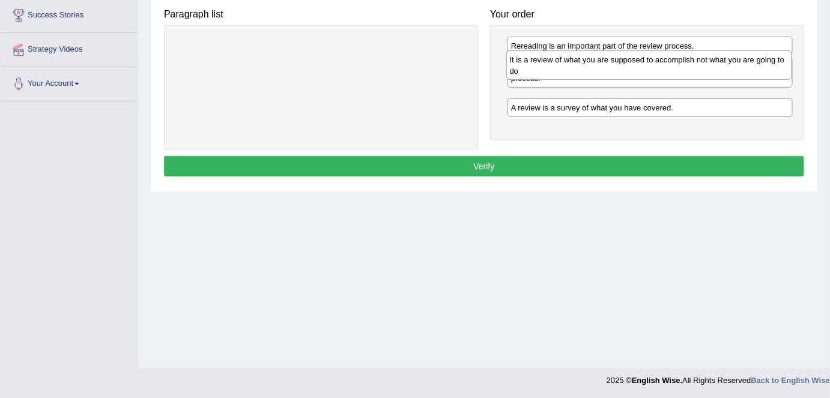
drag, startPoint x: 597, startPoint y: 85, endPoint x: 594, endPoint y: 78, distance: 8.1
click at [594, 78] on div "It is a review of what you are supposed to accomplish not what you are going to…" at bounding box center [650, 65] width 286 height 30
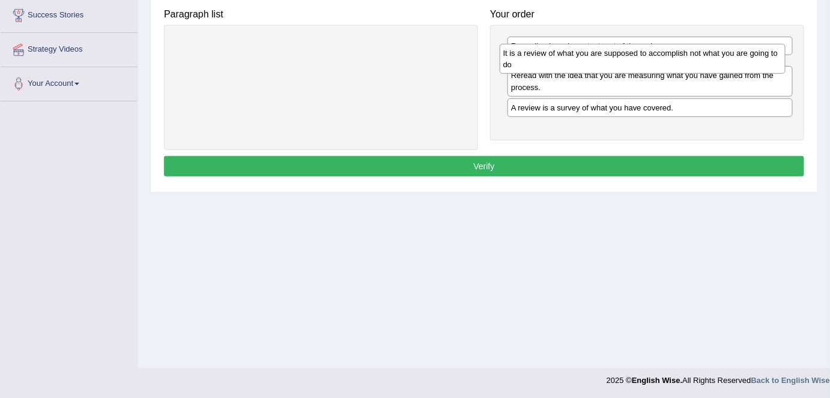
drag, startPoint x: 580, startPoint y: 104, endPoint x: 573, endPoint y: 59, distance: 45.0
click at [573, 59] on div "It is a review of what you are supposed to accomplish not what you are going to…" at bounding box center [643, 59] width 286 height 30
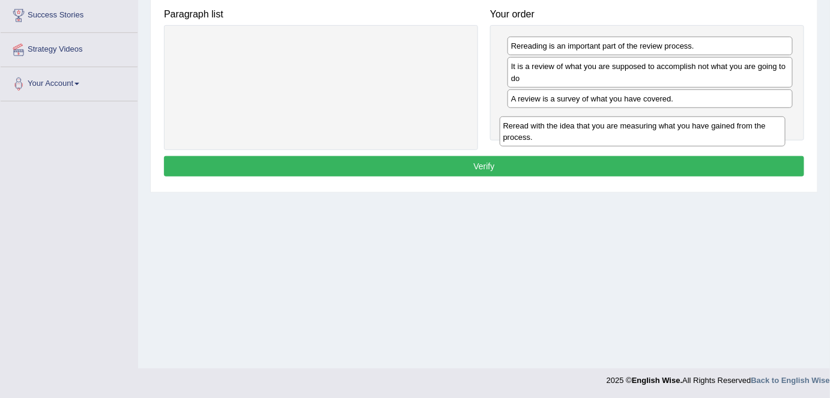
drag, startPoint x: 553, startPoint y: 105, endPoint x: 546, endPoint y: 133, distance: 29.1
click at [546, 133] on div "Reread with the idea that you are measuring what you have gained from the proce…" at bounding box center [643, 132] width 286 height 30
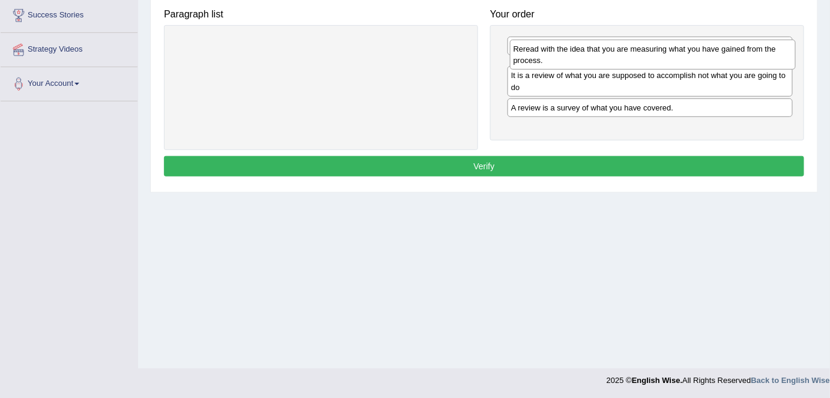
drag, startPoint x: 530, startPoint y: 124, endPoint x: 532, endPoint y: 55, distance: 69.1
click at [532, 55] on div "Reread with the idea that you are measuring what you have gained from the proce…" at bounding box center [653, 55] width 286 height 30
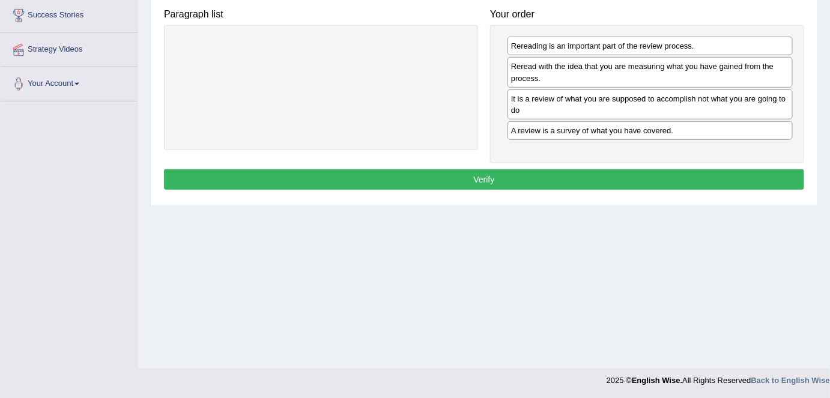
click at [511, 177] on button "Verify" at bounding box center [484, 179] width 641 height 20
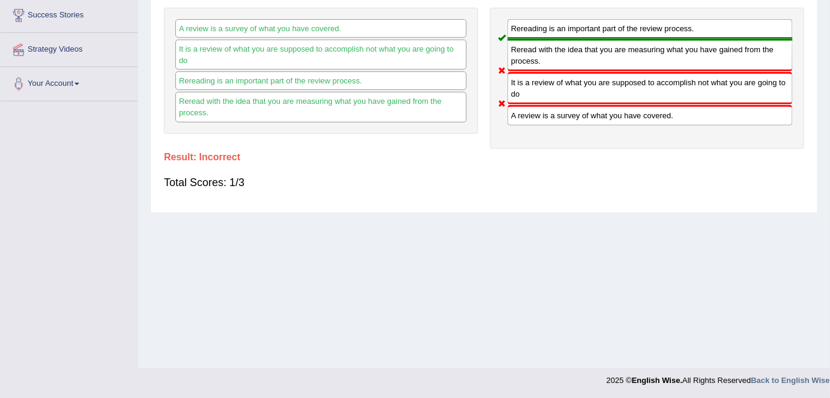
scroll to position [0, 0]
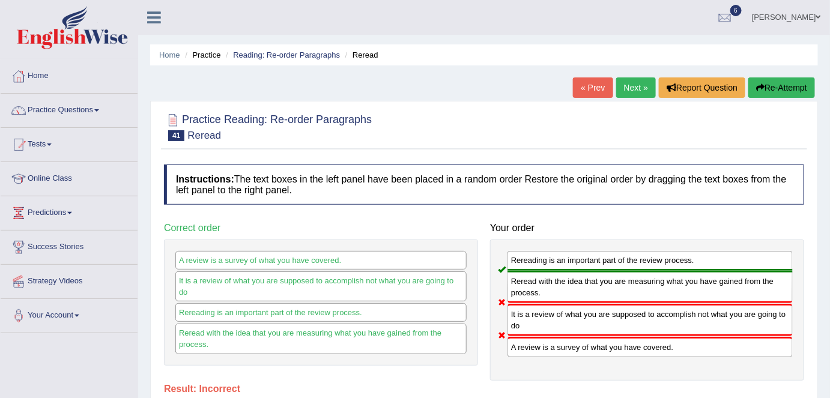
click at [628, 93] on link "Next »" at bounding box center [636, 88] width 40 height 20
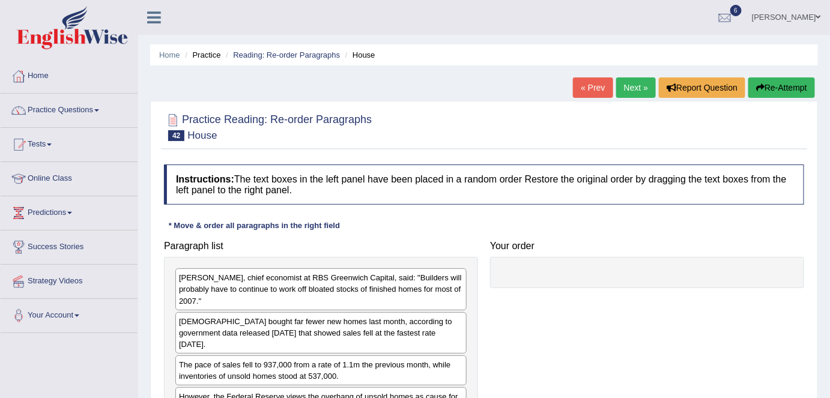
click at [626, 91] on link "Next »" at bounding box center [636, 88] width 40 height 20
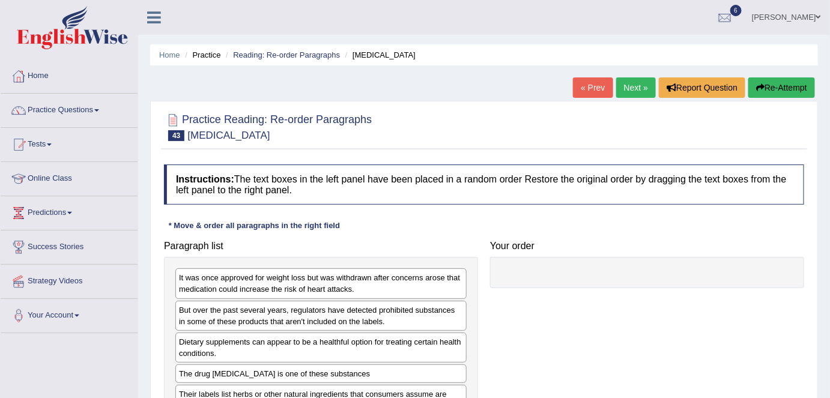
scroll to position [232, 0]
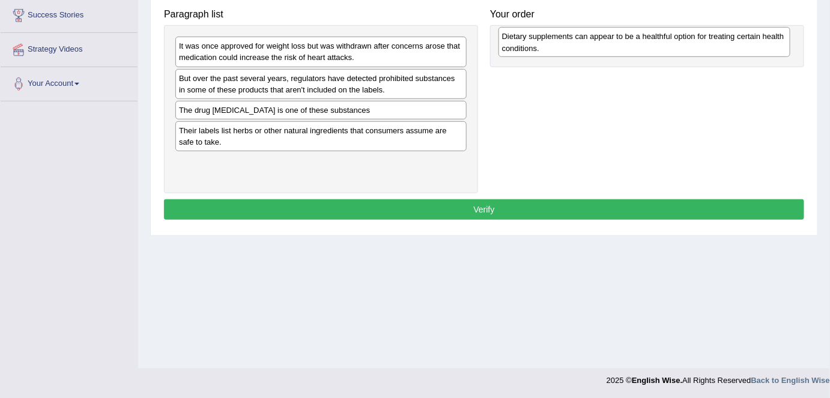
click at [499, 57] on div "Dietary supplements can appear to be a healthful option for treating certain he…" at bounding box center [645, 42] width 292 height 30
drag, startPoint x: 207, startPoint y: 138, endPoint x: 535, endPoint y: 46, distance: 340.5
click at [535, 46] on div "Dietary supplements can appear to be a healthful option for treating certain he…" at bounding box center [650, 45] width 292 height 30
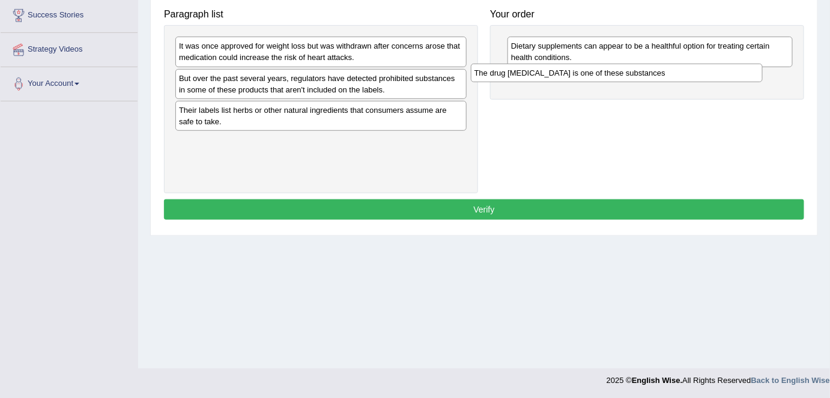
drag, startPoint x: 290, startPoint y: 113, endPoint x: 586, endPoint y: 77, distance: 297.8
click at [586, 77] on div "The drug sibutramine is one of these substances" at bounding box center [617, 73] width 292 height 19
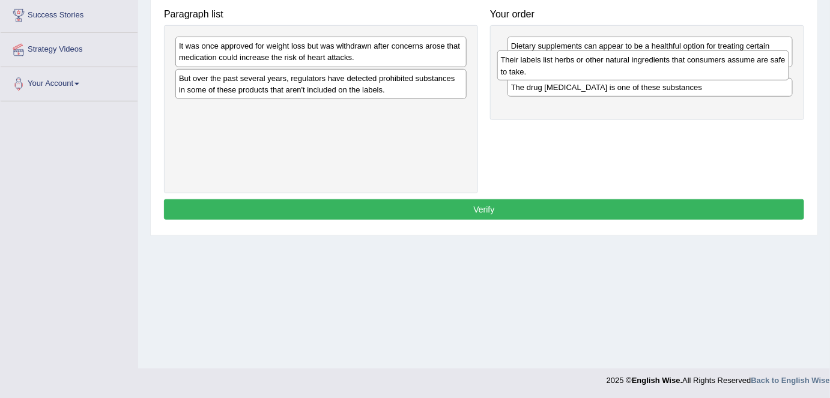
drag, startPoint x: 285, startPoint y: 117, endPoint x: 607, endPoint y: 67, distance: 325.8
click at [607, 67] on div "Their labels list herbs or other natural ingredients that consumers assume are …" at bounding box center [644, 65] width 292 height 30
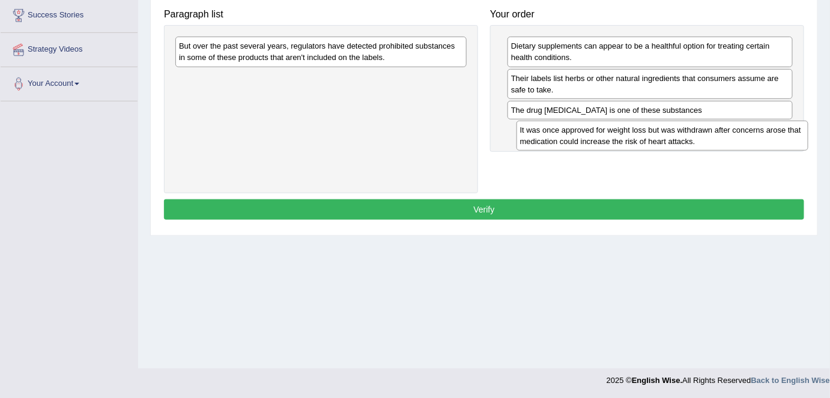
drag, startPoint x: 309, startPoint y: 53, endPoint x: 650, endPoint y: 137, distance: 351.5
click at [650, 137] on div "It was once approved for weight loss but was withdrawn after concerns arose tha…" at bounding box center [663, 136] width 292 height 30
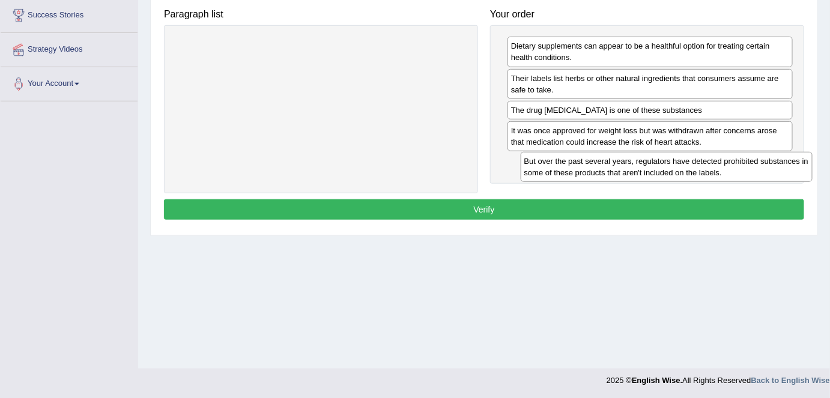
drag, startPoint x: 323, startPoint y: 50, endPoint x: 669, endPoint y: 166, distance: 364.8
click at [669, 166] on div "But over the past several years, regulators have detected prohibited substances…" at bounding box center [667, 167] width 292 height 30
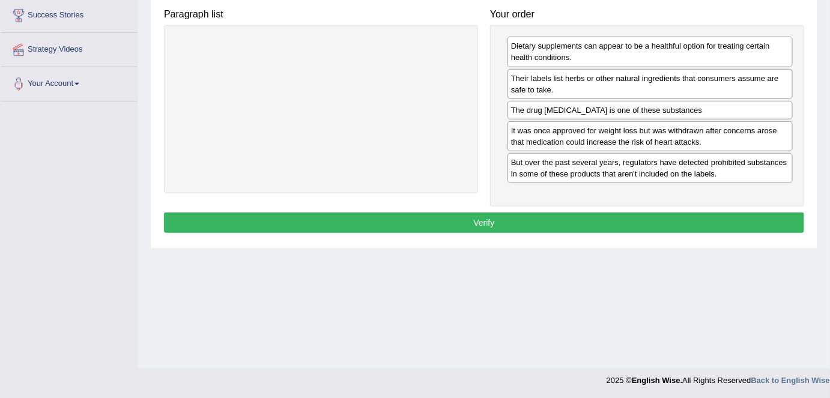
click at [579, 216] on button "Verify" at bounding box center [484, 223] width 641 height 20
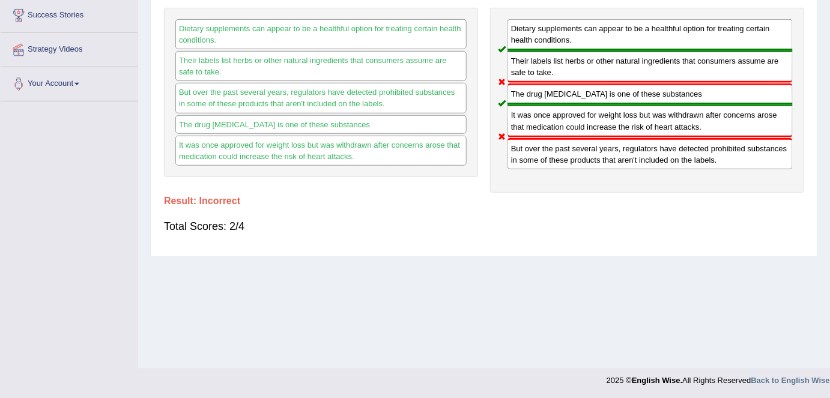
click at [595, 189] on div "Dietary supplements can appear to be a healthful option for treating certain he…" at bounding box center [647, 100] width 314 height 185
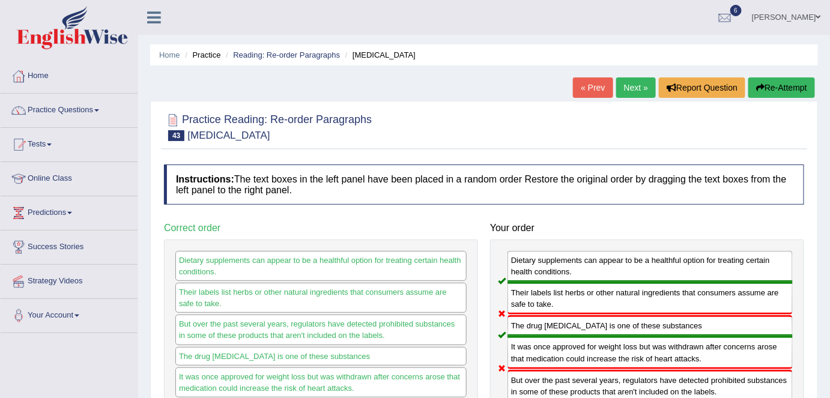
click at [639, 91] on link "Next »" at bounding box center [636, 88] width 40 height 20
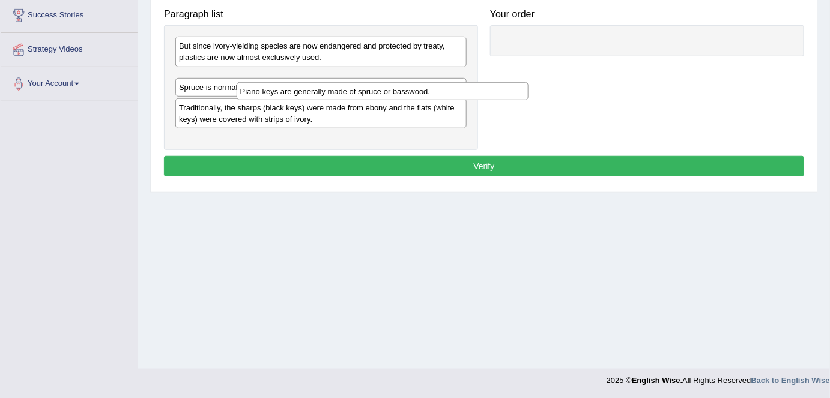
click at [237, 82] on div "Piano keys are generally made of spruce or basswood." at bounding box center [383, 91] width 292 height 19
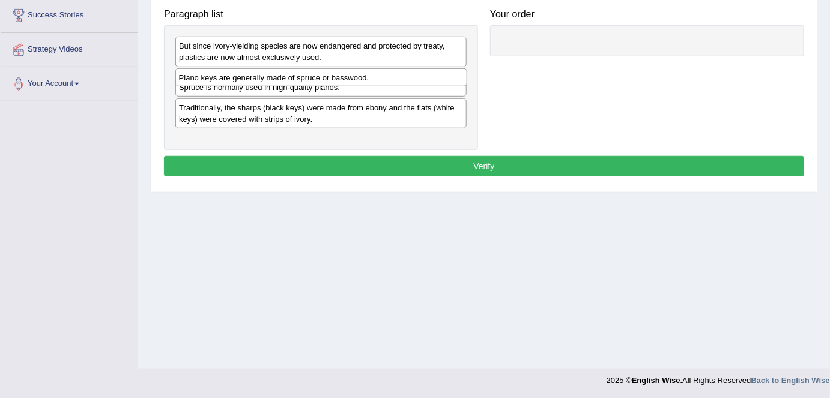
drag, startPoint x: 213, startPoint y: 79, endPoint x: 166, endPoint y: 72, distance: 46.8
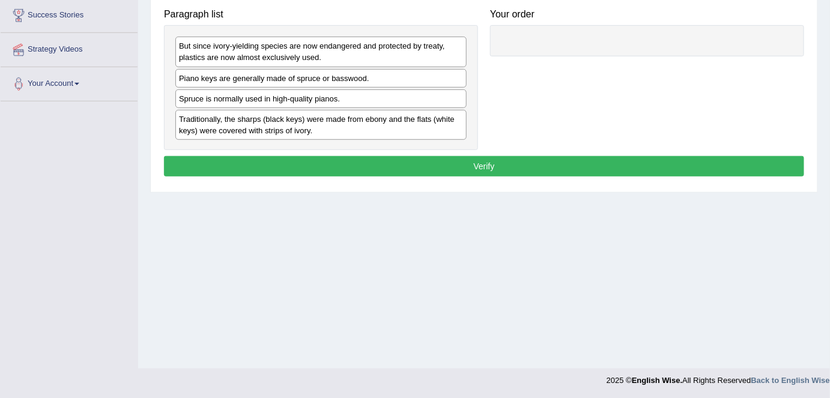
drag, startPoint x: 247, startPoint y: 124, endPoint x: 423, endPoint y: 123, distance: 176.1
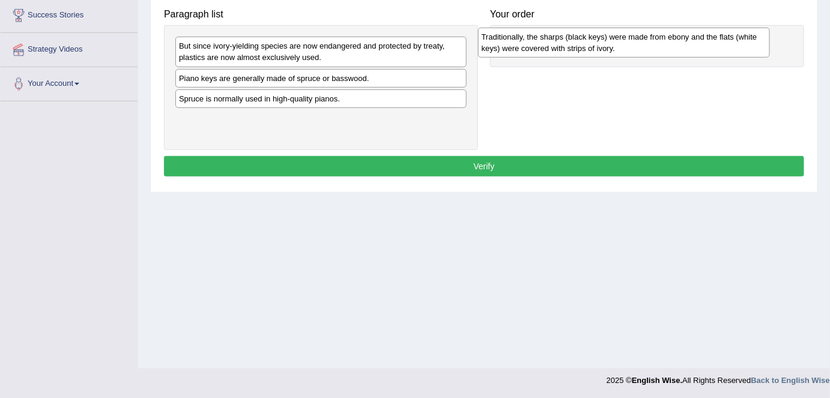
drag, startPoint x: 422, startPoint y: 123, endPoint x: 727, endPoint y: 42, distance: 315.1
click at [727, 42] on div "Traditionally, the sharps (black keys) were made from ebony and the flats (whit…" at bounding box center [624, 43] width 292 height 30
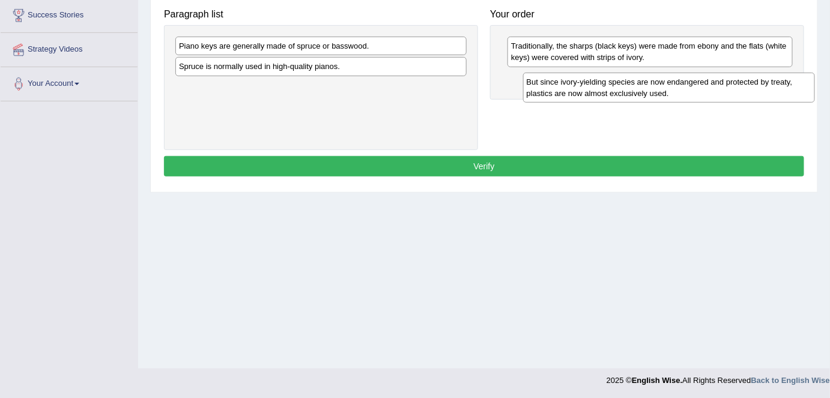
drag, startPoint x: 353, startPoint y: 53, endPoint x: 700, endPoint y: 89, distance: 348.6
click at [700, 89] on div "But since ivory-yielding species are now endangered and protected by treaty, pl…" at bounding box center [669, 88] width 292 height 30
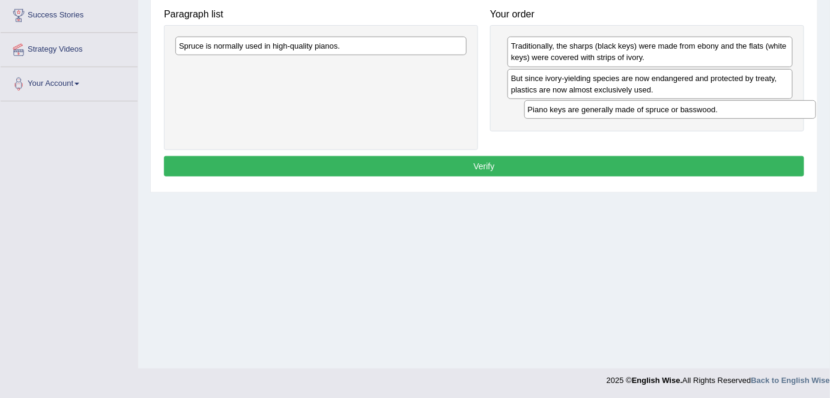
drag, startPoint x: 320, startPoint y: 47, endPoint x: 663, endPoint y: 111, distance: 348.4
click at [663, 111] on div "Piano keys are generally made of spruce or basswood." at bounding box center [671, 109] width 292 height 19
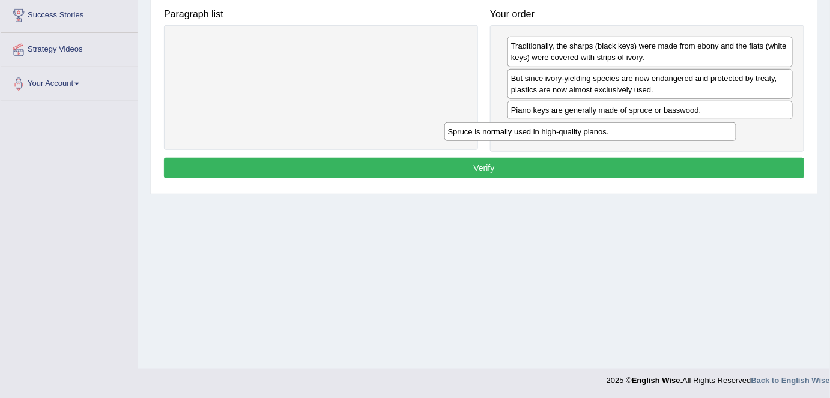
drag, startPoint x: 365, startPoint y: 41, endPoint x: 635, endPoint y: 127, distance: 282.6
click at [635, 127] on div "Spruce is normally used in high-quality pianos." at bounding box center [591, 132] width 292 height 19
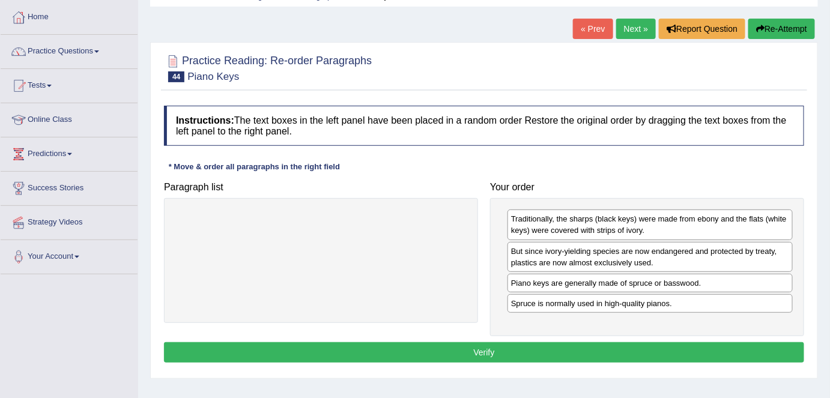
scroll to position [59, 0]
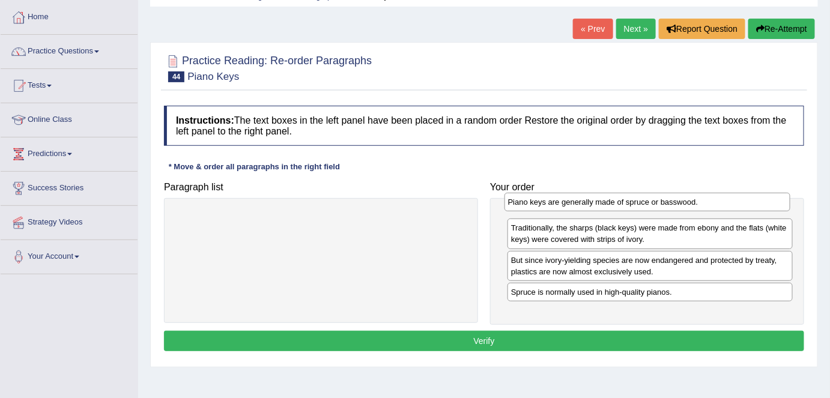
drag, startPoint x: 609, startPoint y: 284, endPoint x: 606, endPoint y: 205, distance: 78.8
click at [606, 205] on div "Piano keys are generally made of spruce or basswood." at bounding box center [648, 202] width 286 height 19
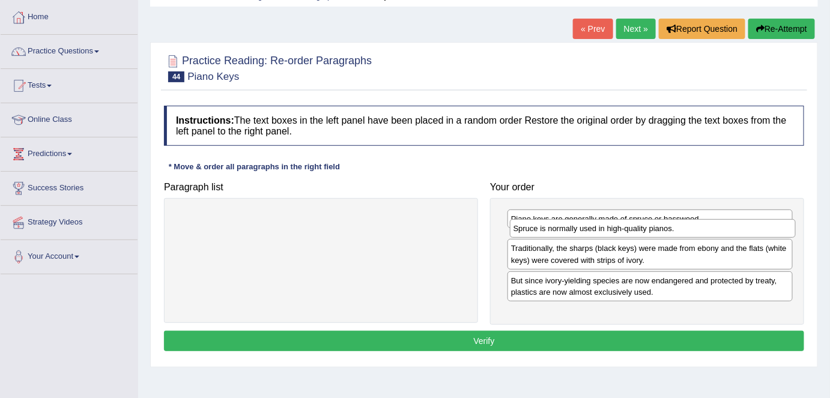
drag, startPoint x: 610, startPoint y: 309, endPoint x: 613, endPoint y: 237, distance: 72.2
click at [613, 237] on div "Spruce is normally used in high-quality pianos." at bounding box center [653, 228] width 286 height 19
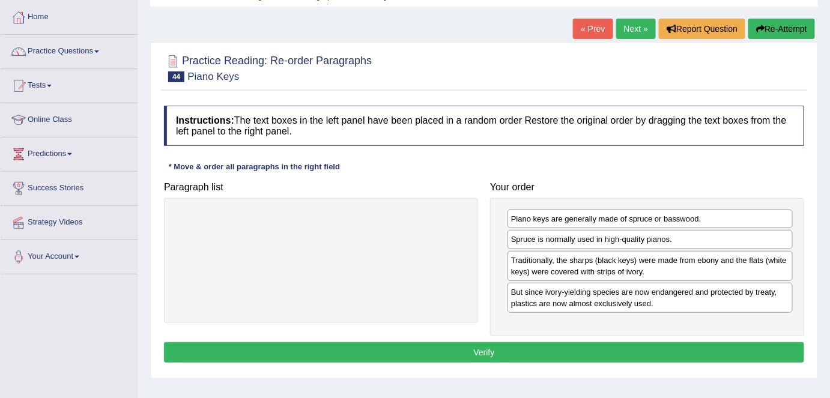
click at [492, 342] on button "Verify" at bounding box center [484, 352] width 641 height 20
